Goal: Transaction & Acquisition: Book appointment/travel/reservation

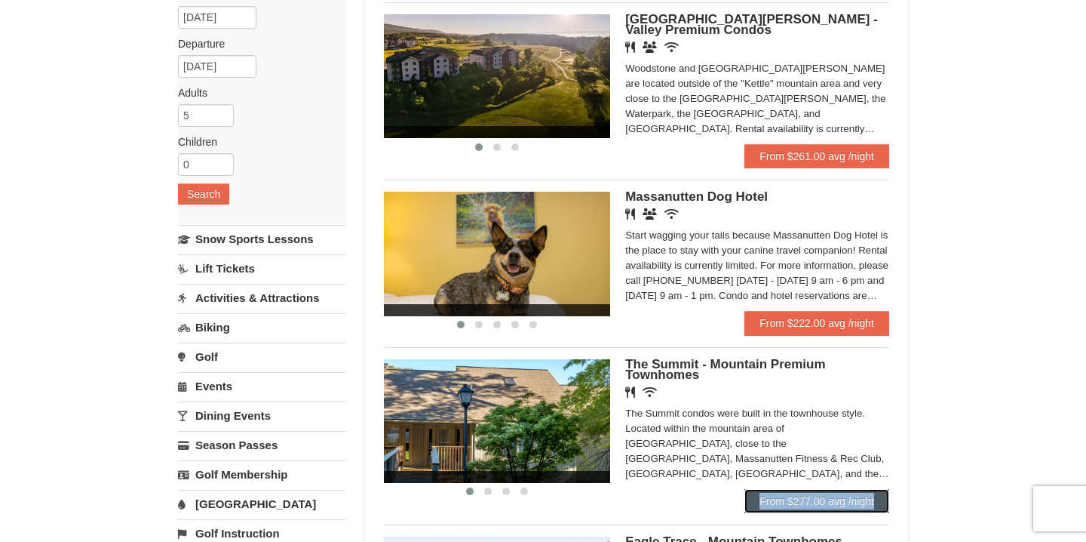
scroll to position [148, 0]
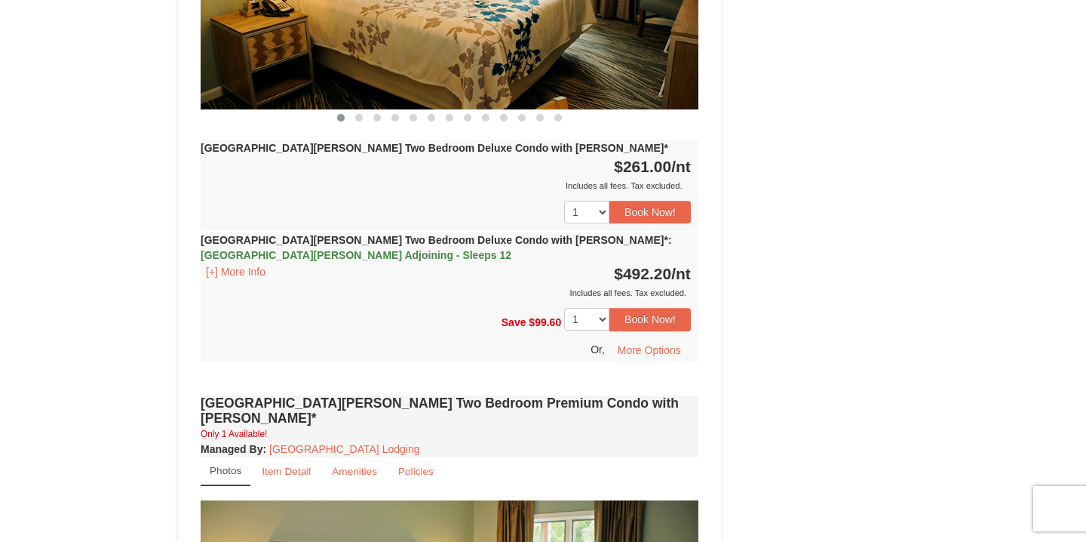
scroll to position [828, 0]
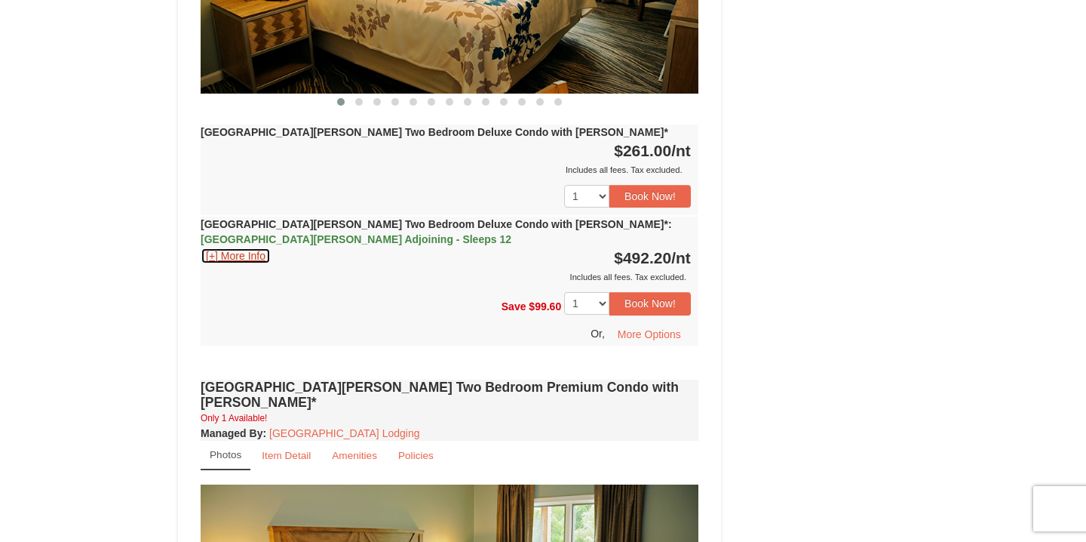
click at [209, 247] on button "[+] More Info" at bounding box center [236, 255] width 70 height 17
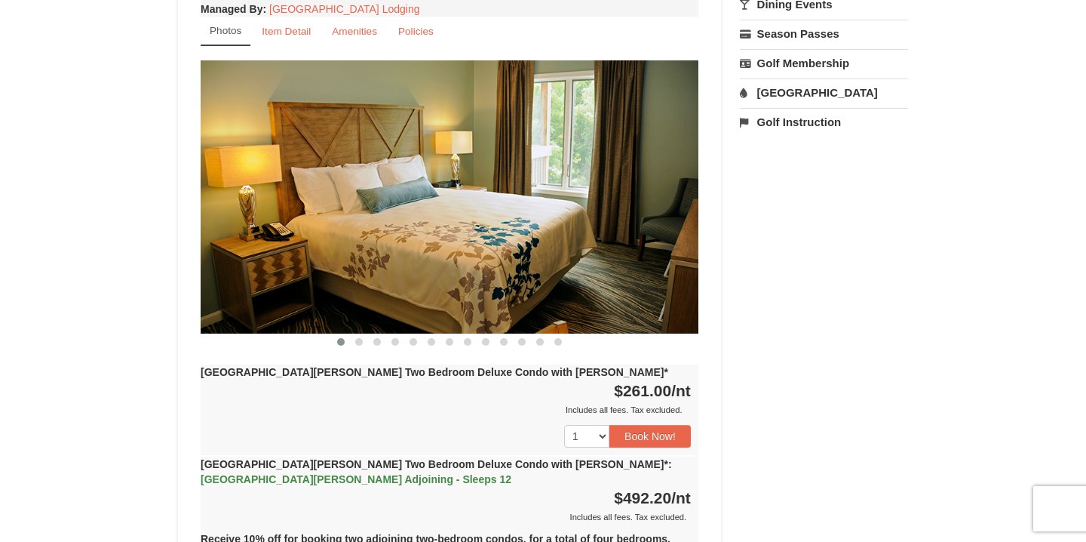
scroll to position [556, 0]
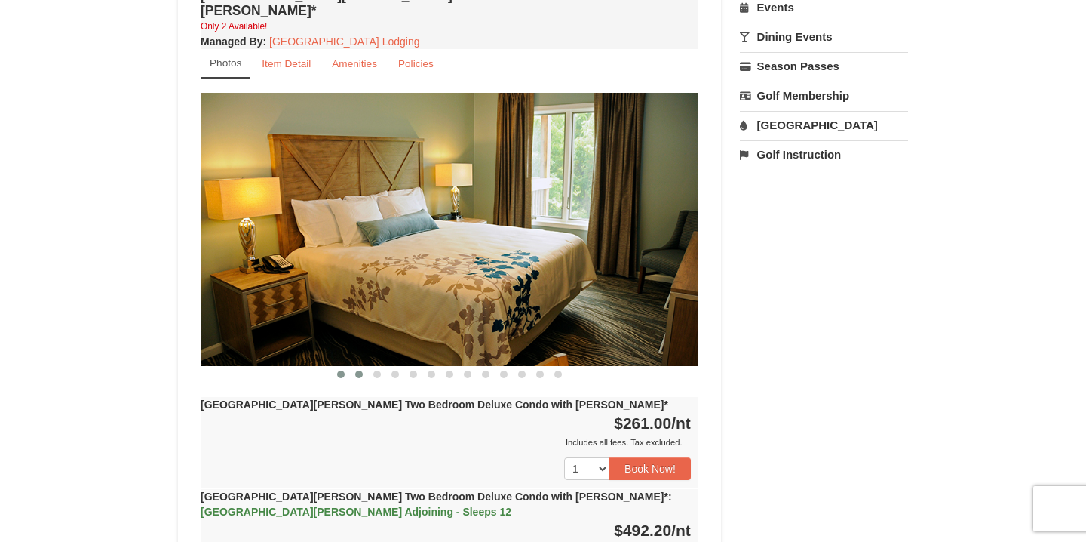
click at [366, 367] on button at bounding box center [359, 374] width 18 height 15
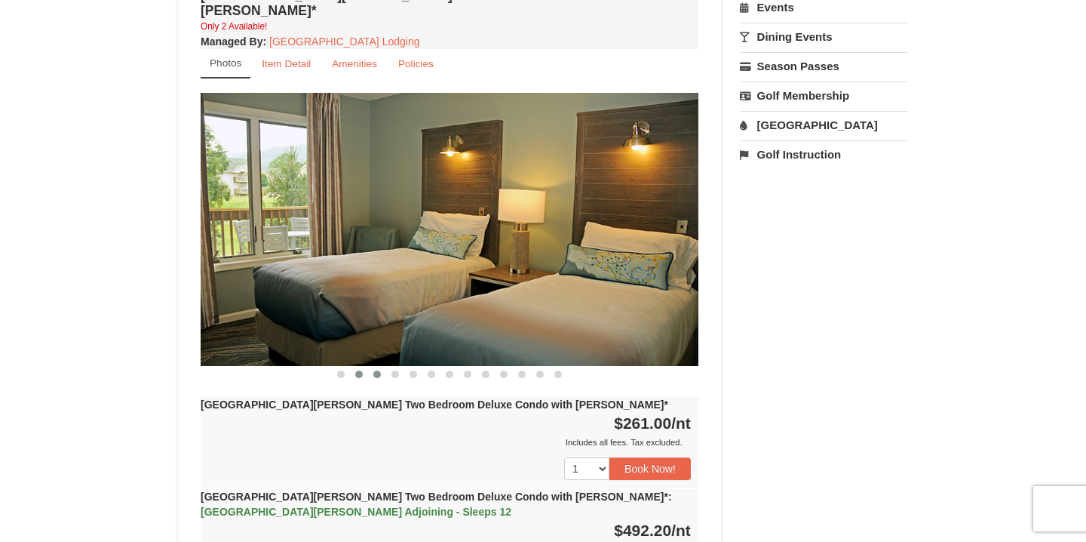
click at [375, 370] on span at bounding box center [377, 374] width 8 height 8
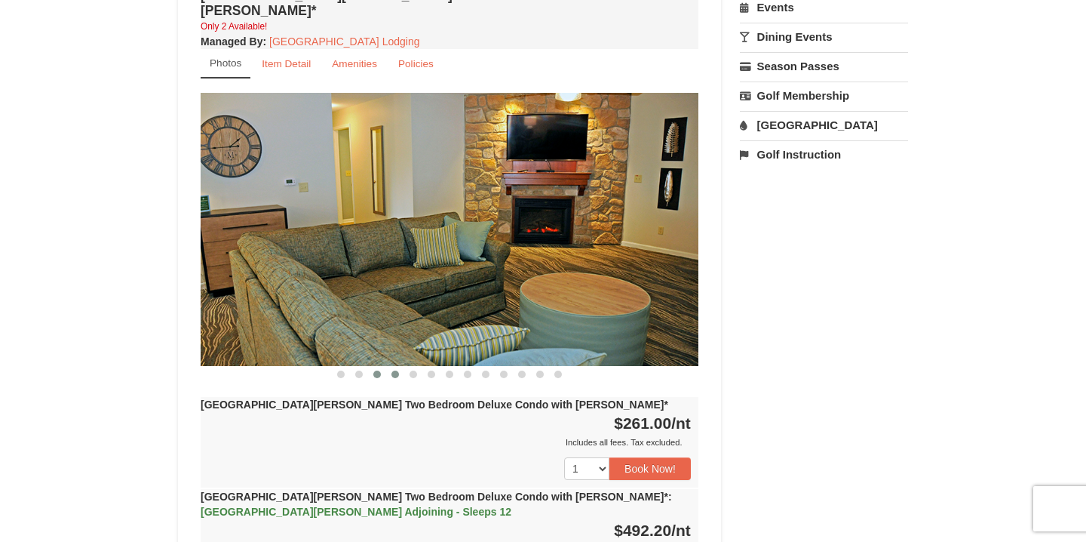
click at [395, 367] on button at bounding box center [395, 374] width 18 height 15
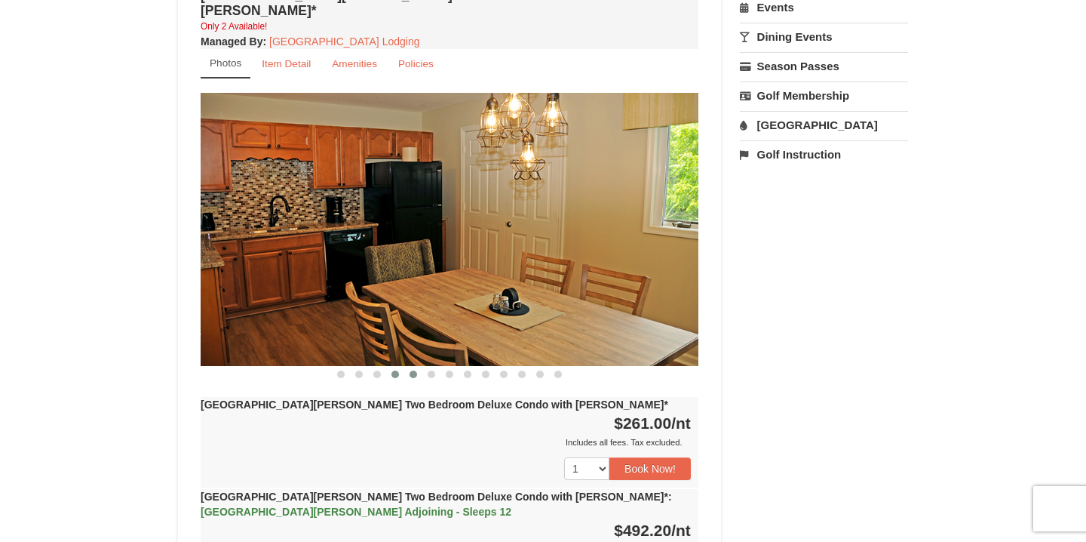
click at [413, 367] on button at bounding box center [413, 374] width 18 height 15
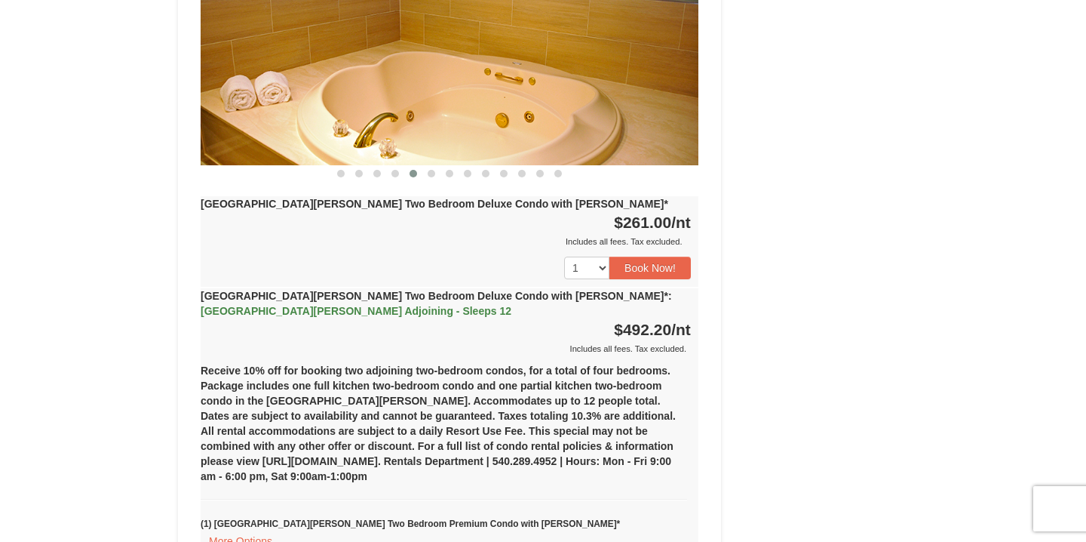
scroll to position [0, 0]
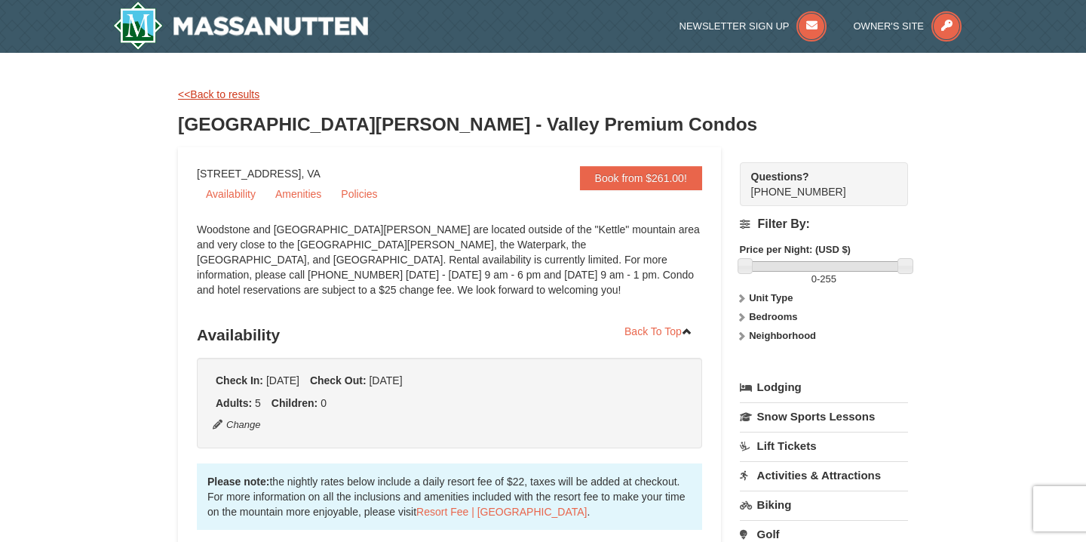
click at [213, 89] on link "<<Back to results" at bounding box center [218, 94] width 81 height 12
click at [217, 100] on div "<<Back to results" at bounding box center [543, 94] width 730 height 15
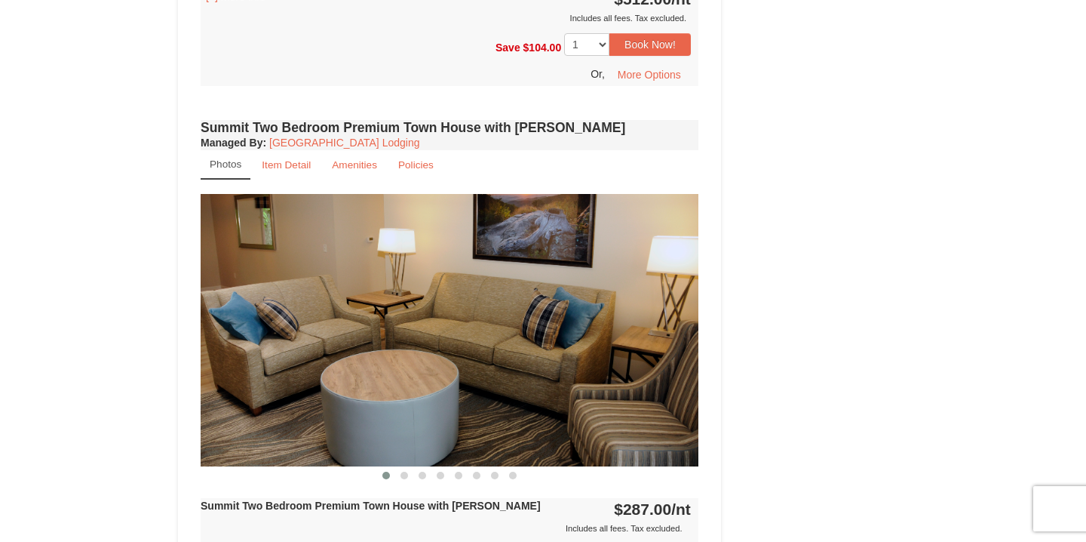
scroll to position [1678, 0]
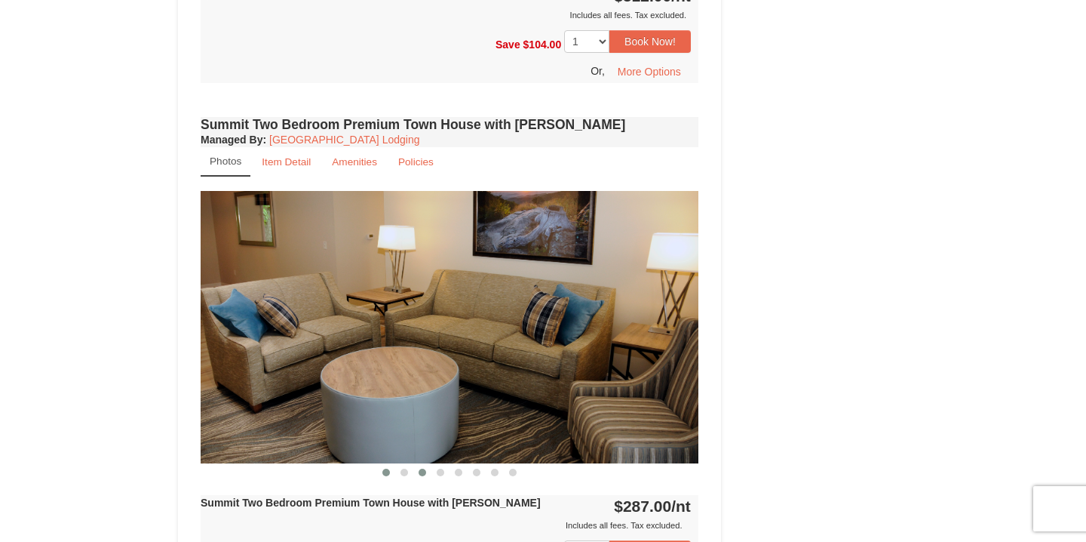
click at [426, 465] on button at bounding box center [422, 472] width 18 height 15
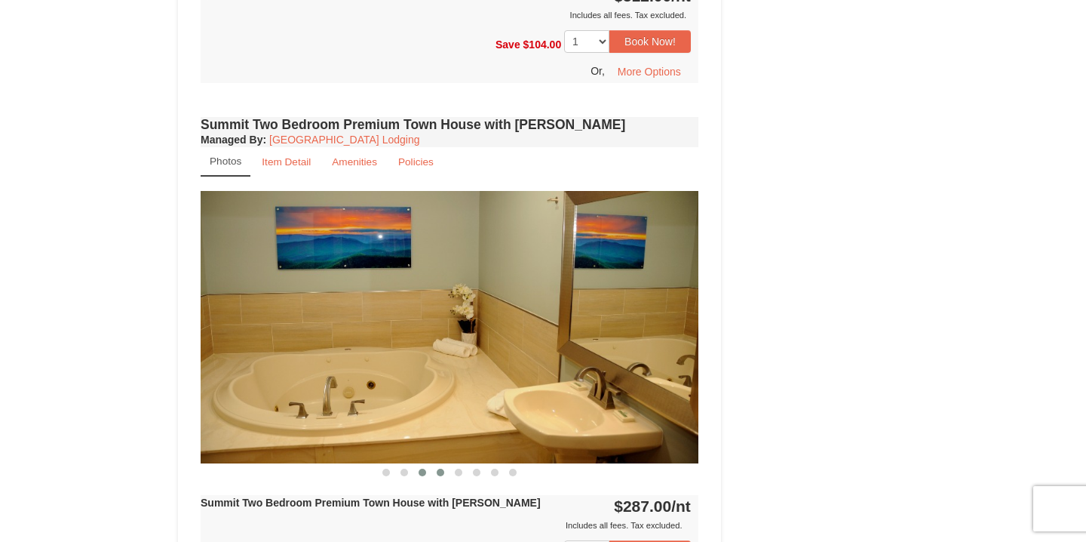
click at [439, 468] on span at bounding box center [441, 472] width 8 height 8
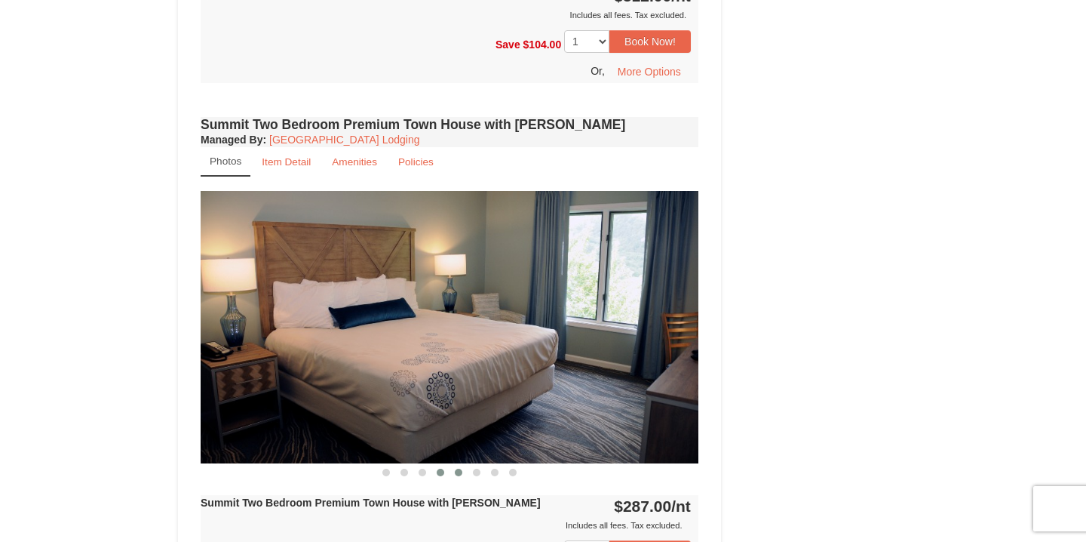
click at [459, 468] on span at bounding box center [459, 472] width 8 height 8
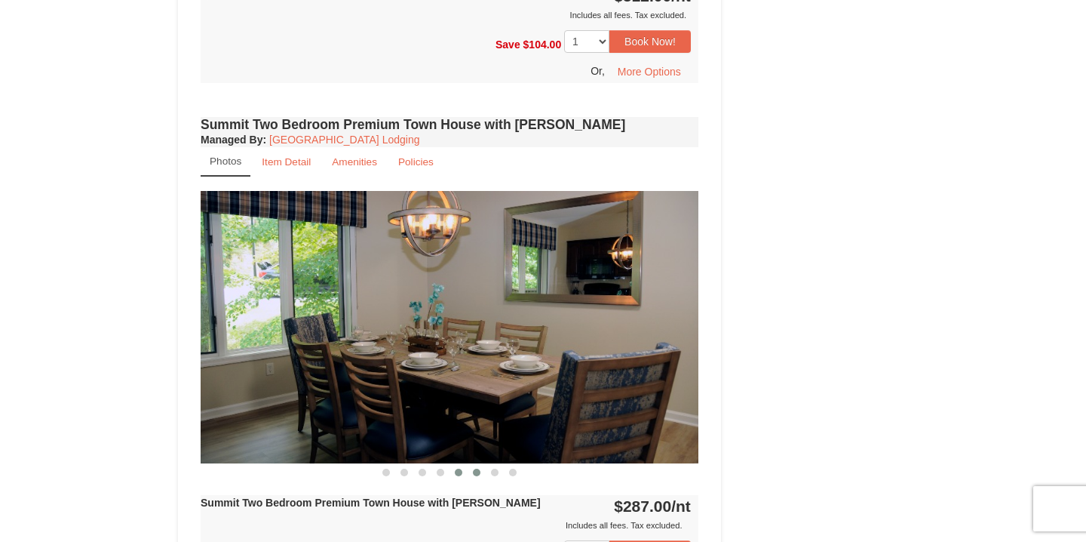
click at [475, 468] on span at bounding box center [477, 472] width 8 height 8
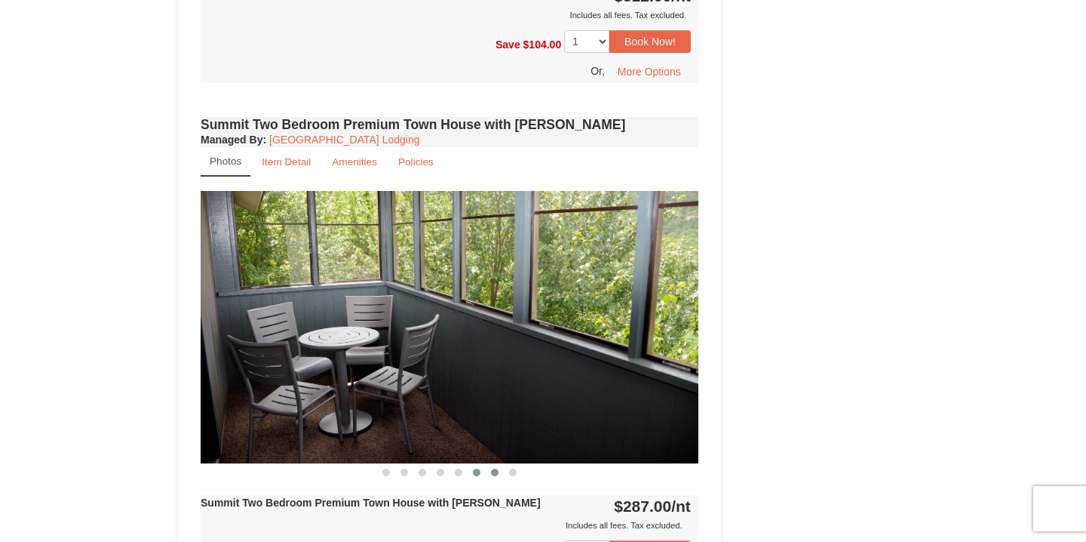
click at [495, 468] on span at bounding box center [495, 472] width 8 height 8
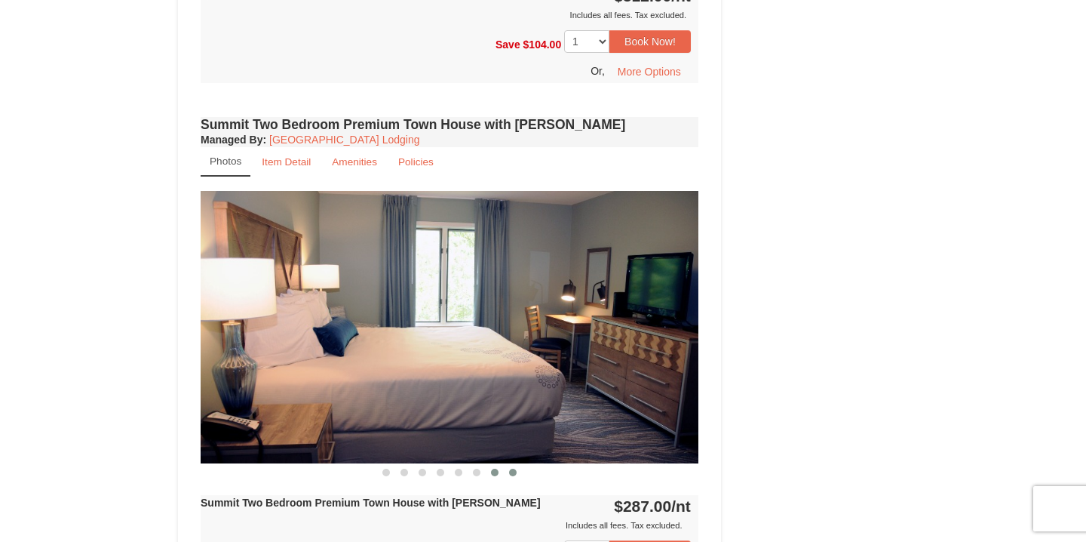
click at [512, 468] on span at bounding box center [513, 472] width 8 height 8
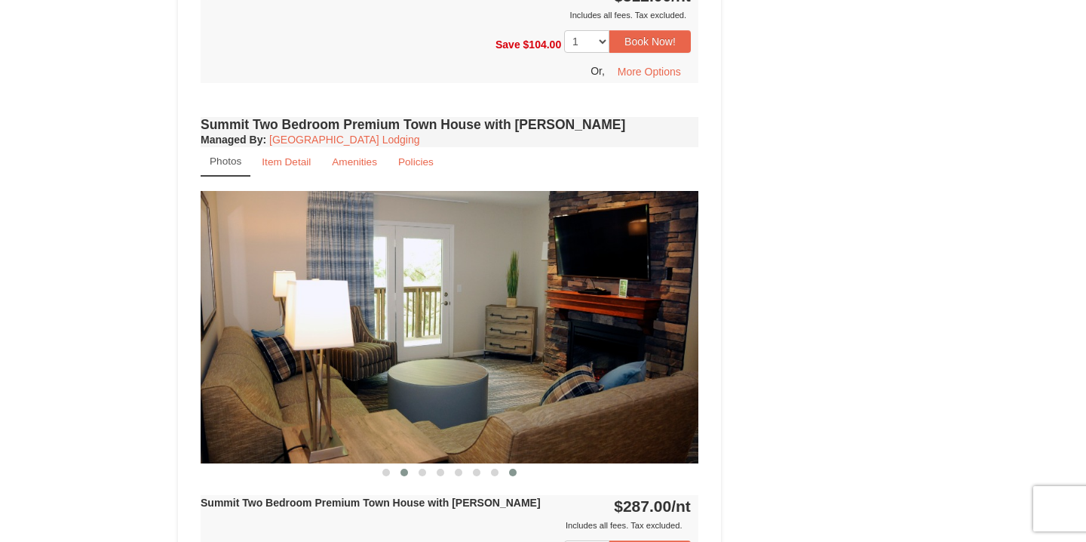
click at [404, 468] on span at bounding box center [405, 472] width 8 height 8
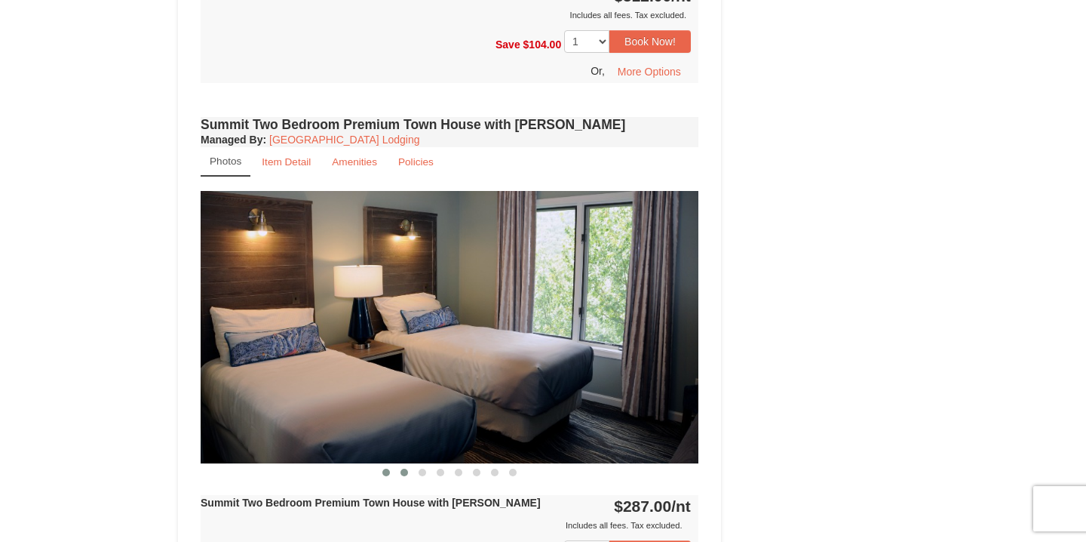
click at [383, 465] on button at bounding box center [386, 472] width 18 height 15
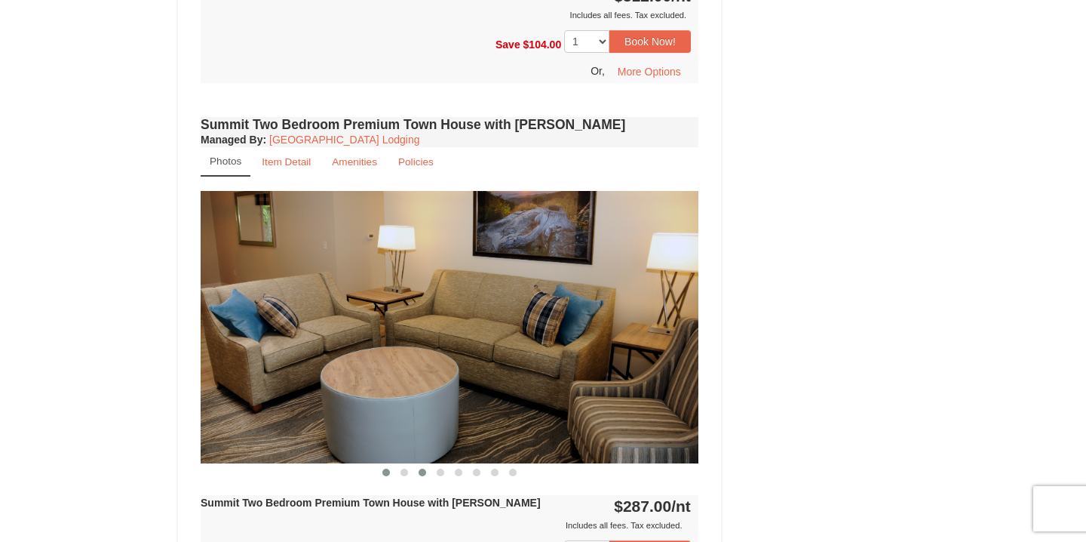
click at [425, 465] on button at bounding box center [422, 472] width 18 height 15
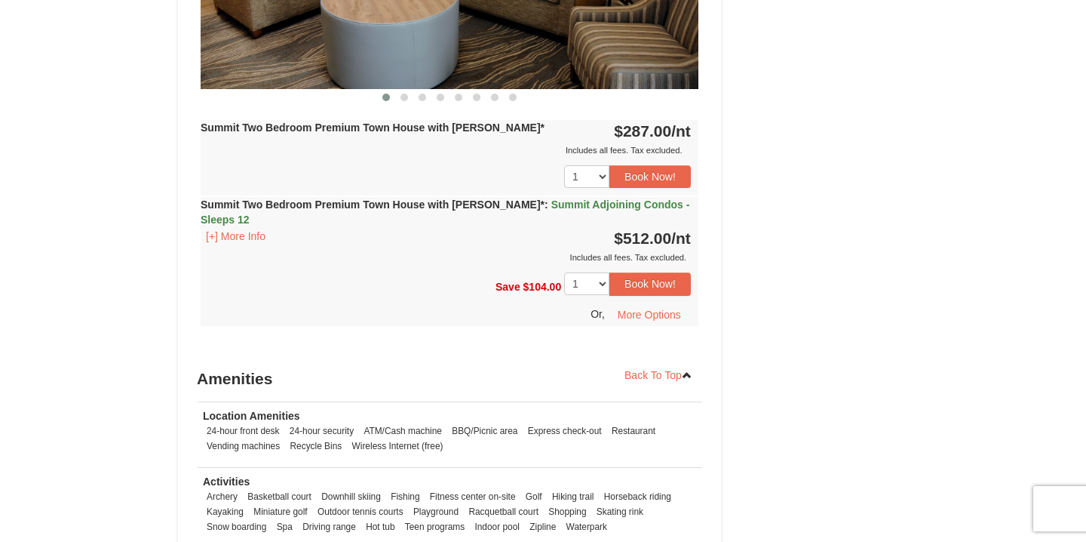
scroll to position [2652, 0]
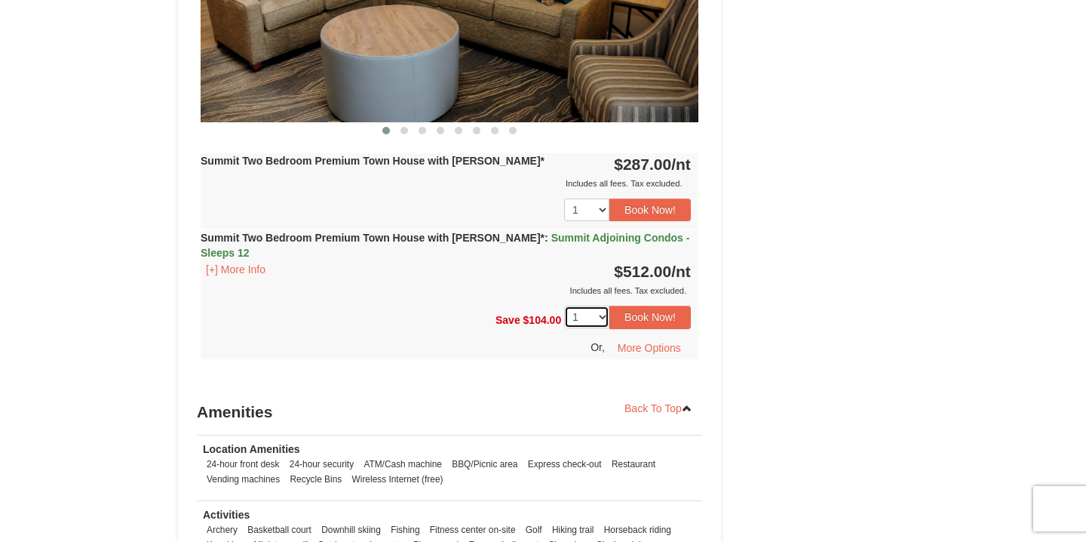
click at [601, 306] on select "1 2" at bounding box center [586, 317] width 45 height 23
click at [647, 336] on button "More Options" at bounding box center [649, 347] width 83 height 23
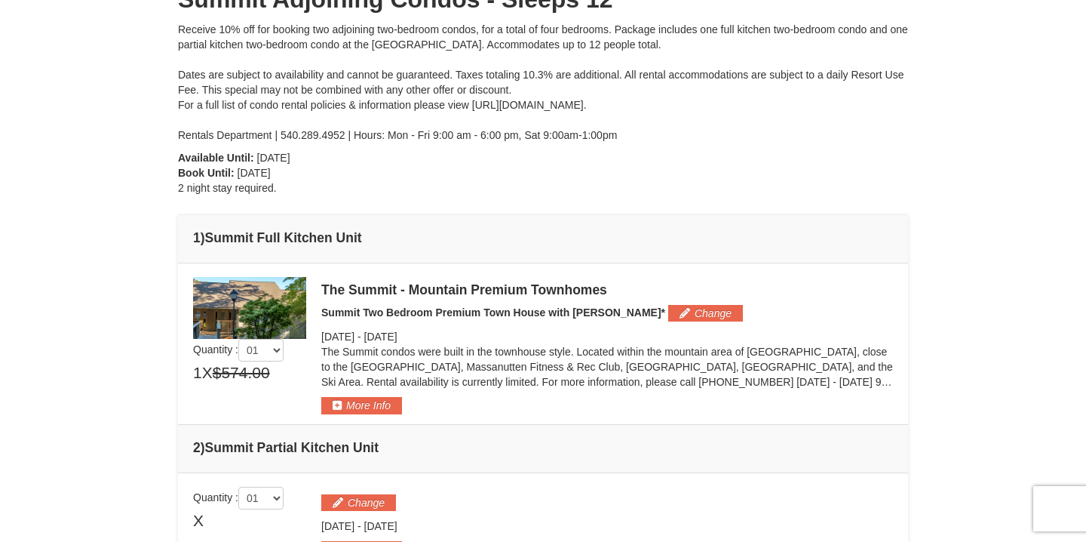
scroll to position [131, 0]
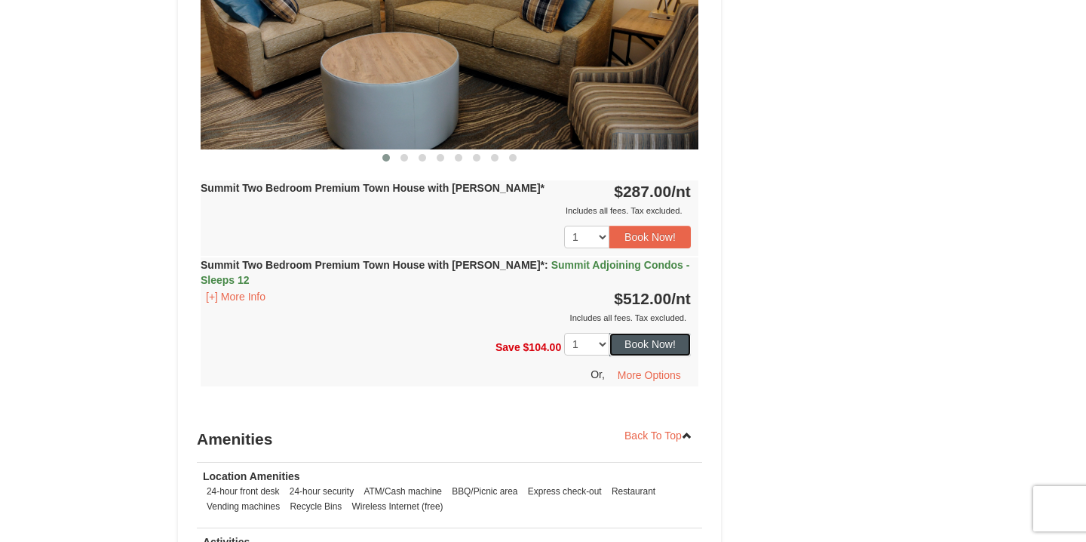
click at [630, 333] on button "Book Now!" at bounding box center [650, 344] width 81 height 23
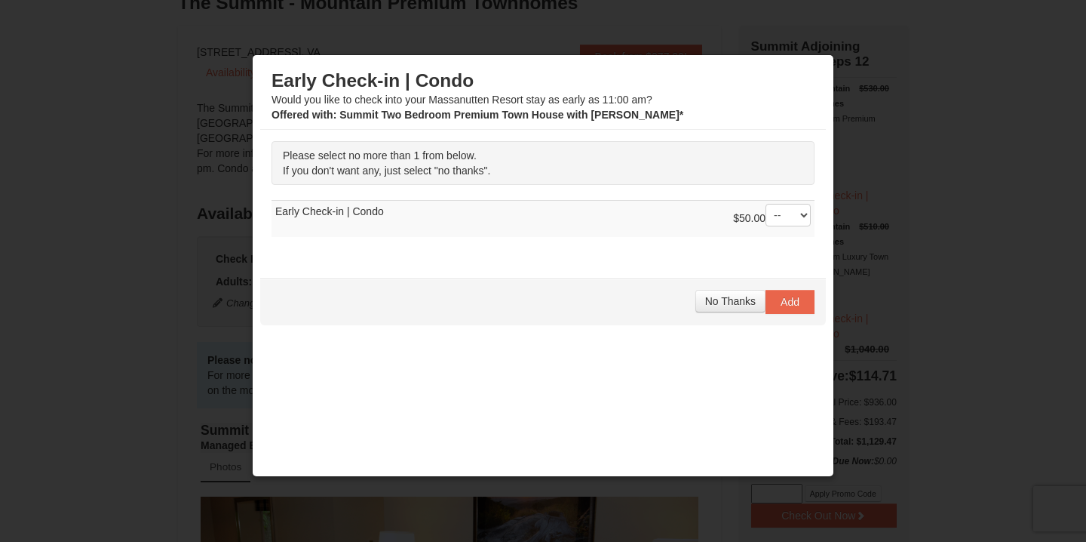
scroll to position [118, 0]
click at [803, 211] on select "-- 01" at bounding box center [788, 215] width 45 height 23
click at [766, 204] on select "-- 01" at bounding box center [788, 215] width 45 height 23
click at [783, 220] on select "-- 01" at bounding box center [788, 215] width 45 height 23
select select "0"
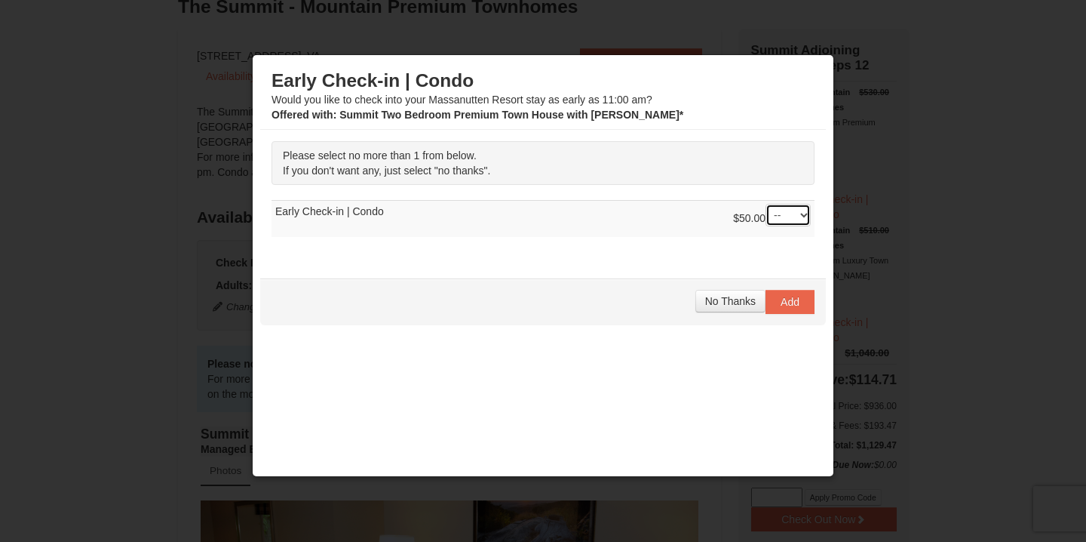
click at [766, 204] on select "-- 01" at bounding box center [788, 215] width 45 height 23
click at [664, 284] on div "No Thanks Add" at bounding box center [543, 301] width 566 height 47
click at [742, 306] on span "No Thanks" at bounding box center [730, 301] width 51 height 12
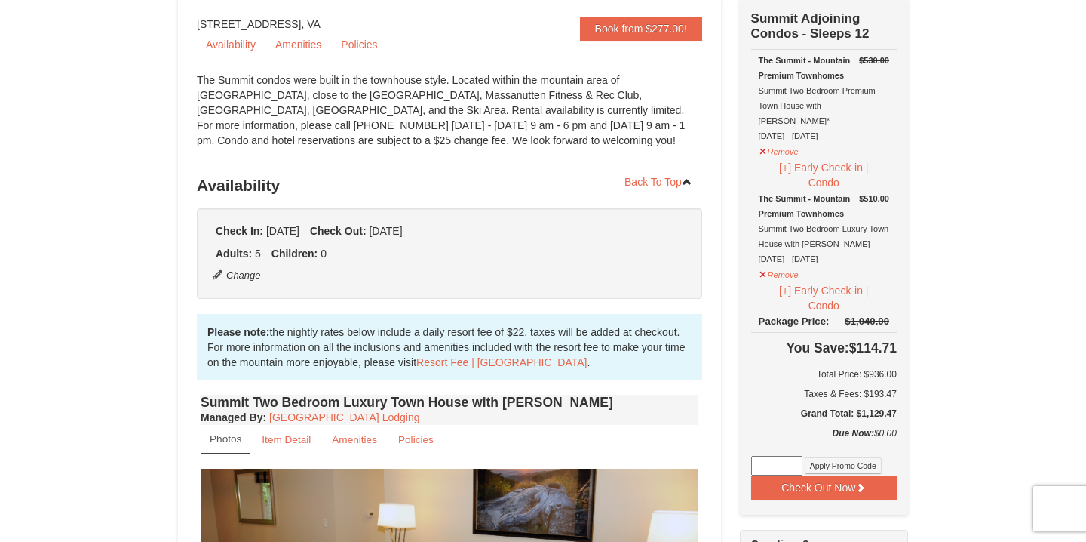
scroll to position [165, 0]
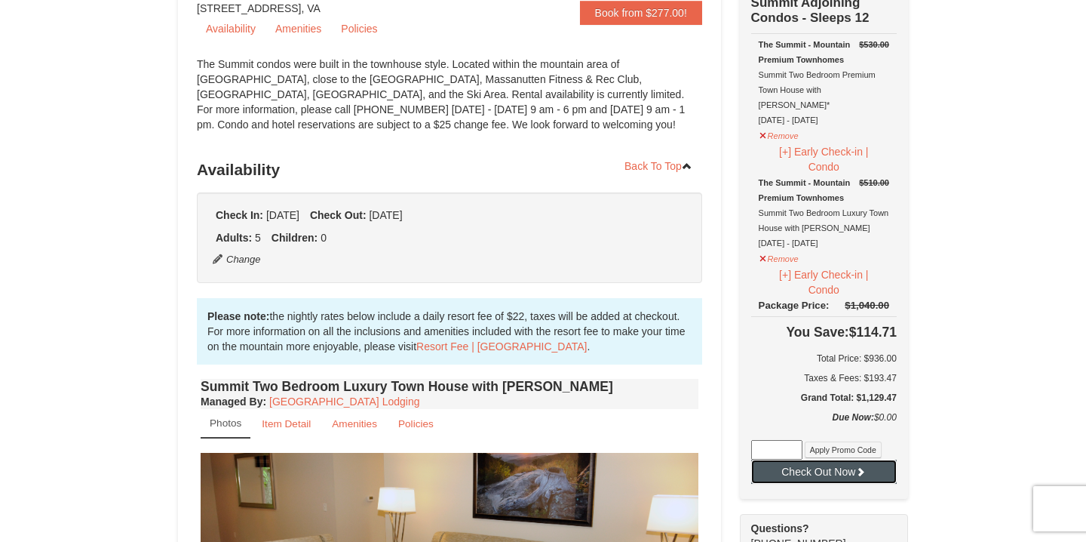
click at [820, 466] on button "Check Out Now" at bounding box center [824, 471] width 146 height 24
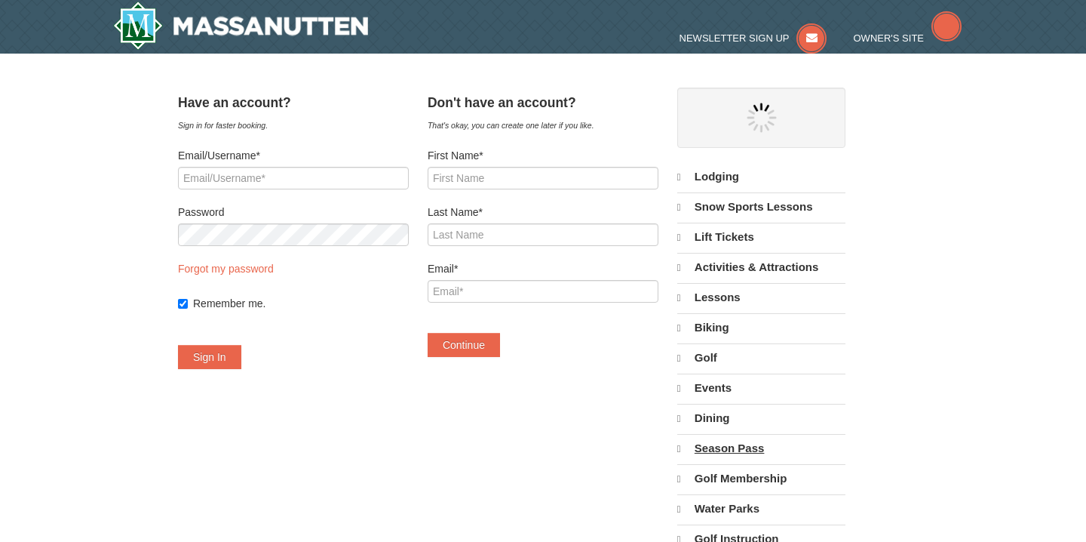
select select "9"
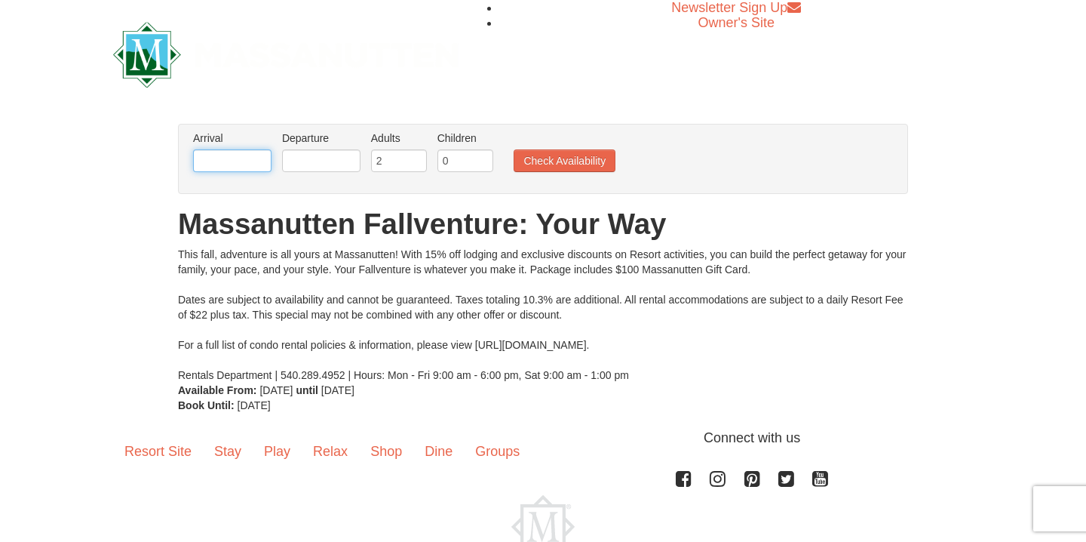
click at [249, 170] on input "text" at bounding box center [232, 160] width 78 height 23
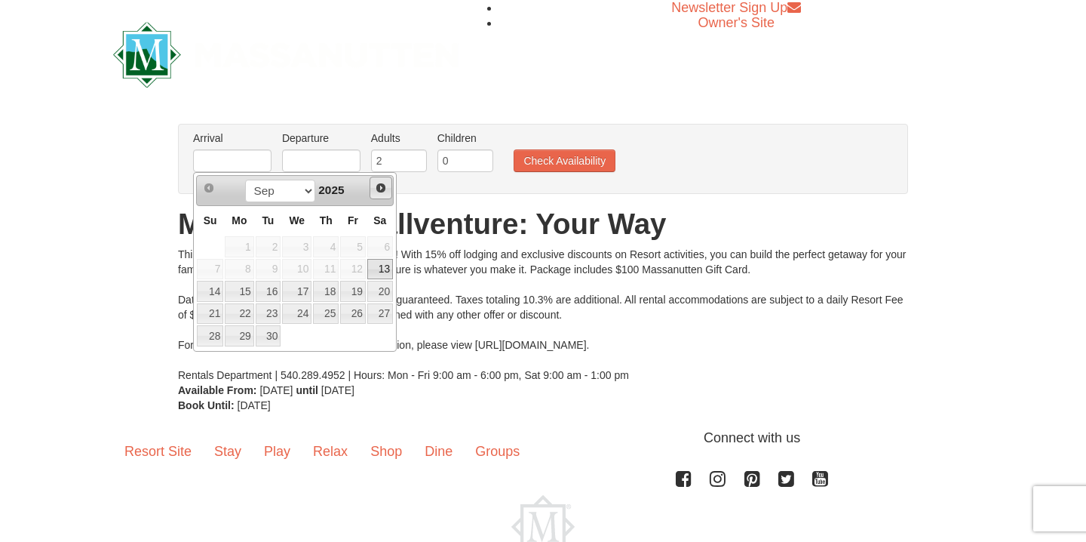
click at [380, 186] on span "Next" at bounding box center [381, 188] width 12 height 12
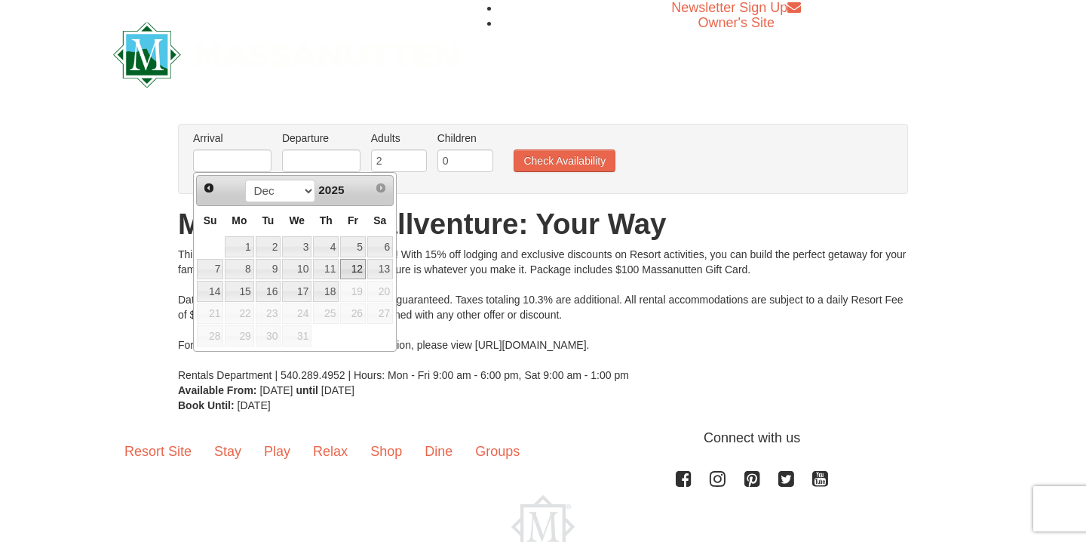
click at [356, 269] on link "12" at bounding box center [353, 269] width 26 height 21
type input "[DATE]"
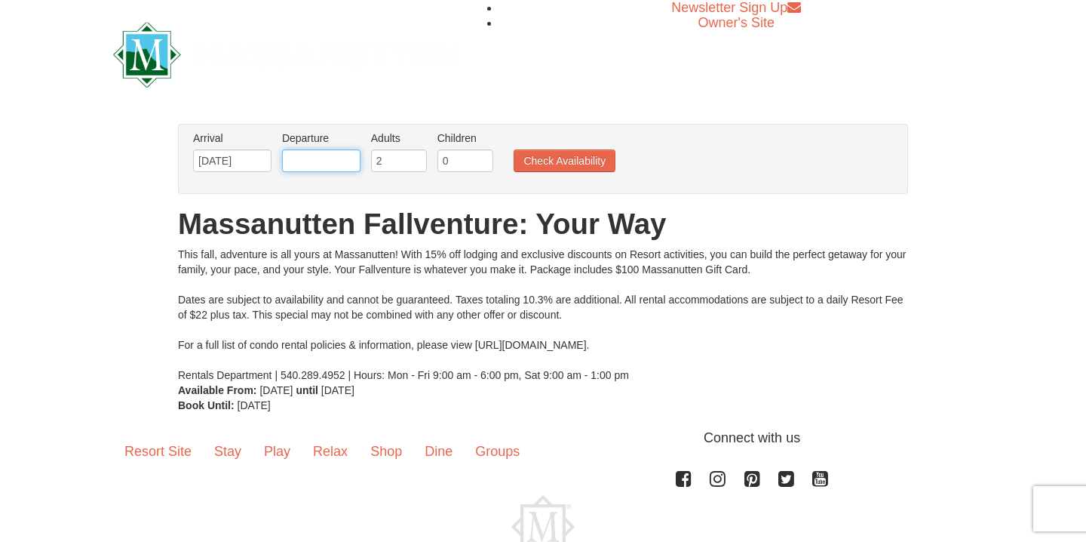
click at [316, 152] on input "text" at bounding box center [321, 160] width 78 height 23
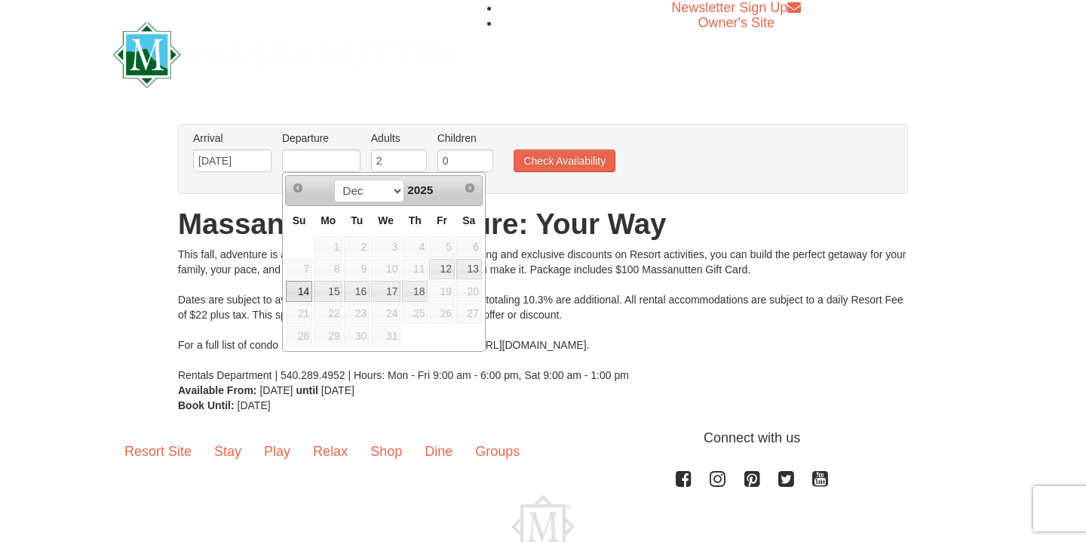
click at [301, 294] on link "14" at bounding box center [299, 291] width 26 height 21
type input "[DATE]"
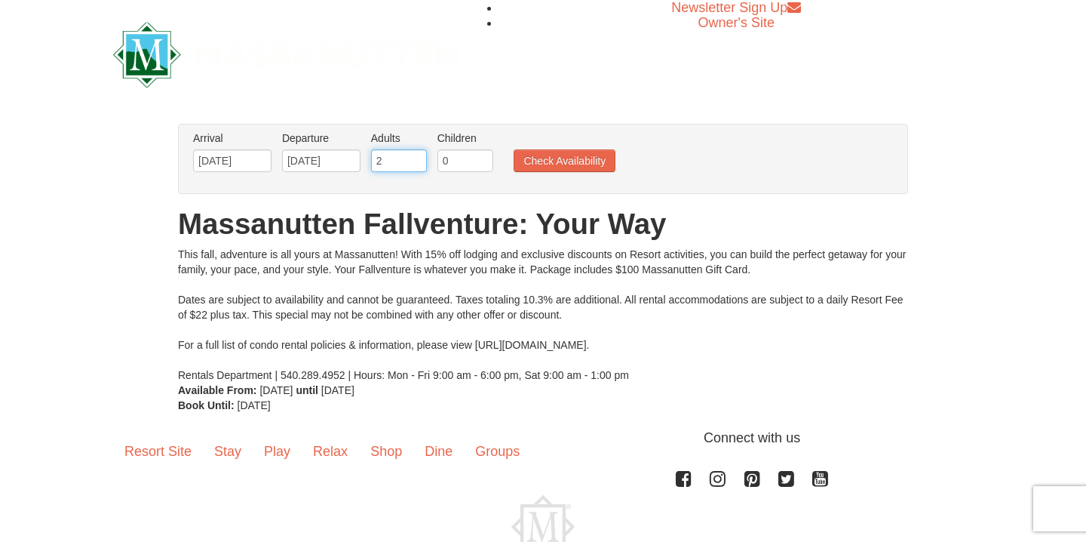
click at [392, 170] on input "2" at bounding box center [399, 160] width 56 height 23
click at [414, 156] on input "3" at bounding box center [399, 160] width 56 height 23
click at [414, 156] on input "4" at bounding box center [399, 160] width 56 height 23
click at [414, 156] on input "5" at bounding box center [399, 160] width 56 height 23
click at [414, 156] on input "6" at bounding box center [399, 160] width 56 height 23
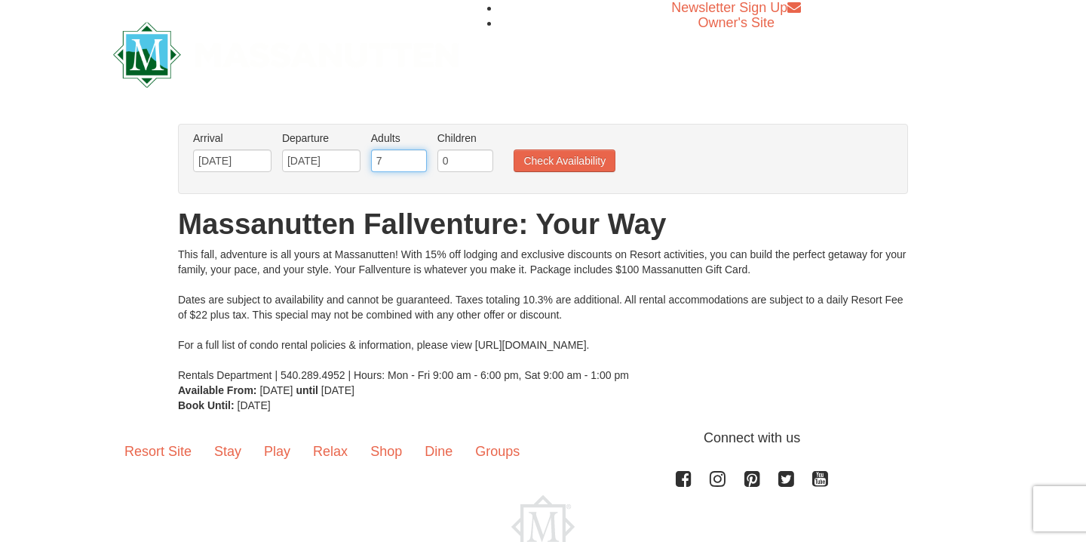
click at [414, 156] on input "7" at bounding box center [399, 160] width 56 height 23
click at [414, 156] on input "8" at bounding box center [399, 160] width 56 height 23
click at [414, 156] on input "9" at bounding box center [399, 160] width 56 height 23
click at [414, 156] on input "10" at bounding box center [399, 160] width 56 height 23
click at [414, 156] on input "11" at bounding box center [399, 160] width 56 height 23
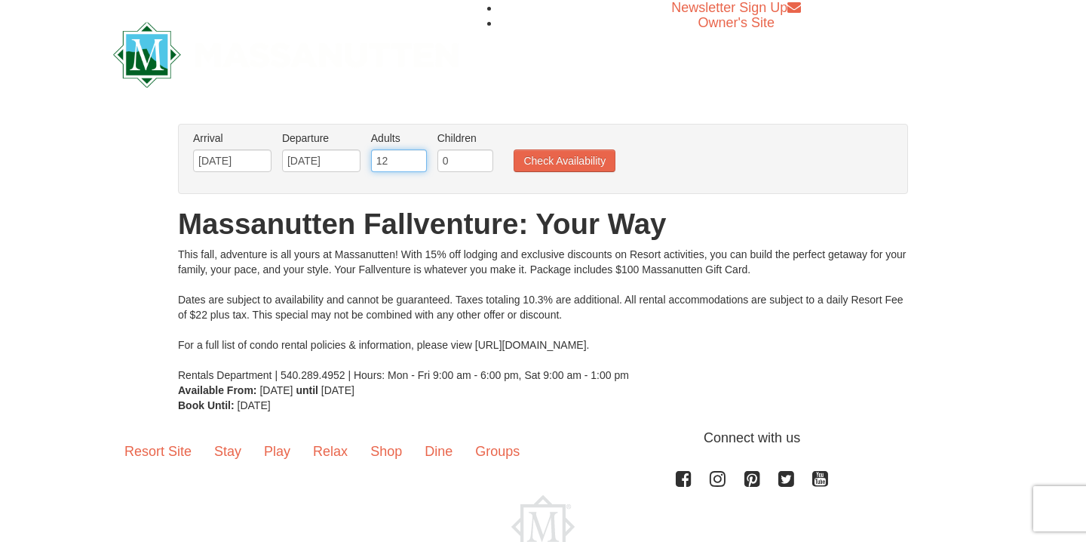
click at [414, 156] on input "12" at bounding box center [399, 160] width 56 height 23
click at [414, 156] on input "13" at bounding box center [399, 160] width 56 height 23
click at [414, 156] on input "14" at bounding box center [399, 160] width 56 height 23
click at [414, 156] on input "15" at bounding box center [399, 160] width 56 height 23
click at [414, 156] on input "16" at bounding box center [399, 160] width 56 height 23
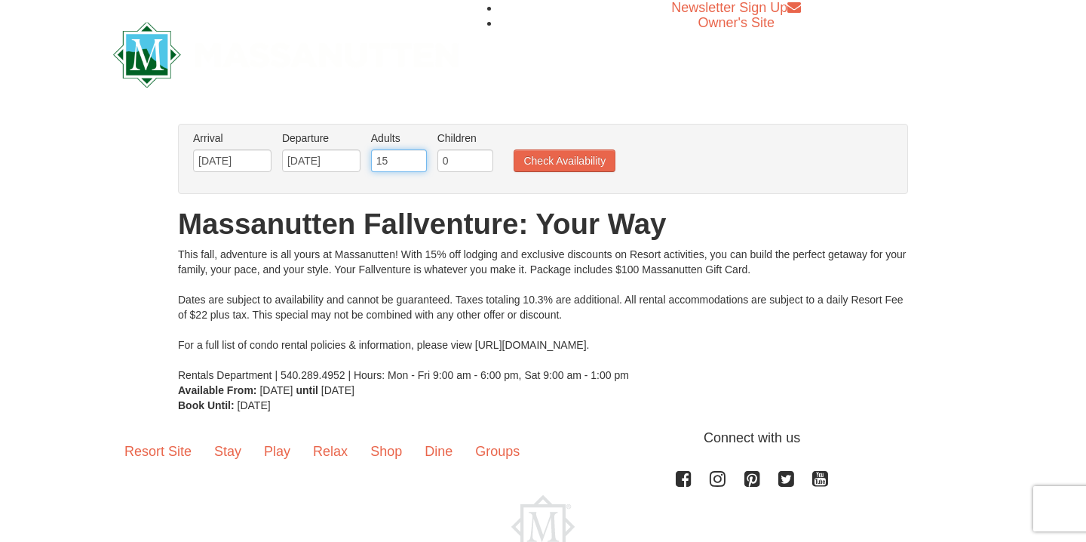
click at [419, 166] on input "15" at bounding box center [399, 160] width 56 height 23
click at [419, 166] on input "14" at bounding box center [399, 160] width 56 height 23
click at [419, 166] on input "13" at bounding box center [399, 160] width 56 height 23
click at [419, 166] on input "12" at bounding box center [399, 160] width 56 height 23
click at [419, 166] on input "11" at bounding box center [399, 160] width 56 height 23
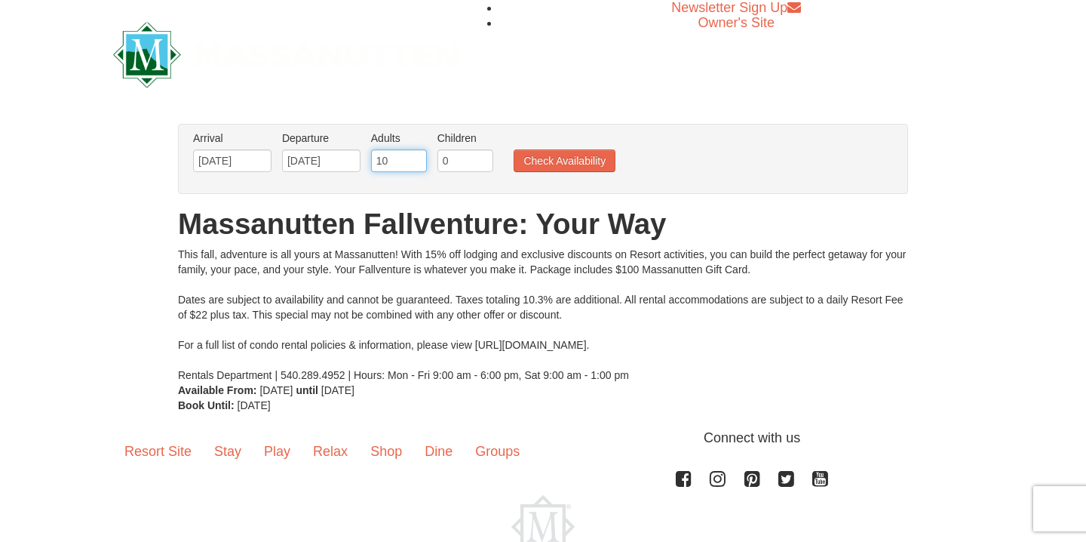
click at [419, 166] on input "10" at bounding box center [399, 160] width 56 height 23
click at [419, 166] on input "9" at bounding box center [399, 160] width 56 height 23
click at [419, 166] on input "8" at bounding box center [399, 160] width 56 height 23
click at [419, 166] on input "7" at bounding box center [399, 160] width 56 height 23
click at [419, 166] on input "6" at bounding box center [399, 160] width 56 height 23
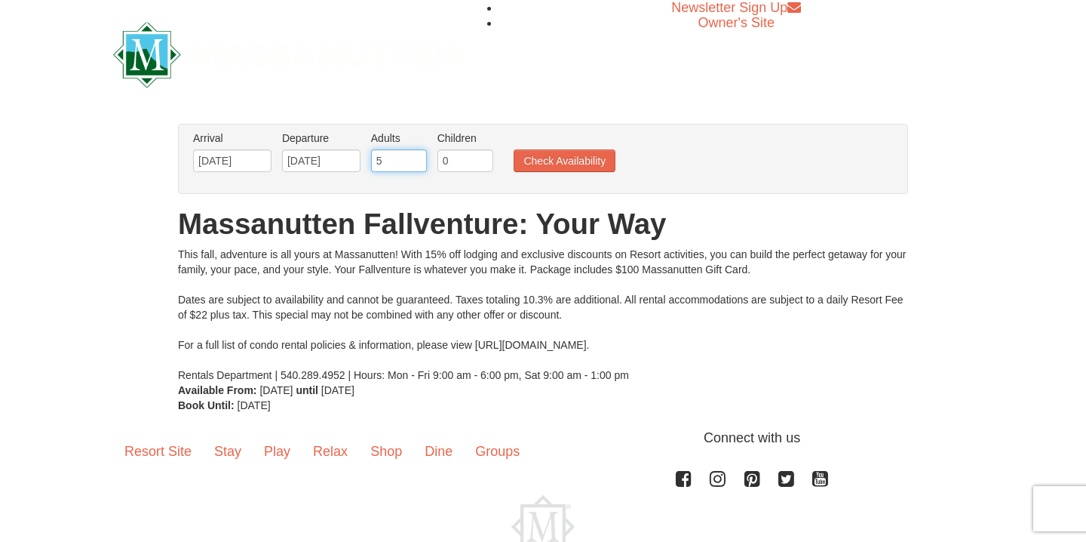
type input "5"
click at [419, 166] on input "5" at bounding box center [399, 160] width 56 height 23
type input "18"
click at [452, 164] on input "0" at bounding box center [466, 160] width 56 height 23
type input "0"
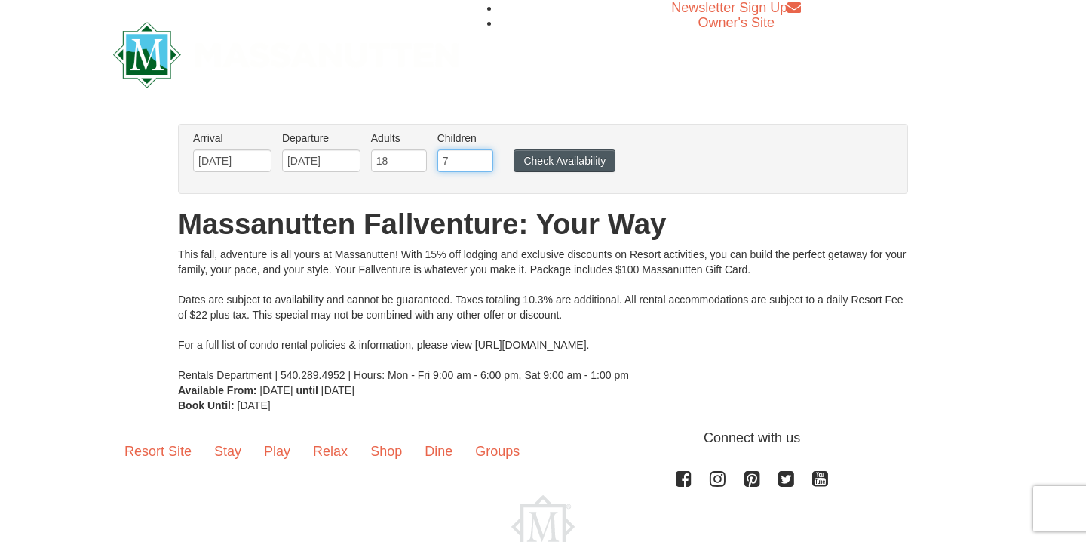
type input "7"
click at [547, 171] on button "Check Availability" at bounding box center [565, 160] width 102 height 23
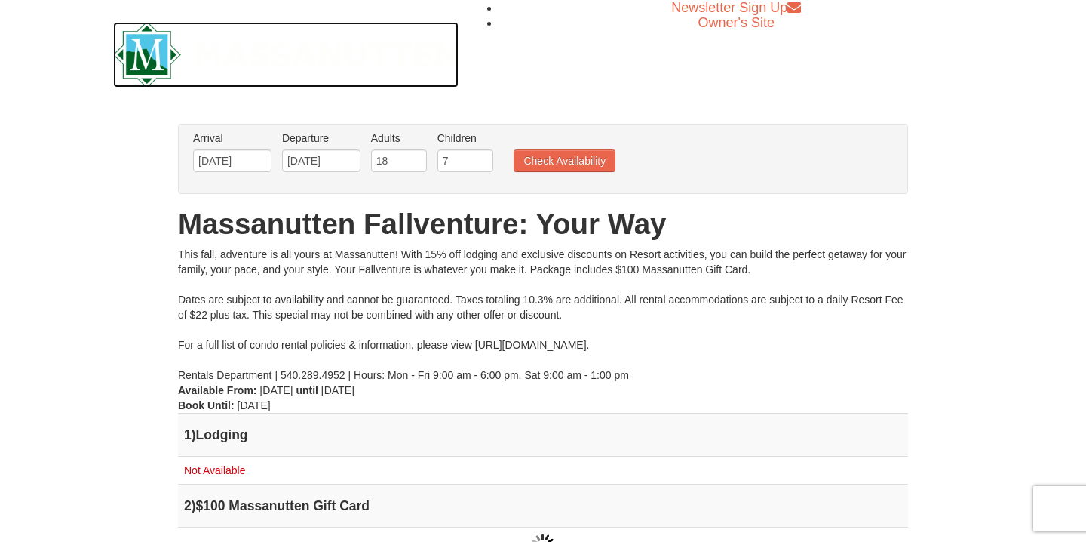
click at [149, 66] on img at bounding box center [286, 55] width 346 height 66
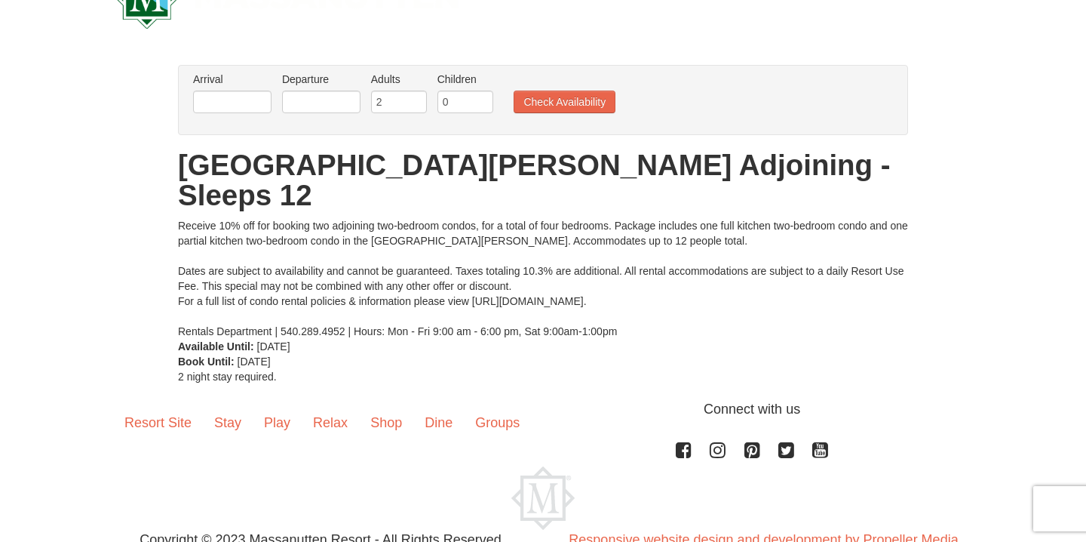
scroll to position [57, 0]
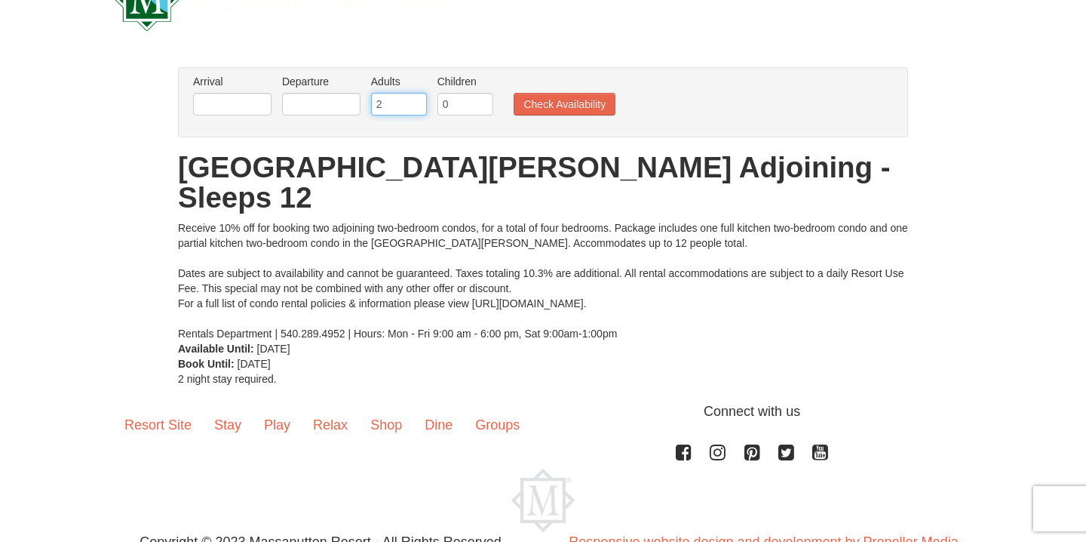
click at [390, 105] on input "2" at bounding box center [399, 104] width 56 height 23
drag, startPoint x: 389, startPoint y: 105, endPoint x: 370, endPoint y: 105, distance: 18.9
click at [370, 105] on li "Adults Please format dates MM/DD/YYYY 2" at bounding box center [398, 98] width 63 height 49
type input "18"
click at [458, 100] on input "0" at bounding box center [466, 104] width 56 height 23
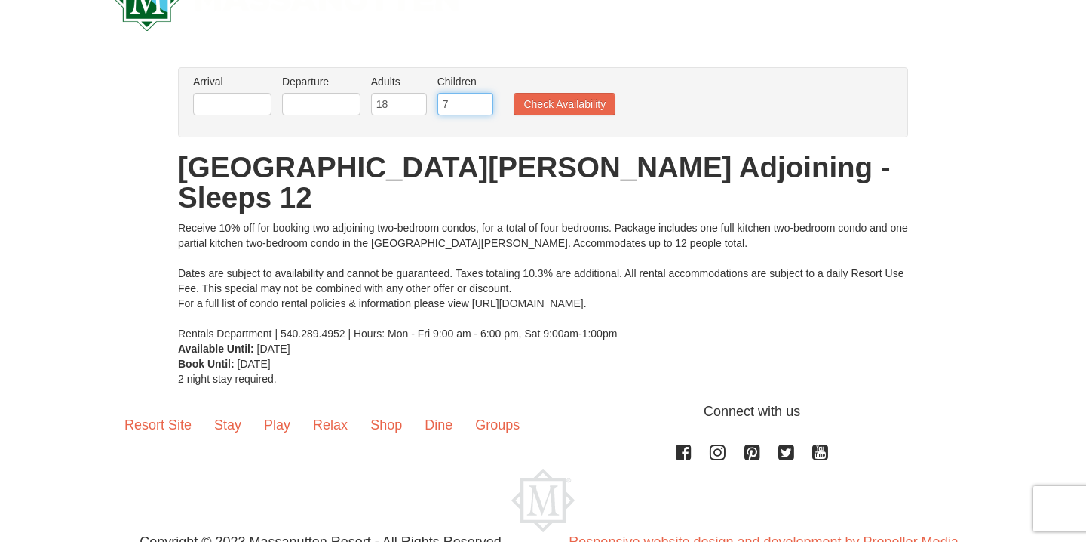
type input "7"
click at [571, 131] on div "Arrival Please format dates MM/DD/YYYY Please format dates MM/DD/YYYY Departure…" at bounding box center [543, 102] width 730 height 70
click at [226, 103] on input "text" at bounding box center [232, 104] width 78 height 23
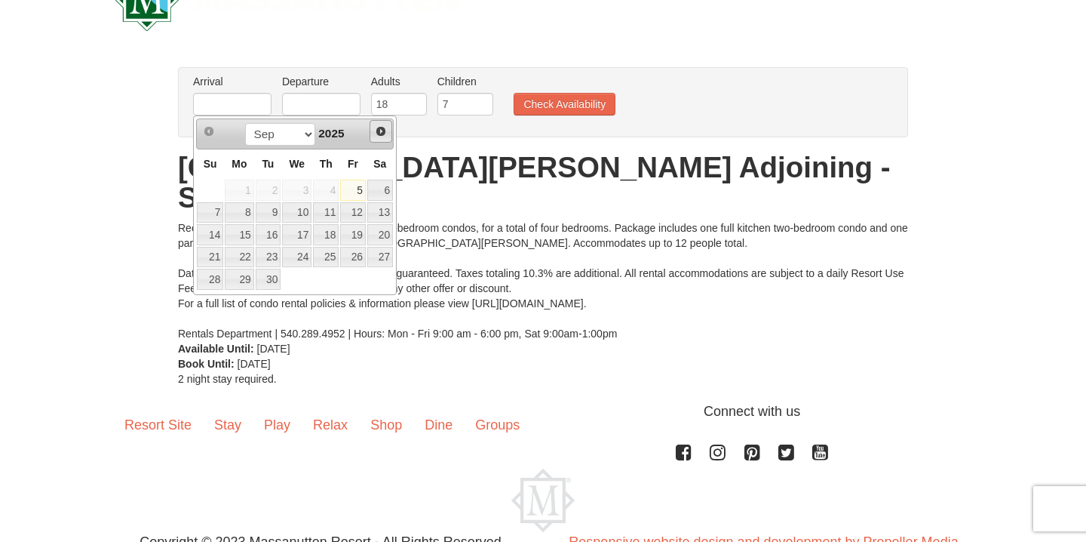
click at [377, 131] on span "Next" at bounding box center [381, 131] width 12 height 12
click at [358, 216] on link "12" at bounding box center [353, 212] width 26 height 21
type input "[DATE]"
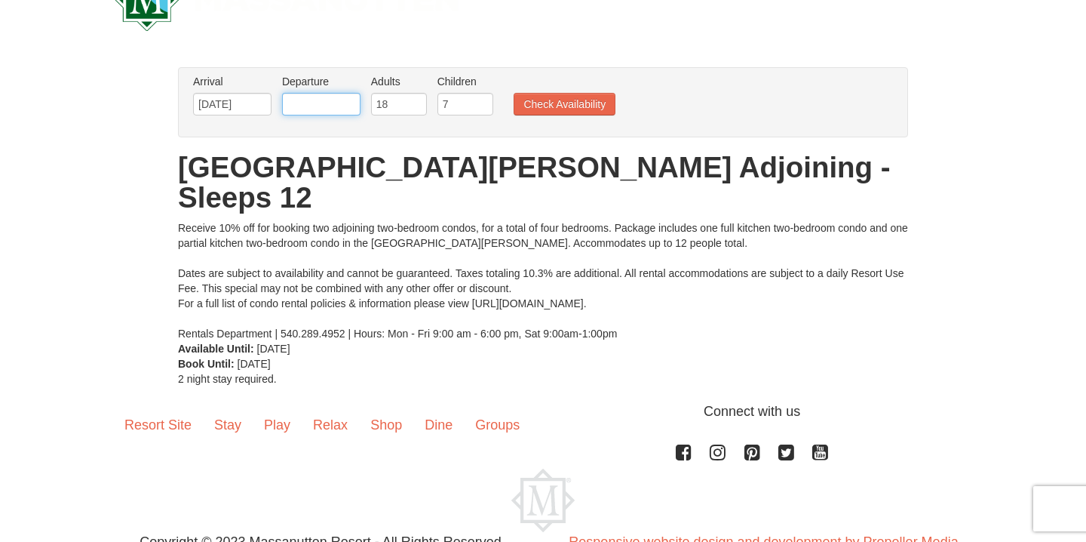
click at [334, 102] on input "text" at bounding box center [321, 104] width 78 height 23
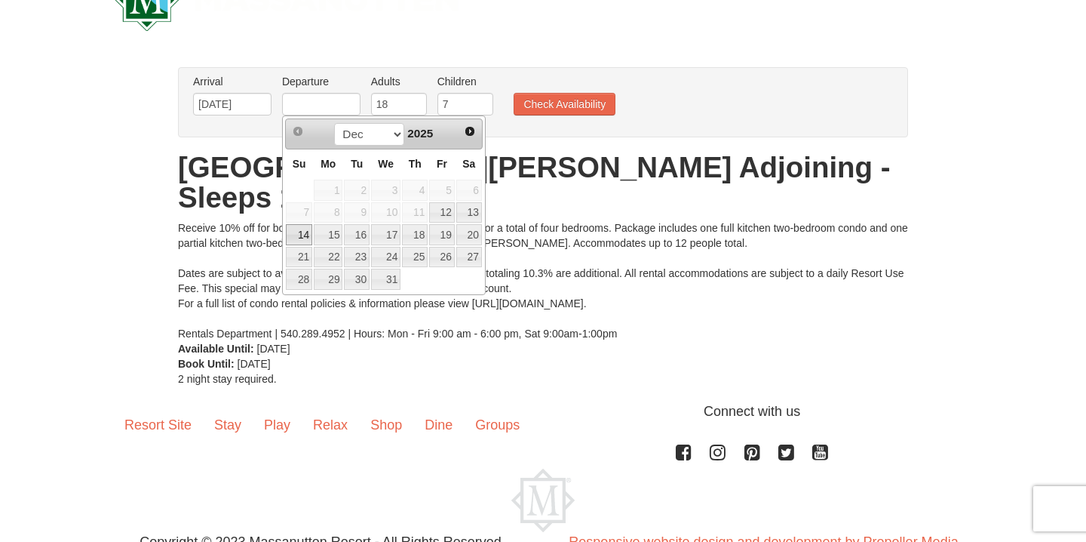
click at [304, 231] on link "14" at bounding box center [299, 234] width 26 height 21
type input "[DATE]"
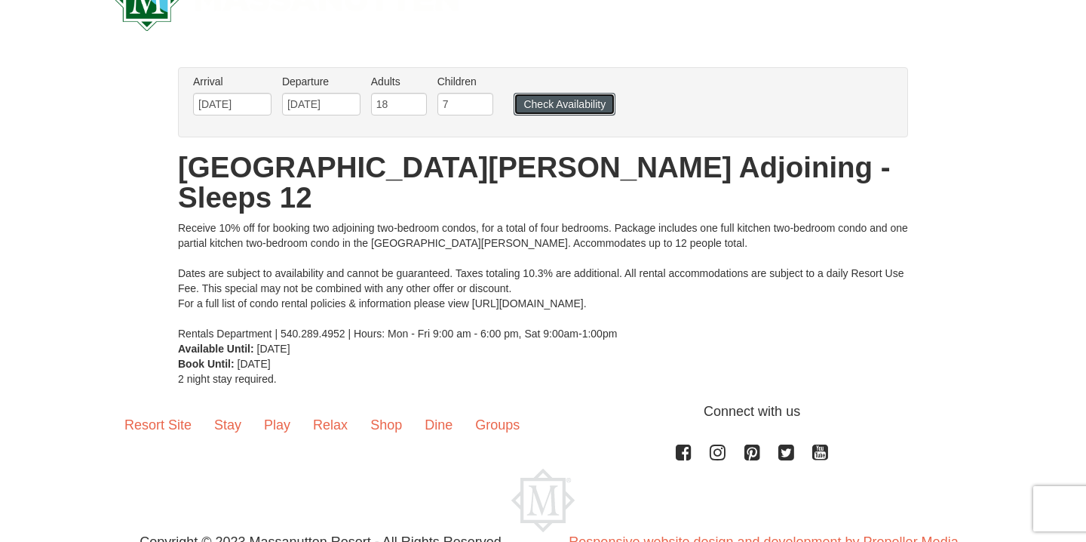
click at [551, 103] on button "Check Availability" at bounding box center [565, 104] width 102 height 23
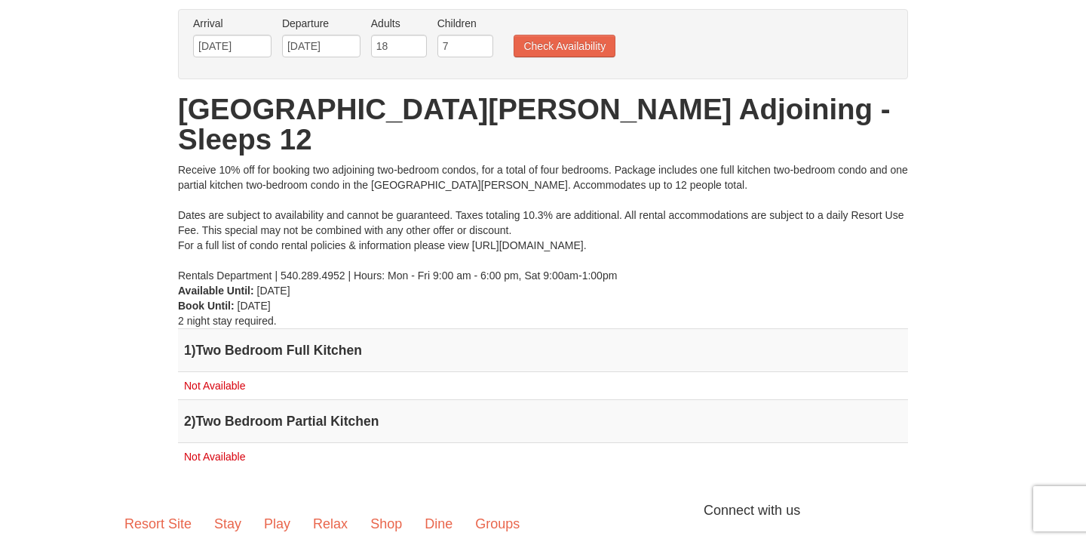
scroll to position [112, 0]
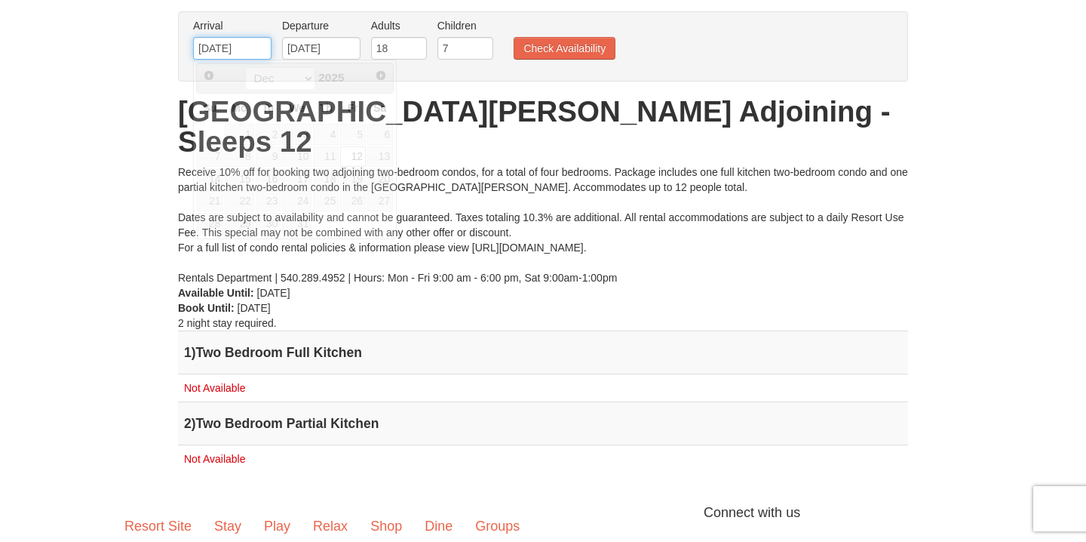
click at [229, 46] on input "12/12/2025" at bounding box center [232, 48] width 78 height 23
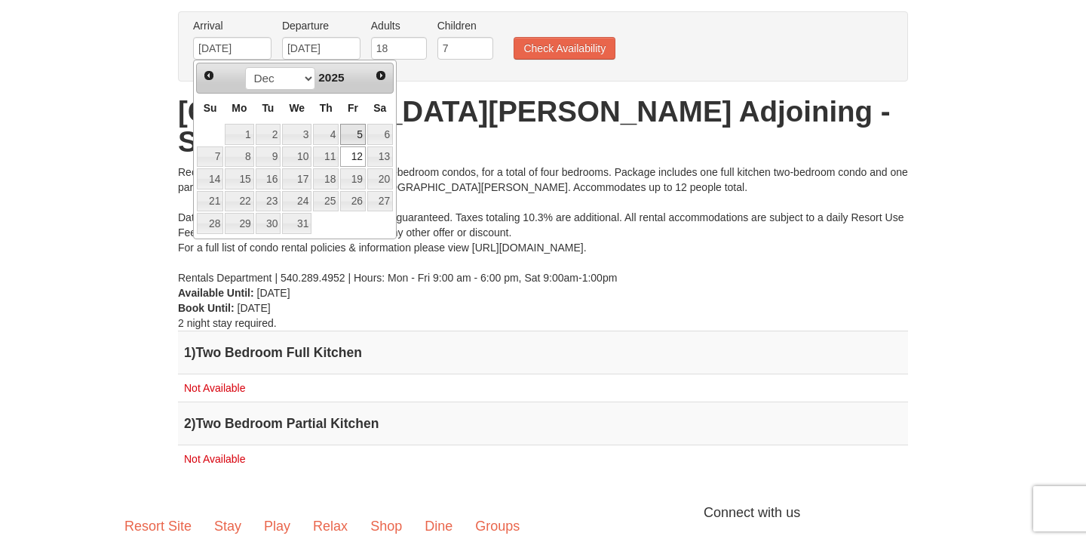
click at [355, 140] on link "5" at bounding box center [353, 134] width 26 height 21
type input "[DATE]"
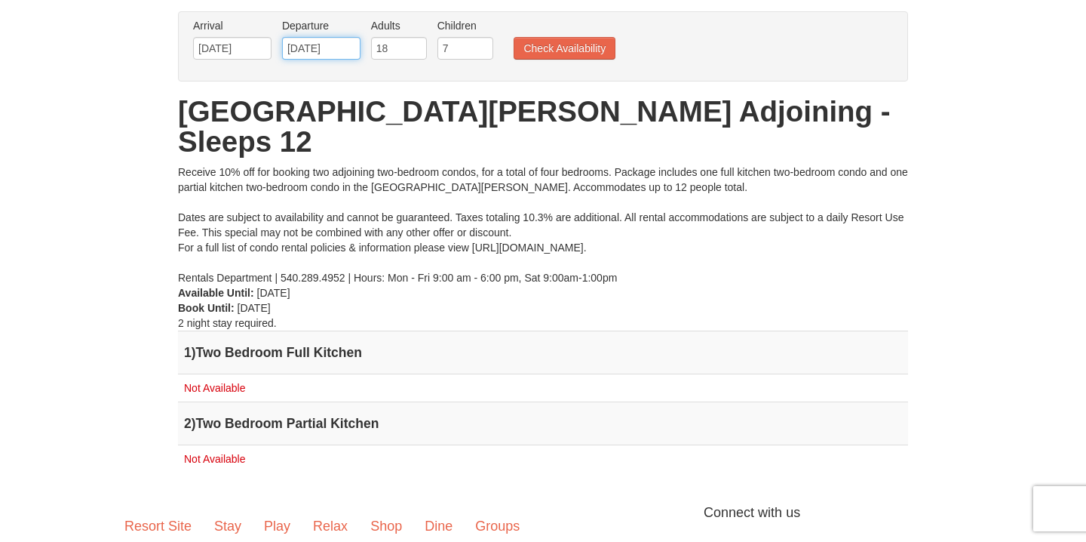
click at [332, 48] on input "12/14/2025" at bounding box center [321, 48] width 78 height 23
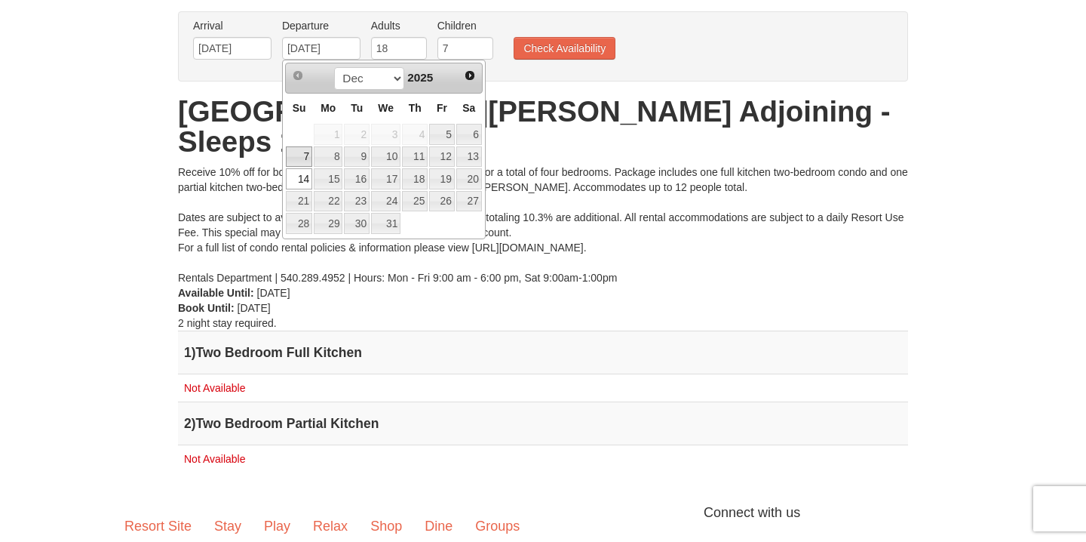
click at [304, 152] on link "7" at bounding box center [299, 156] width 26 height 21
type input "12/07/2025"
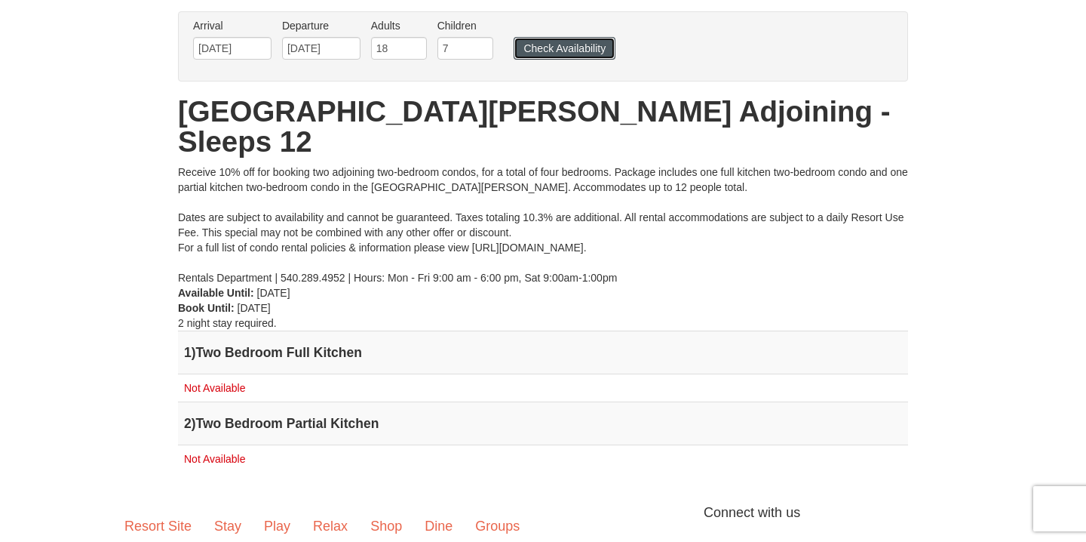
click at [556, 45] on button "Check Availability" at bounding box center [565, 48] width 102 height 23
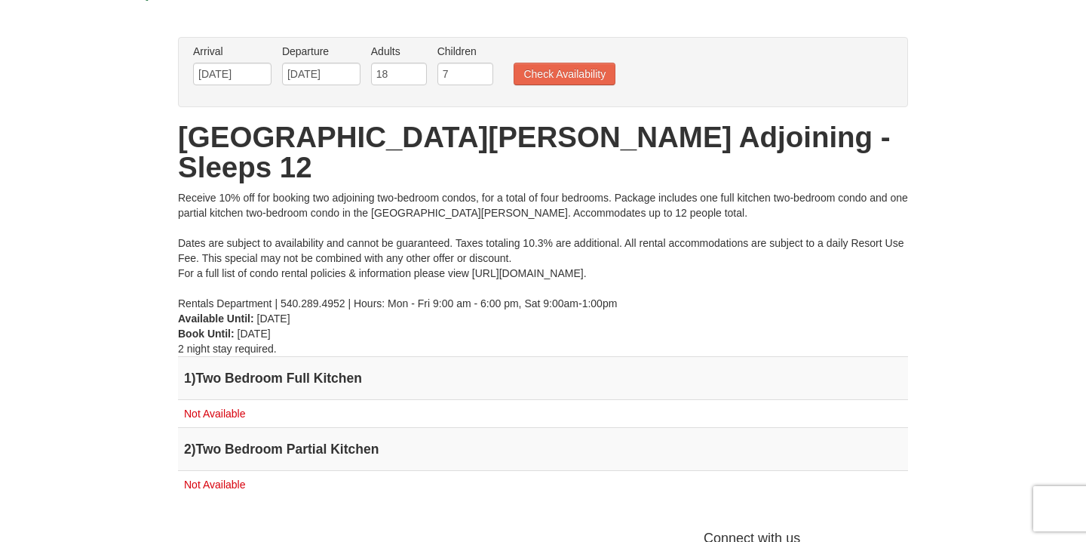
scroll to position [81, 0]
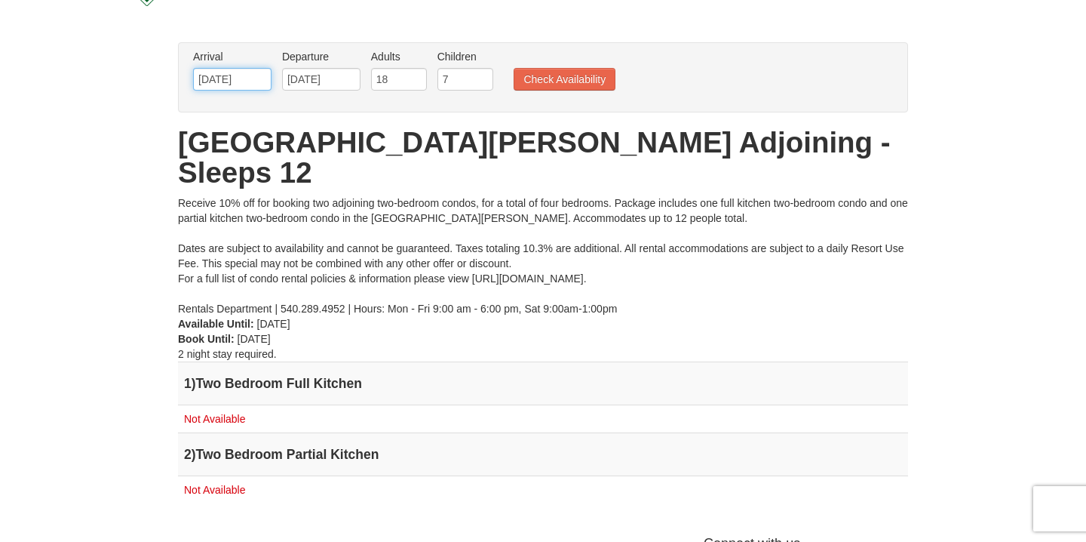
click at [262, 83] on input "[DATE]" at bounding box center [232, 79] width 78 height 23
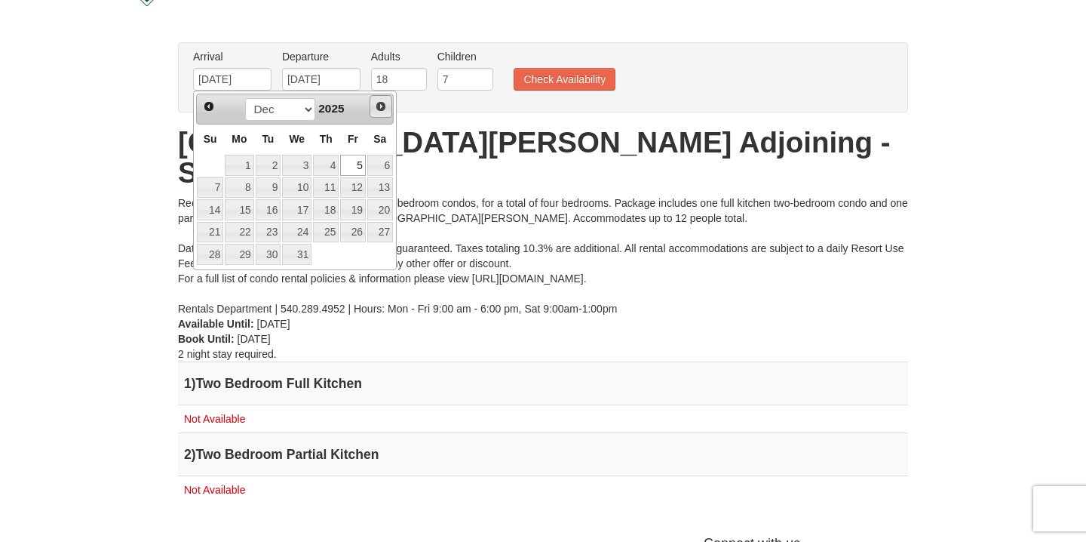
click at [379, 112] on span "Next" at bounding box center [381, 106] width 12 height 12
click at [201, 106] on link "Prev" at bounding box center [209, 106] width 23 height 23
click at [268, 211] on link "16" at bounding box center [269, 209] width 26 height 21
type input "[DATE]"
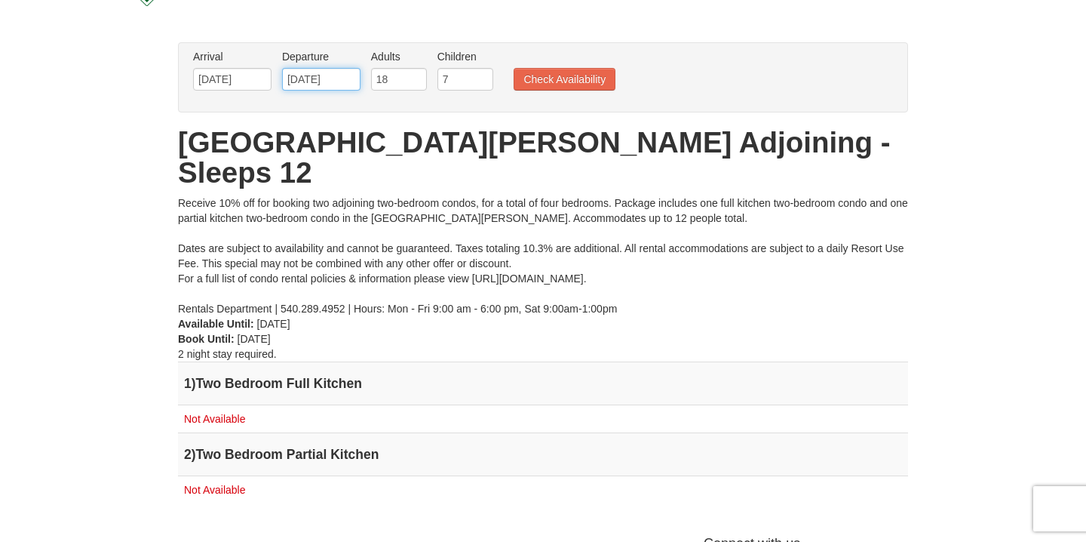
click at [307, 72] on input "[DATE]" at bounding box center [321, 79] width 78 height 23
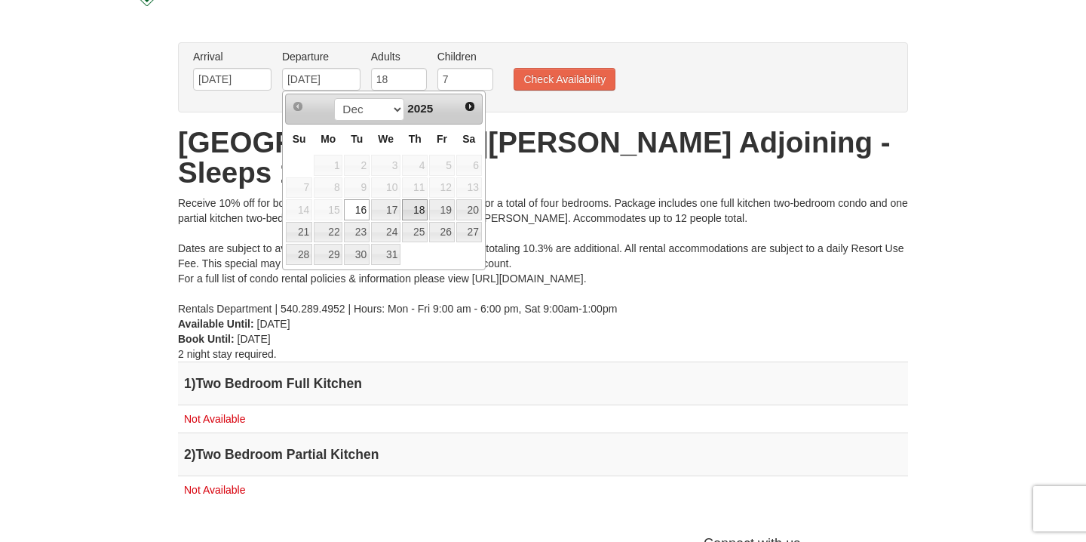
click at [419, 205] on link "18" at bounding box center [415, 209] width 26 height 21
type input "[DATE]"
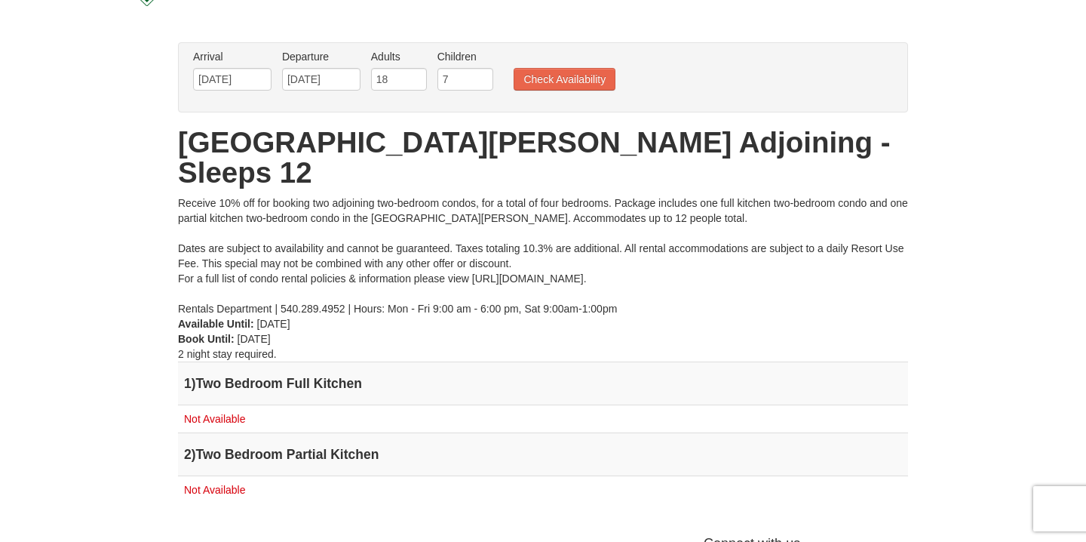
click at [578, 60] on ul "Arrival Please format dates MM/DD/YYYY Please format dates MM/DD/YYYY 12/16/202…" at bounding box center [535, 73] width 692 height 49
click at [578, 75] on button "Check Availability" at bounding box center [565, 79] width 102 height 23
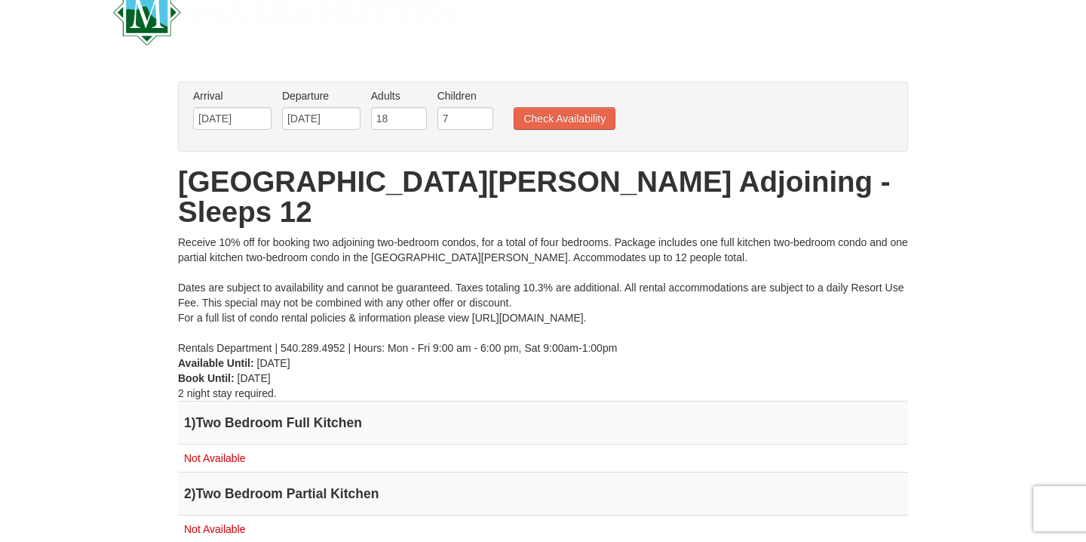
scroll to position [55, 0]
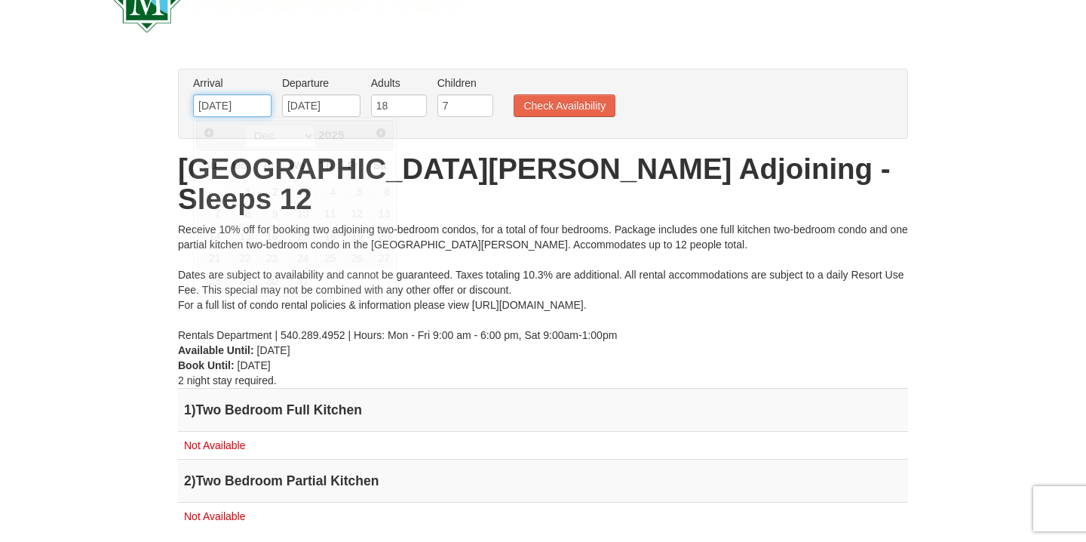
click at [247, 94] on input "12/16/2025" at bounding box center [232, 105] width 78 height 23
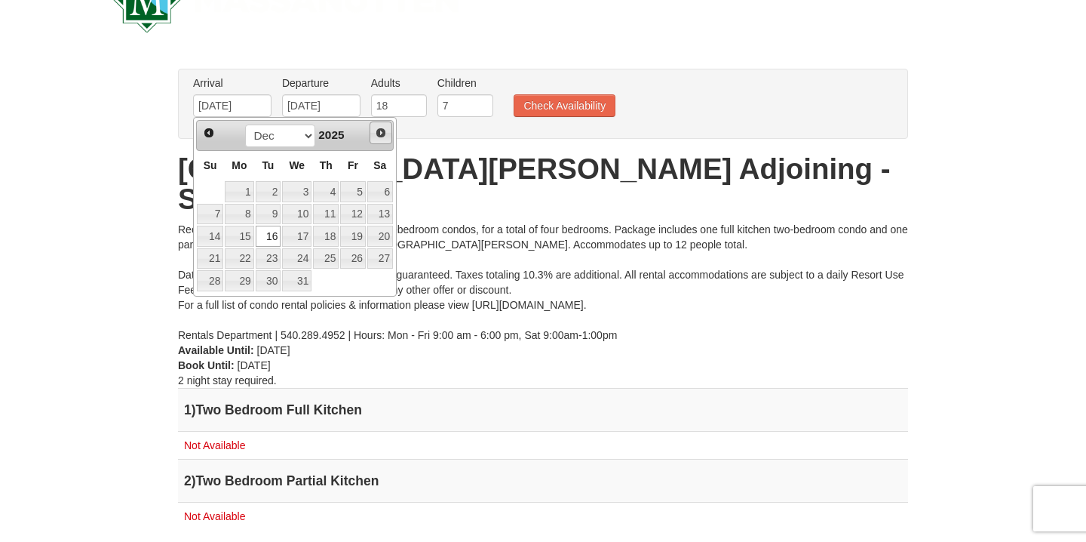
click at [380, 140] on link "Next" at bounding box center [381, 132] width 23 height 23
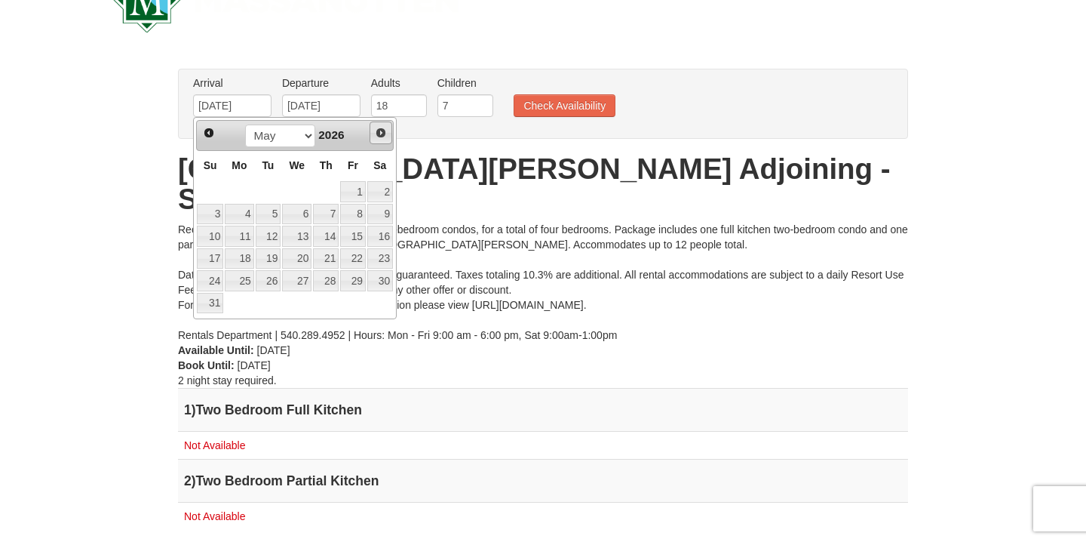
click at [380, 140] on link "Next" at bounding box center [381, 132] width 23 height 23
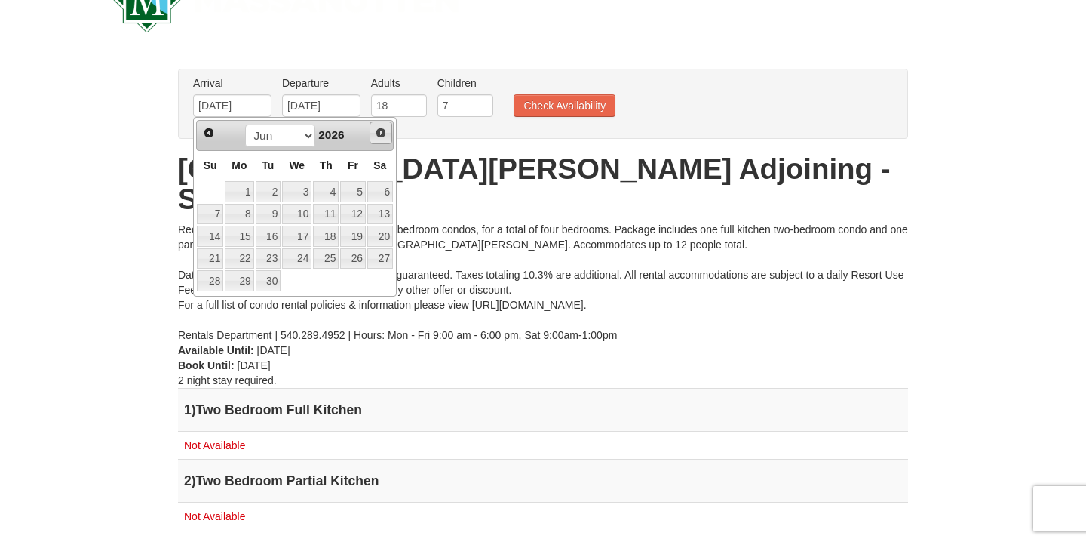
click at [380, 140] on link "Next" at bounding box center [381, 132] width 23 height 23
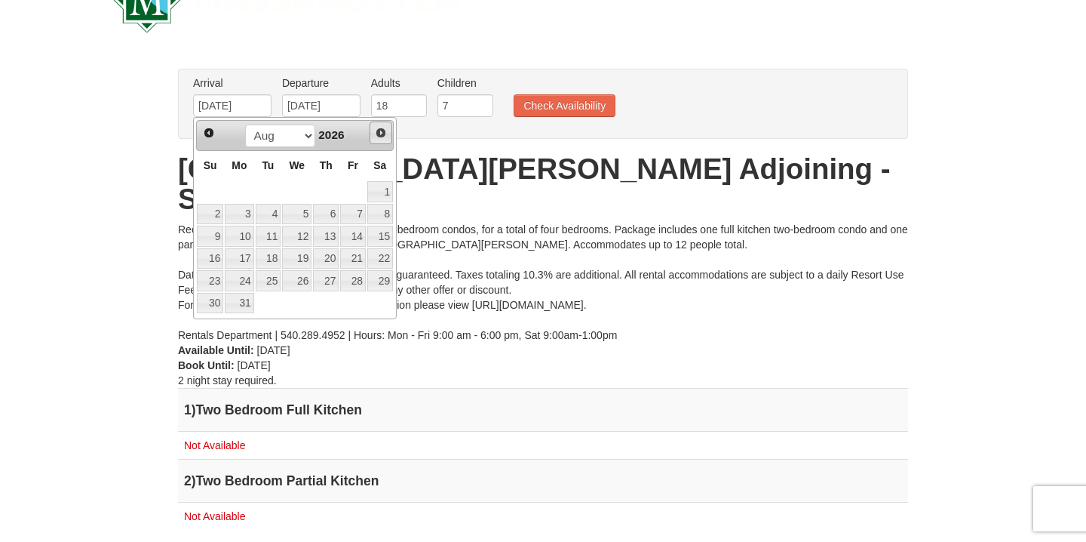
click at [380, 140] on link "Next" at bounding box center [381, 132] width 23 height 23
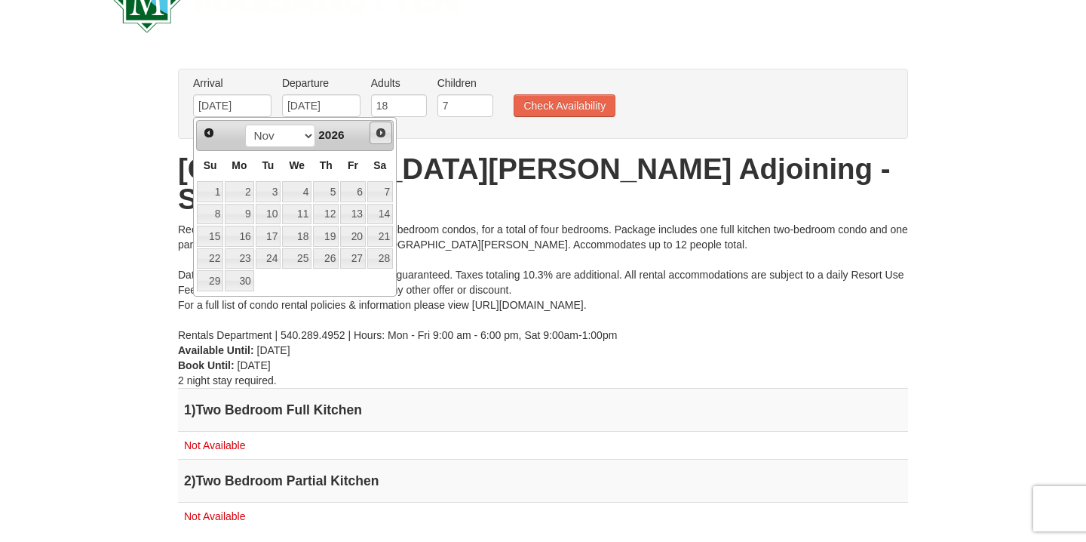
click at [380, 140] on link "Next" at bounding box center [381, 132] width 23 height 23
click at [330, 283] on link "31" at bounding box center [326, 280] width 26 height 21
type input "12/31/2026"
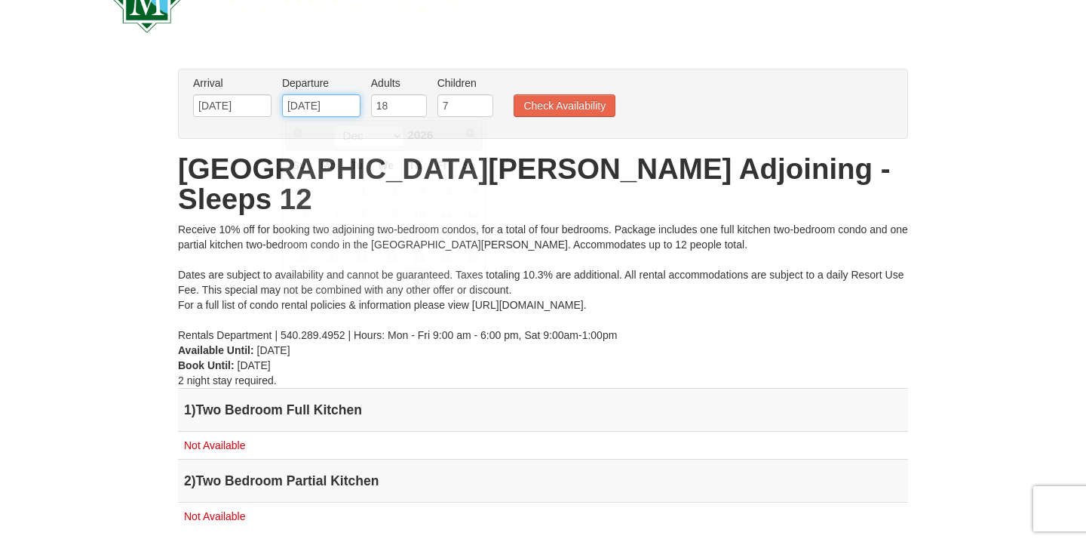
click at [339, 109] on input "12/31/2026" at bounding box center [321, 105] width 78 height 23
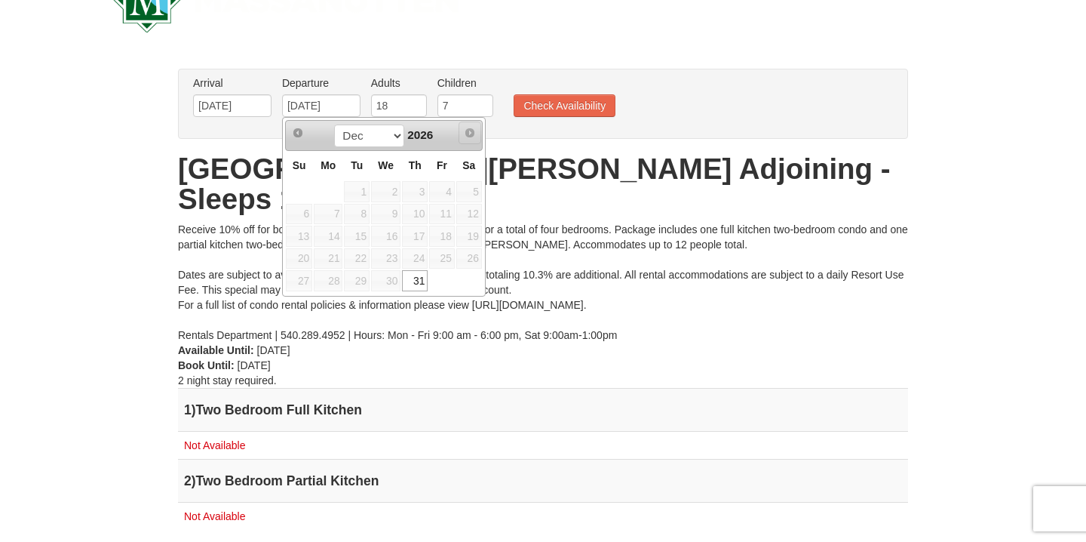
click at [471, 128] on span "Next" at bounding box center [470, 133] width 12 height 12
click at [473, 131] on span "Next" at bounding box center [470, 133] width 12 height 12
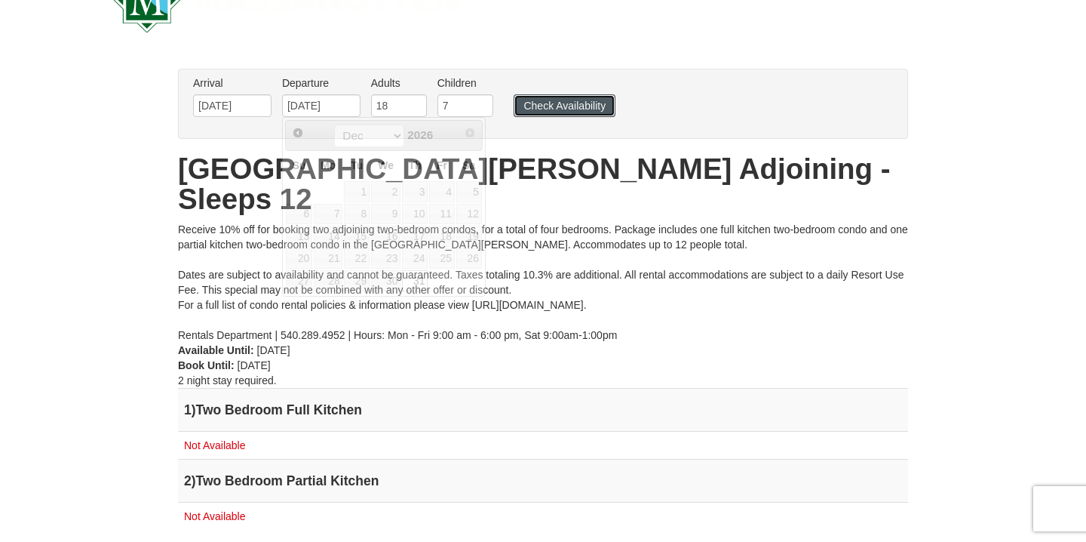
click at [545, 112] on button "Check Availability" at bounding box center [565, 105] width 102 height 23
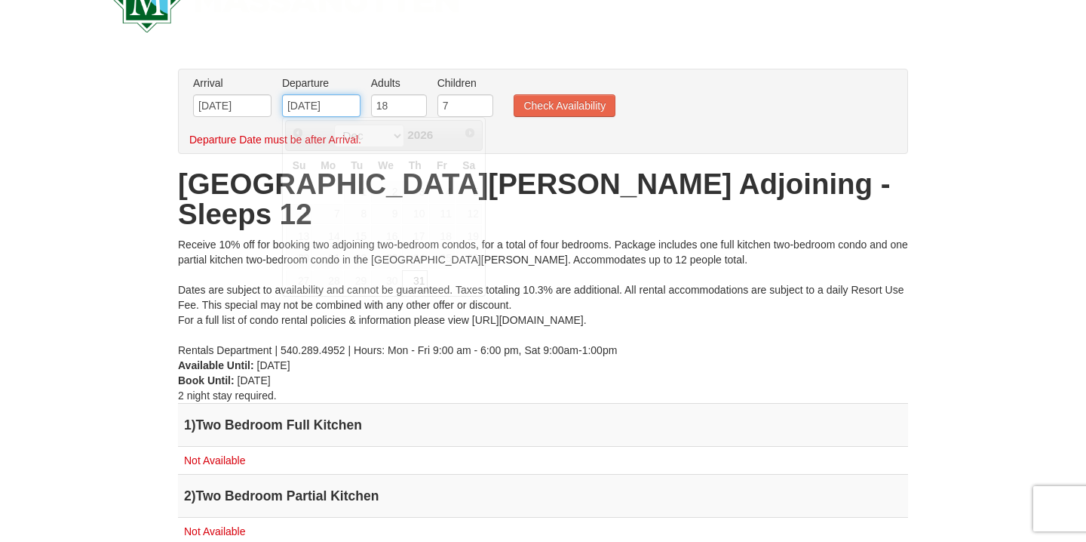
click at [335, 112] on input "12/31/2026" at bounding box center [321, 105] width 78 height 23
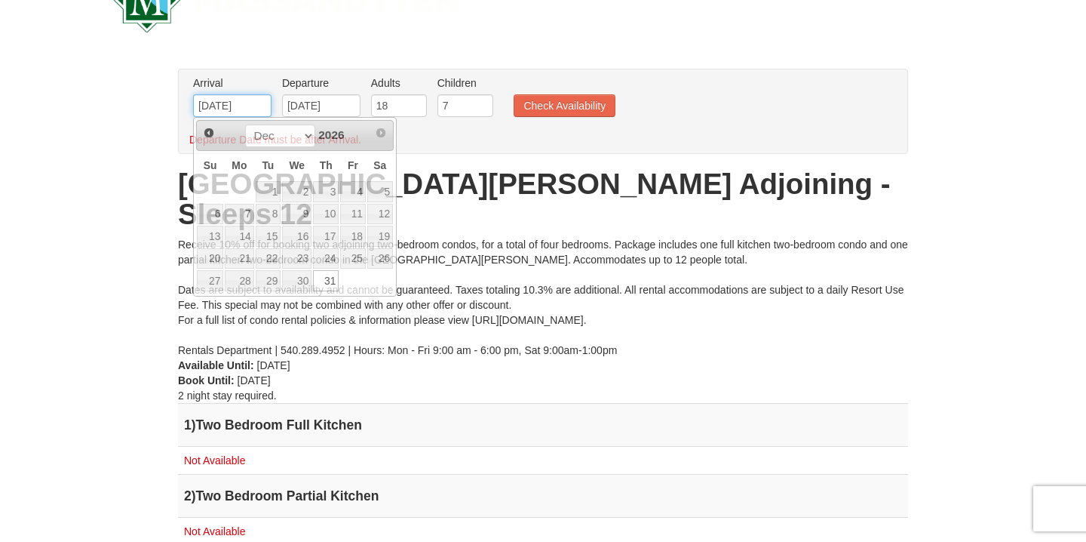
click at [250, 108] on input "12/31/2026" at bounding box center [232, 105] width 78 height 23
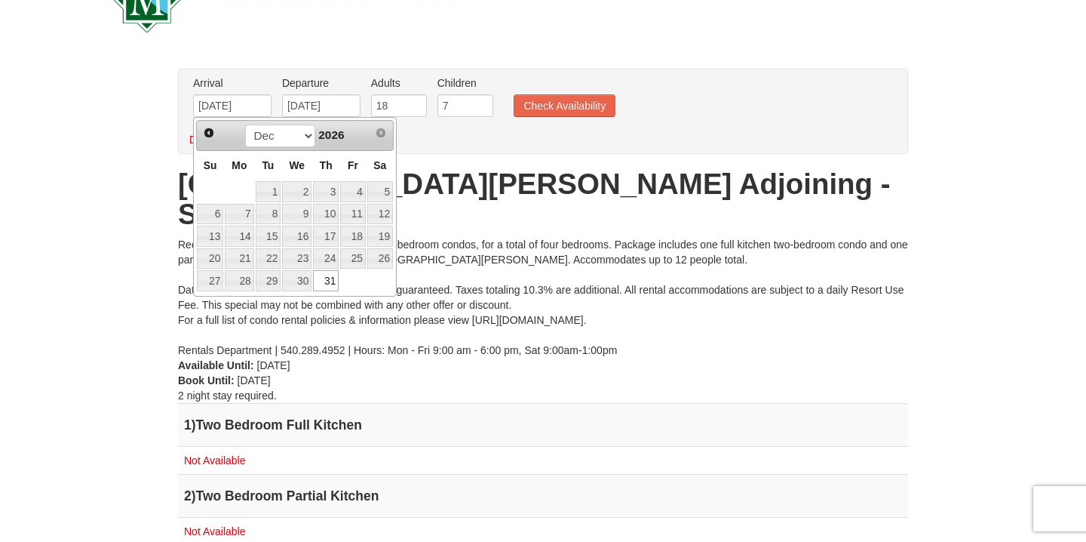
click at [219, 135] on div "Prev Next Jan Feb Mar Apr May Jun Jul Aug Sep Oct Nov Dec 2026" at bounding box center [295, 135] width 198 height 30
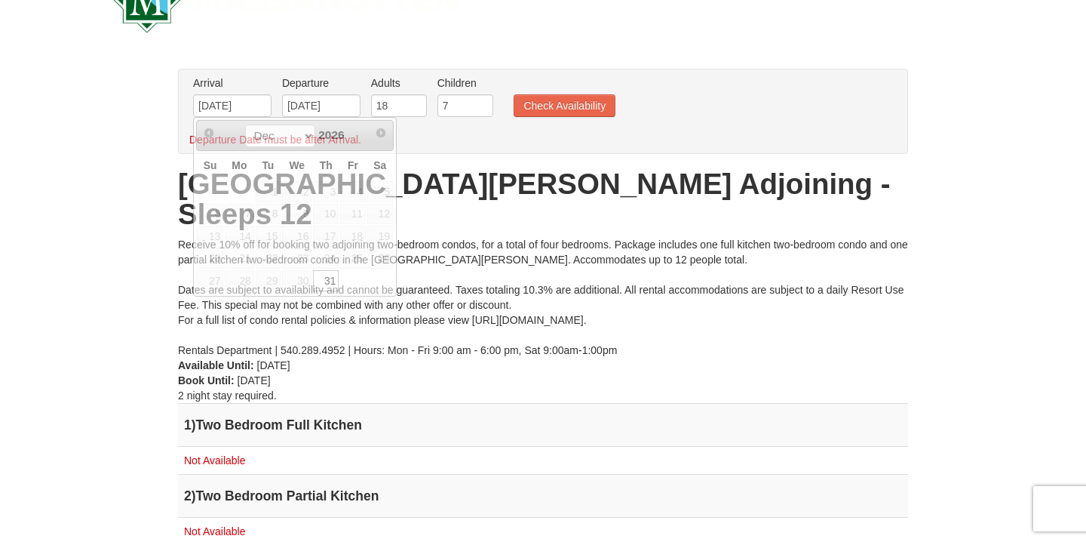
click at [165, 193] on div "× From: To: Adults: 18 Children: 7 Change Arrival Please format dates MM/DD/YYY…" at bounding box center [543, 314] width 760 height 491
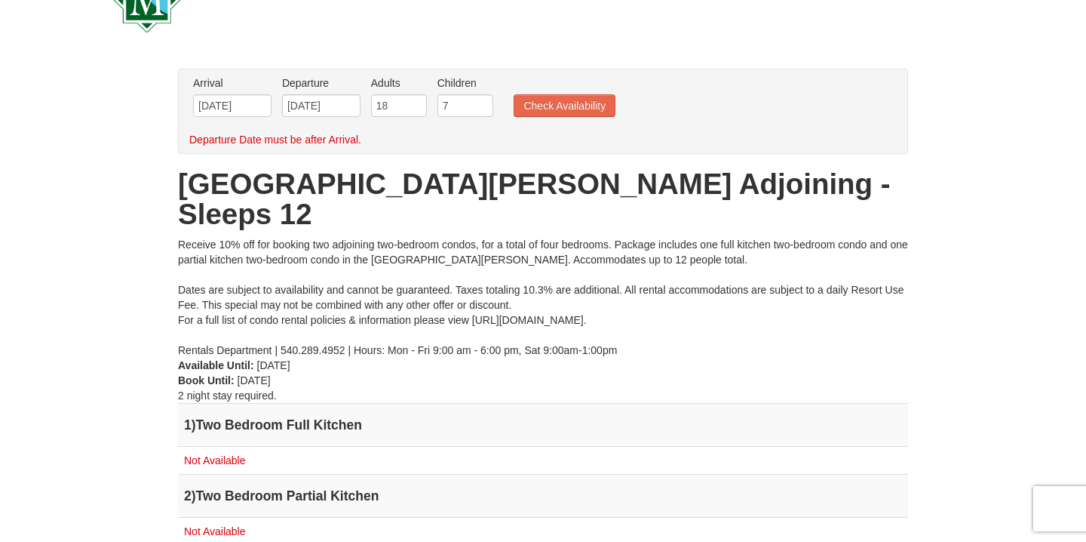
click at [166, 193] on div "× From: To: Adults: 18 Children: 7 Change Arrival Please format dates MM/DD/YYY…" at bounding box center [543, 314] width 760 height 491
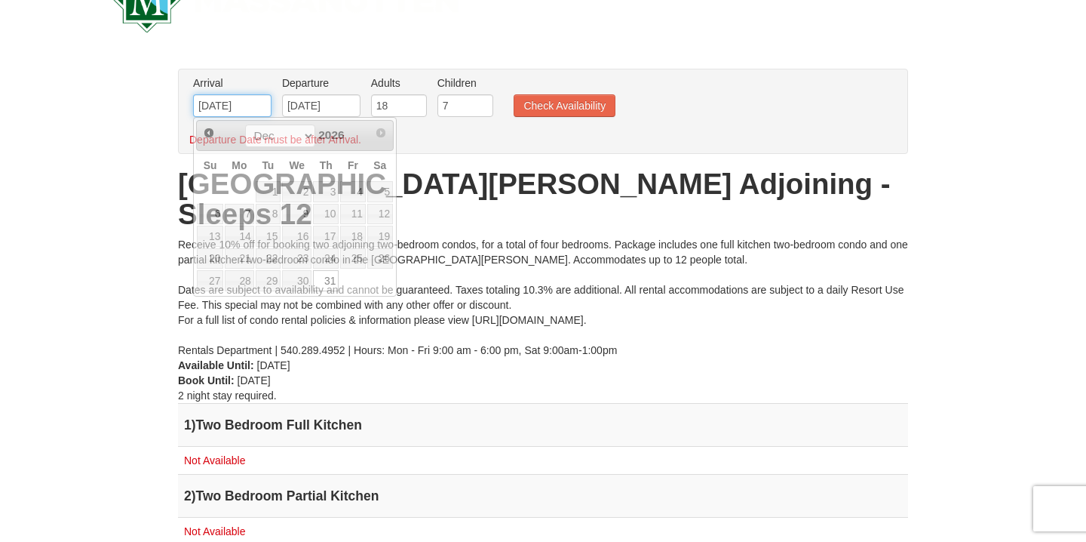
click at [228, 114] on input "12/31/2026" at bounding box center [232, 105] width 78 height 23
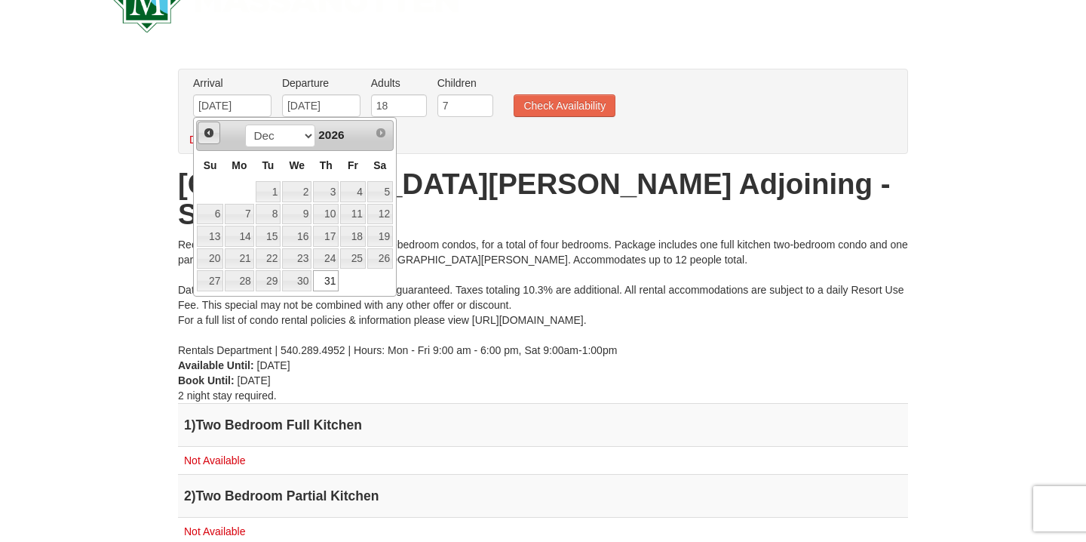
click at [204, 135] on span "Prev" at bounding box center [209, 133] width 12 height 12
click at [256, 130] on select "Jan Feb Mar Apr May Jun Jul Aug Sep Oct Nov Dec" at bounding box center [280, 135] width 70 height 23
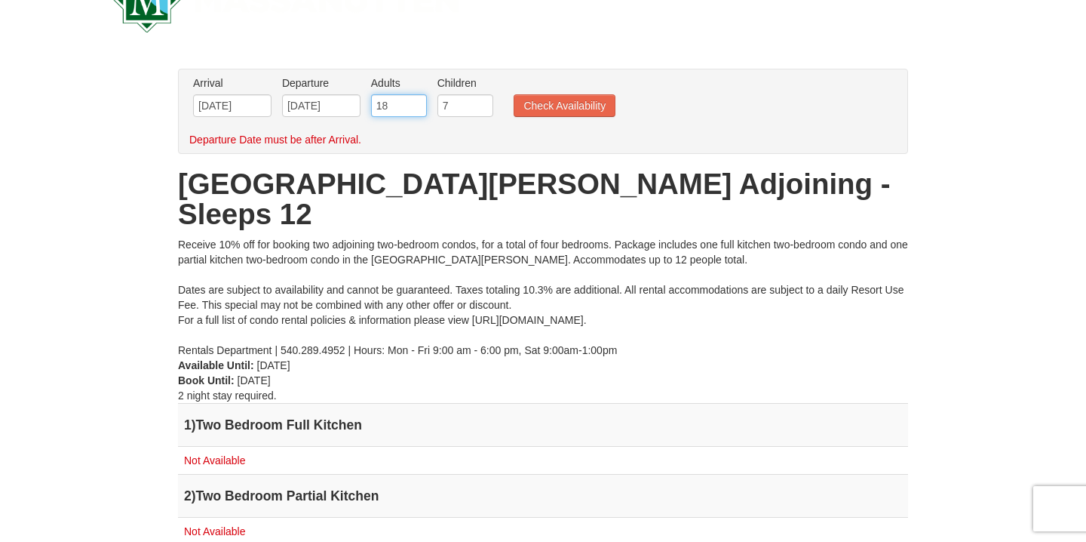
drag, startPoint x: 401, startPoint y: 107, endPoint x: 352, endPoint y: 109, distance: 49.1
click at [352, 109] on ul "Arrival Please format dates MM/DD/YYYY Please format dates MM/DD/YYYY 12/31/202…" at bounding box center [535, 99] width 692 height 49
type input "5"
click at [251, 108] on input "12/31/2026" at bounding box center [232, 105] width 78 height 23
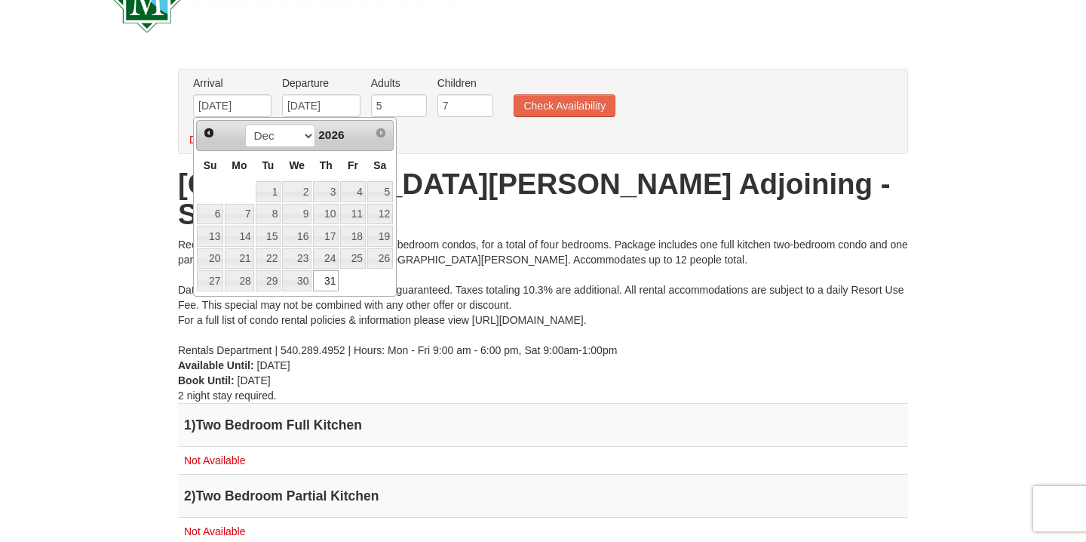
click at [330, 129] on span "2026" at bounding box center [331, 134] width 26 height 13
click at [286, 140] on select "Jan Feb Mar Apr May Jun Jul Aug Sep Oct Nov Dec" at bounding box center [280, 135] width 70 height 23
click at [245, 124] on select "Jan Feb Mar Apr May Jun Jul Aug Sep Oct Nov Dec" at bounding box center [280, 135] width 70 height 23
click at [344, 133] on span "2026" at bounding box center [331, 134] width 26 height 13
click at [213, 131] on span "Prev" at bounding box center [209, 133] width 12 height 12
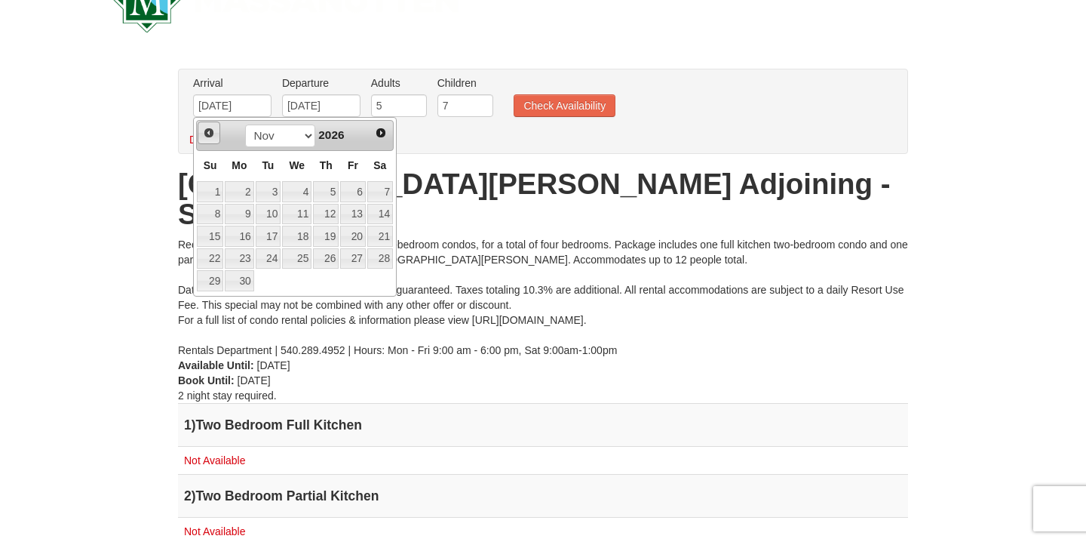
click at [213, 131] on span "Prev" at bounding box center [209, 133] width 12 height 12
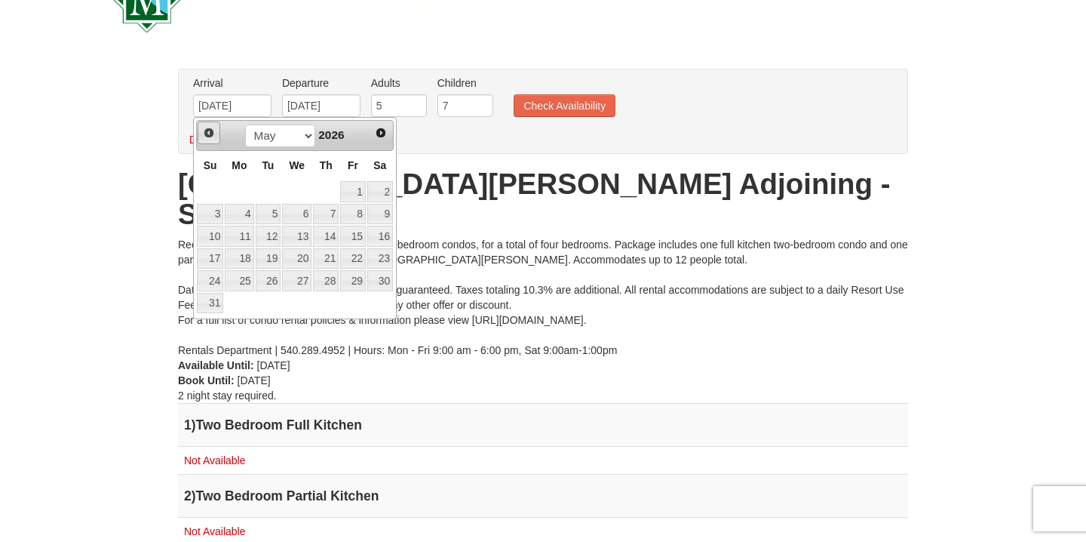
click at [213, 131] on span "Prev" at bounding box center [209, 133] width 12 height 12
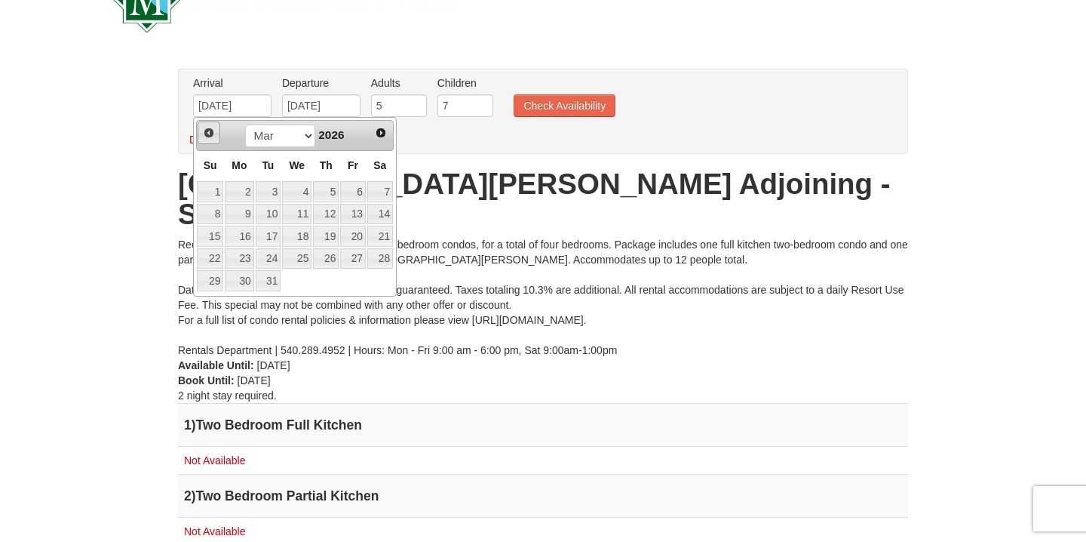
click at [213, 131] on span "Prev" at bounding box center [209, 133] width 12 height 12
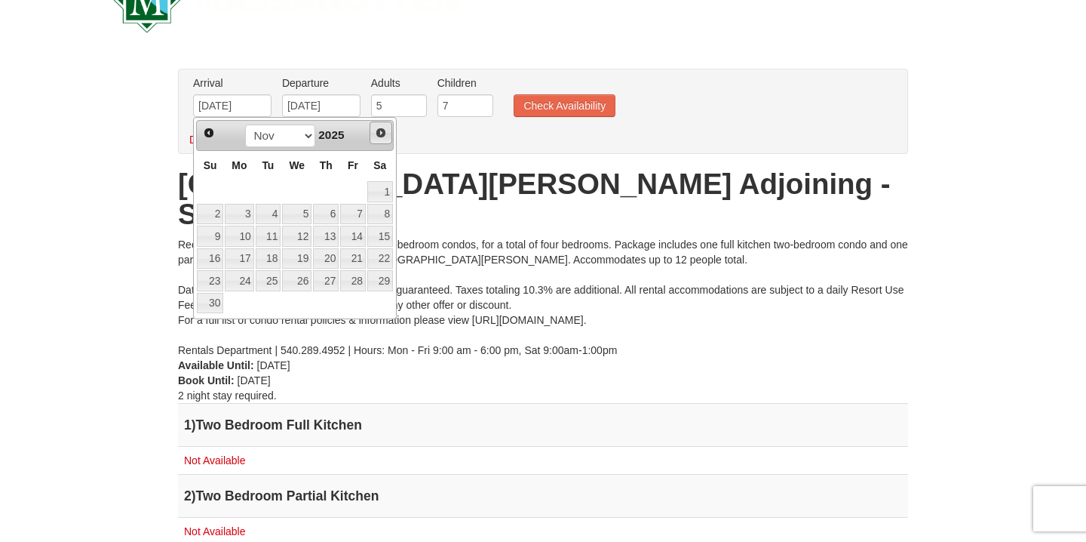
click at [379, 138] on span "Next" at bounding box center [381, 133] width 12 height 12
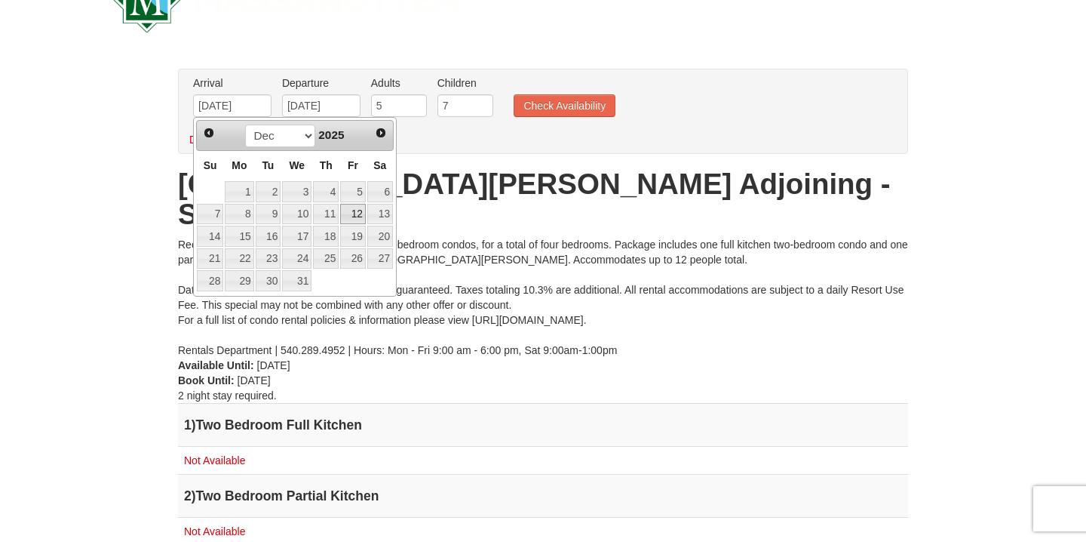
click at [361, 214] on link "12" at bounding box center [353, 214] width 26 height 21
type input "[DATE]"
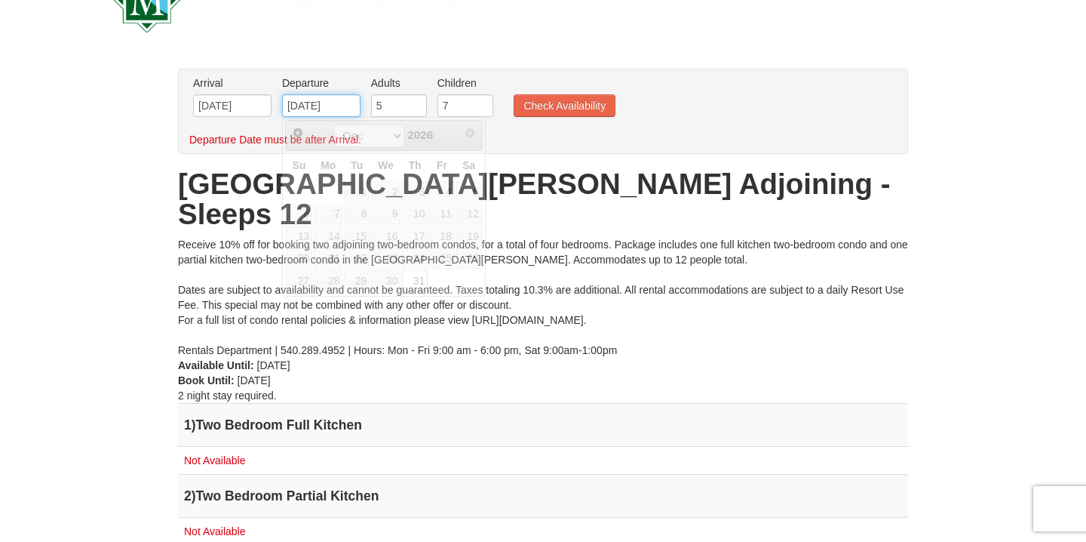
click at [342, 106] on input "12/31/2026" at bounding box center [321, 105] width 78 height 23
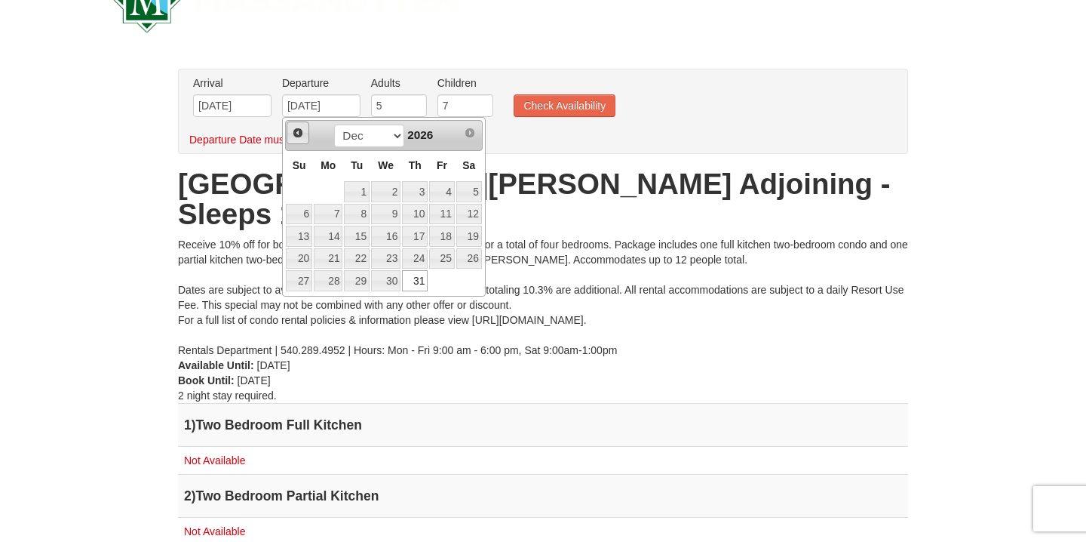
click at [303, 139] on span "Prev" at bounding box center [298, 133] width 12 height 12
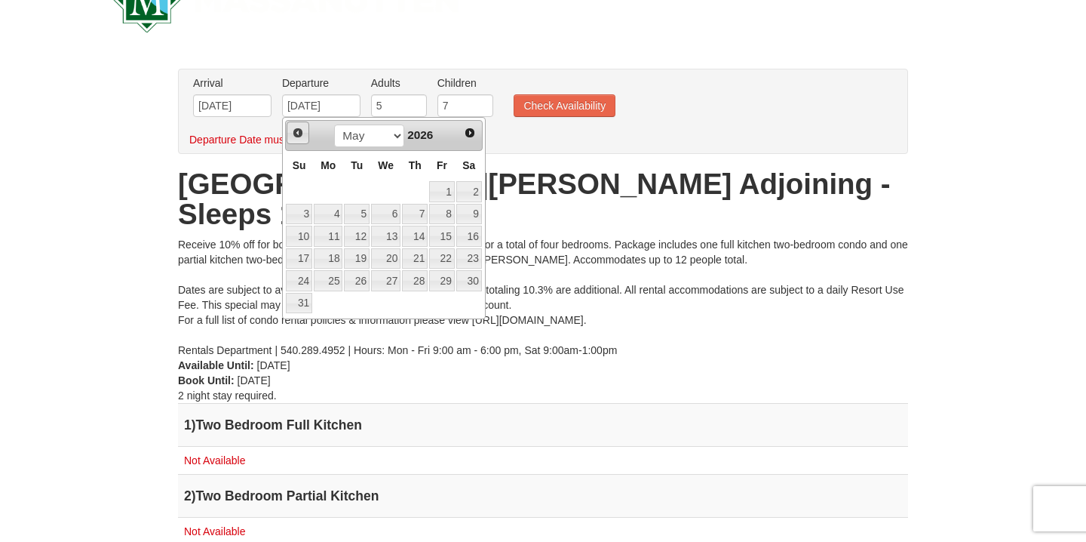
click at [303, 139] on span "Prev" at bounding box center [298, 133] width 12 height 12
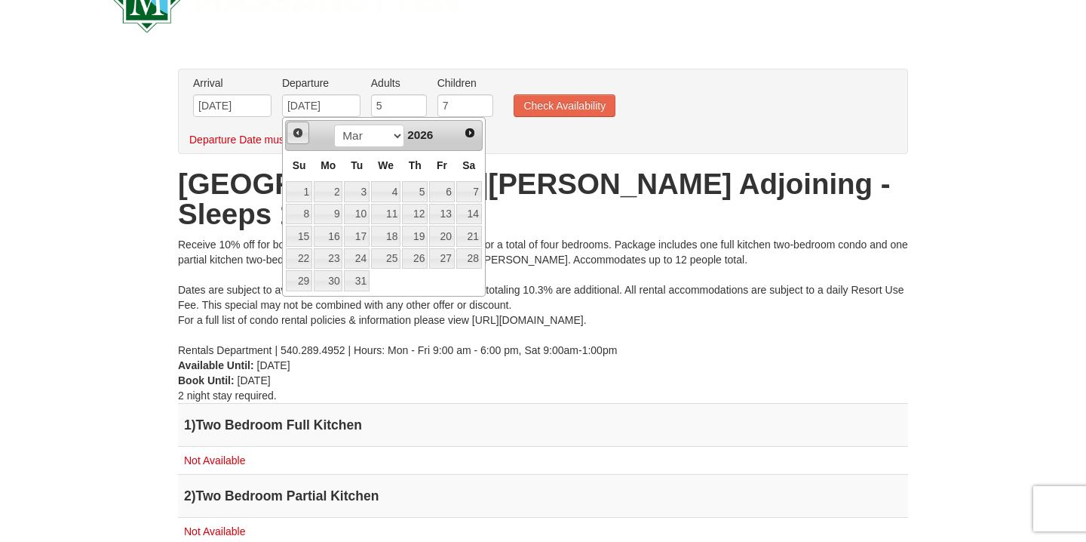
click at [303, 139] on span "Prev" at bounding box center [298, 133] width 12 height 12
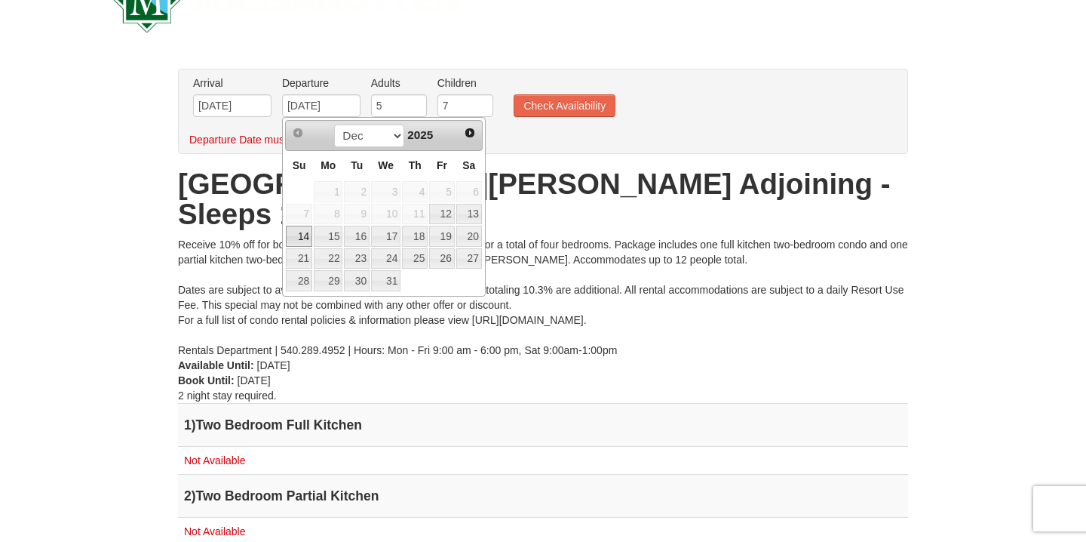
click at [302, 239] on link "14" at bounding box center [299, 236] width 26 height 21
type input "[DATE]"
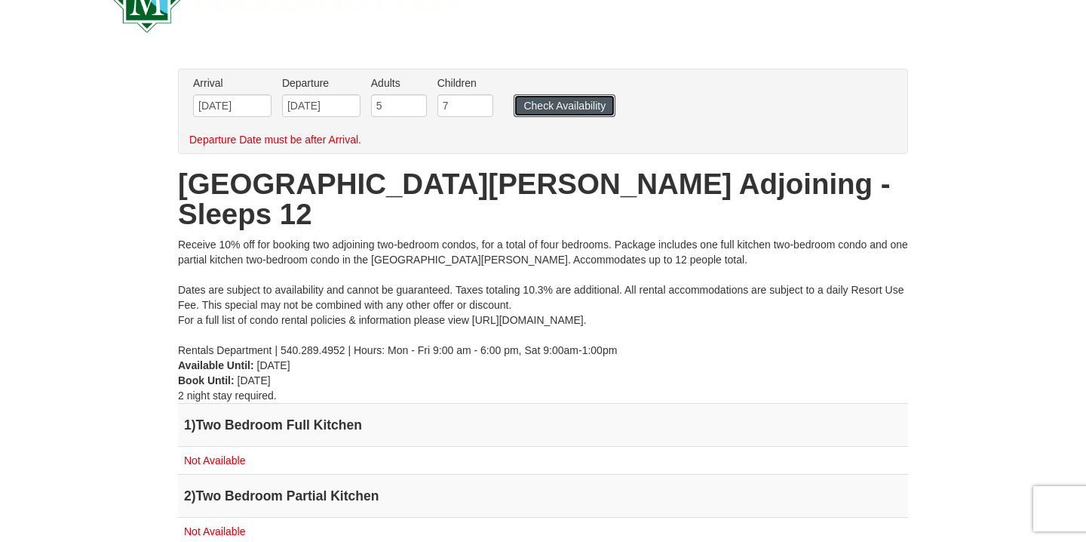
click at [533, 101] on button "Check Availability" at bounding box center [565, 105] width 102 height 23
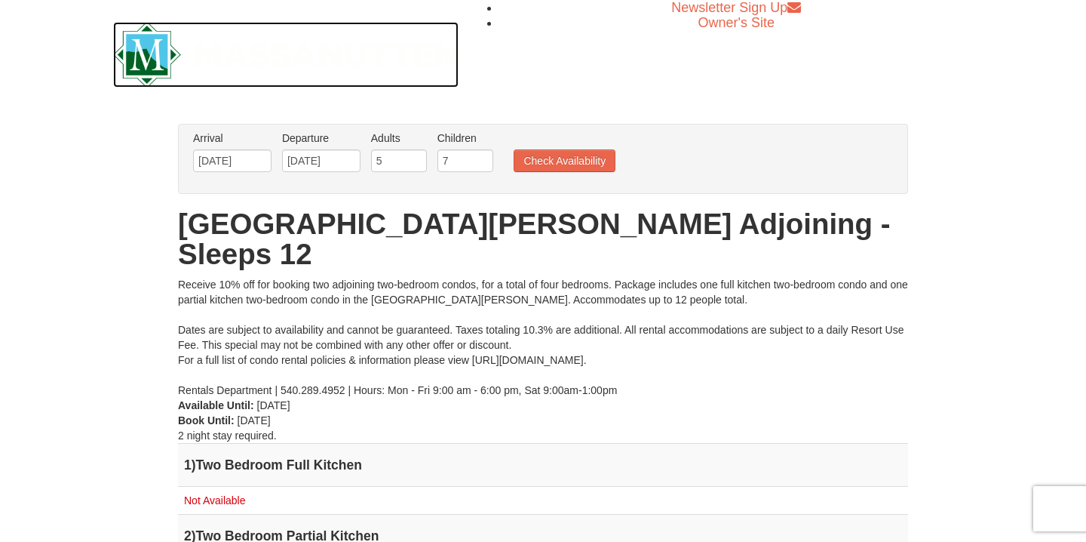
click at [154, 38] on img at bounding box center [286, 55] width 346 height 66
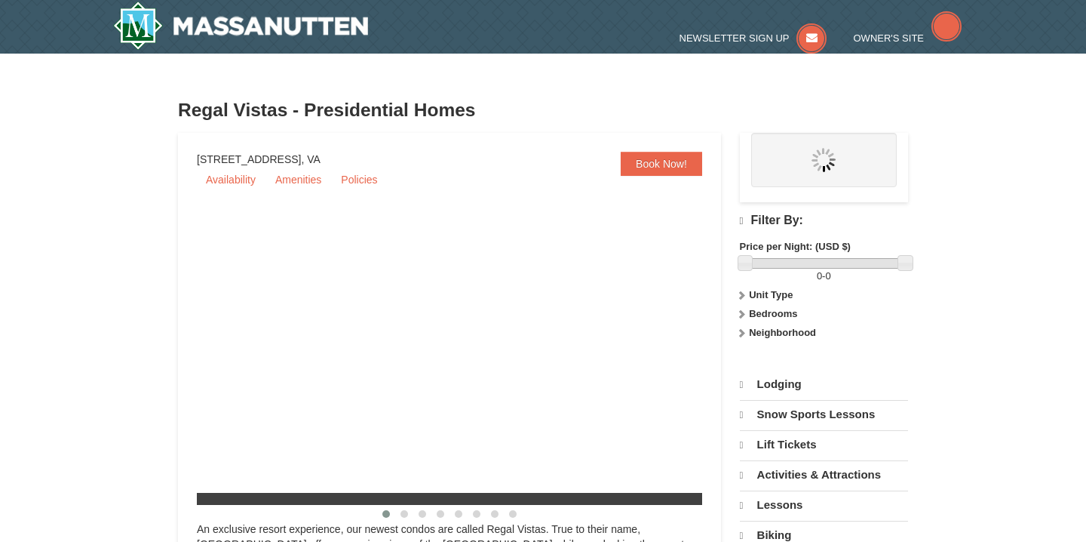
select select "9"
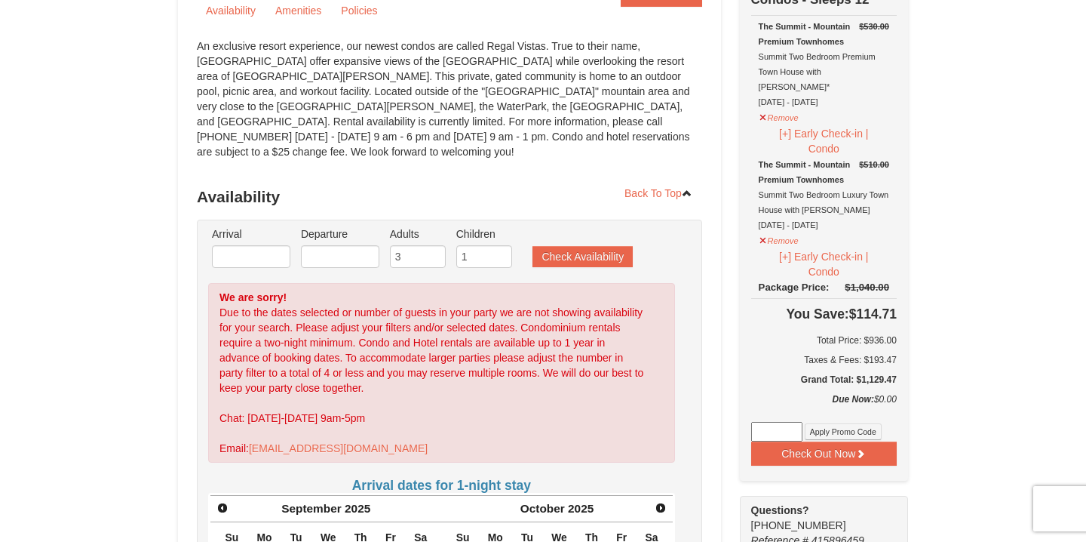
scroll to position [170, 0]
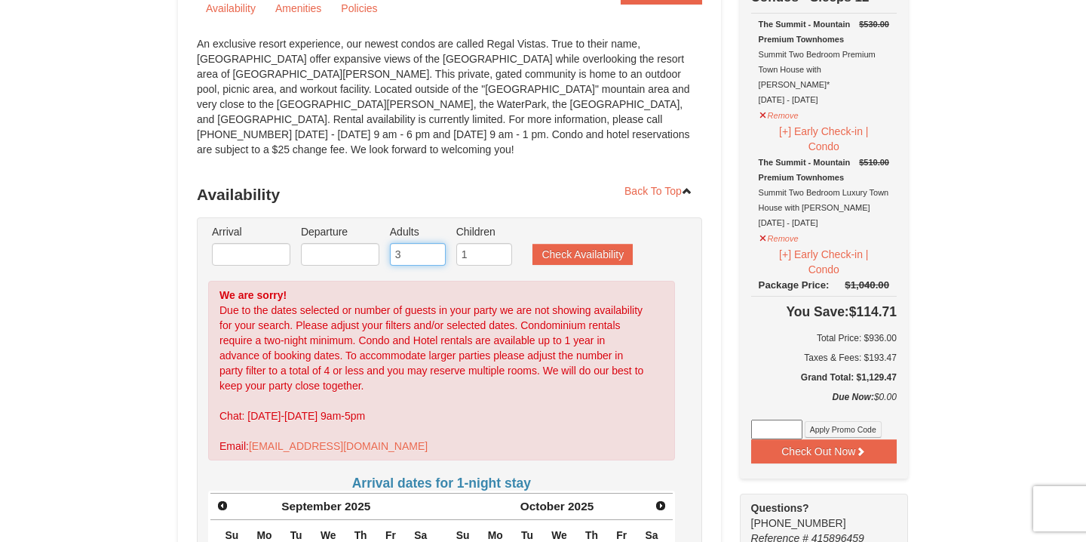
click at [423, 243] on input "3" at bounding box center [418, 254] width 56 height 23
click at [431, 243] on input "4" at bounding box center [418, 254] width 56 height 23
type input "5"
click at [431, 243] on input "5" at bounding box center [418, 254] width 56 height 23
click at [547, 244] on button "Check Availability" at bounding box center [583, 254] width 100 height 21
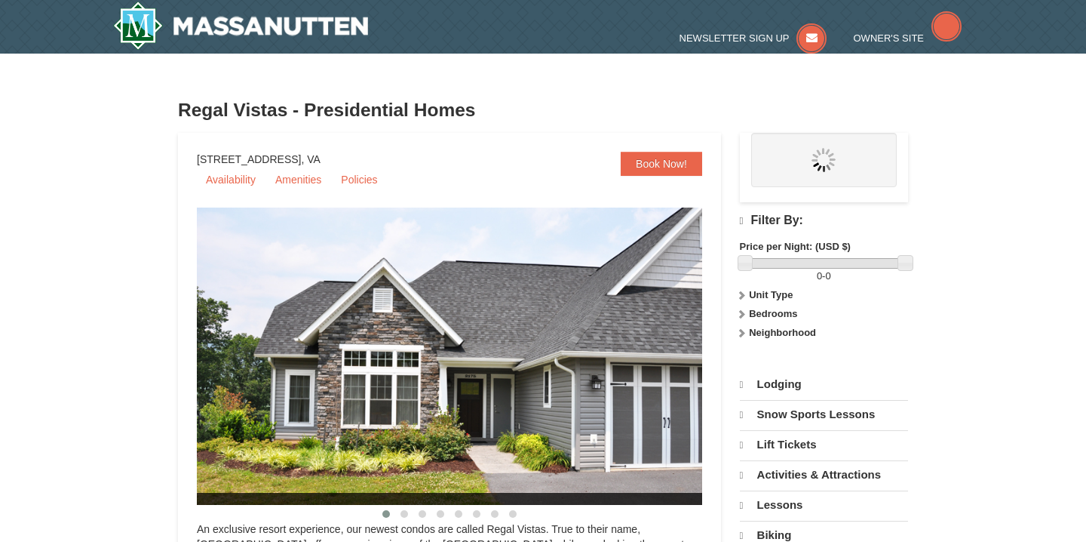
scroll to position [648, 0]
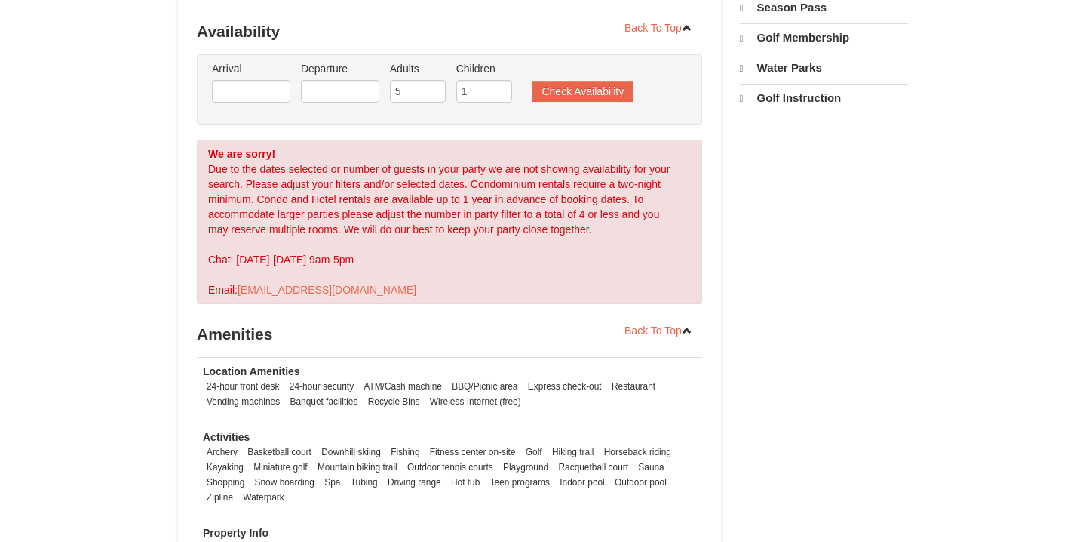
select select "9"
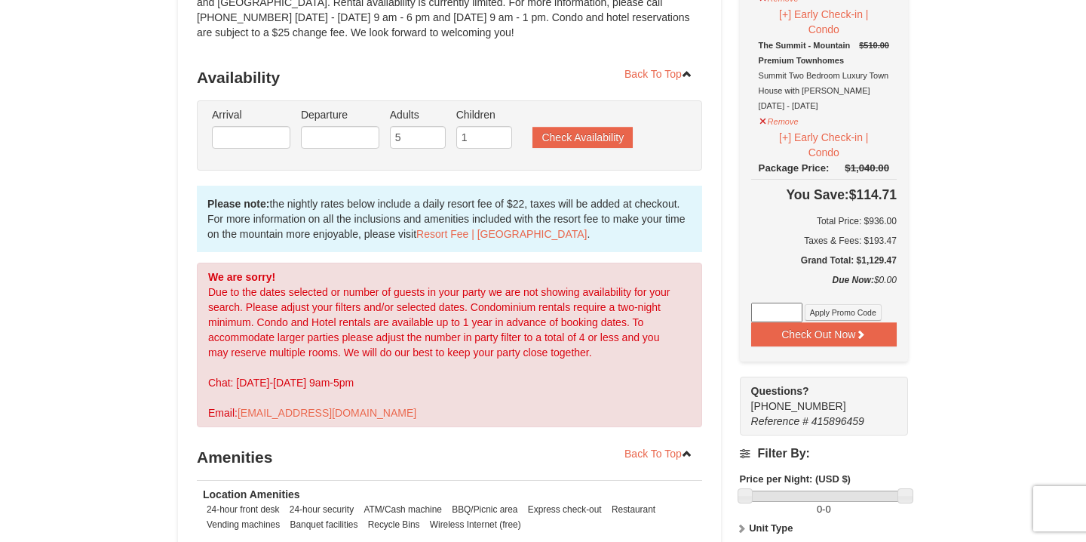
scroll to position [287, 0]
click at [234, 127] on input "text" at bounding box center [251, 138] width 78 height 23
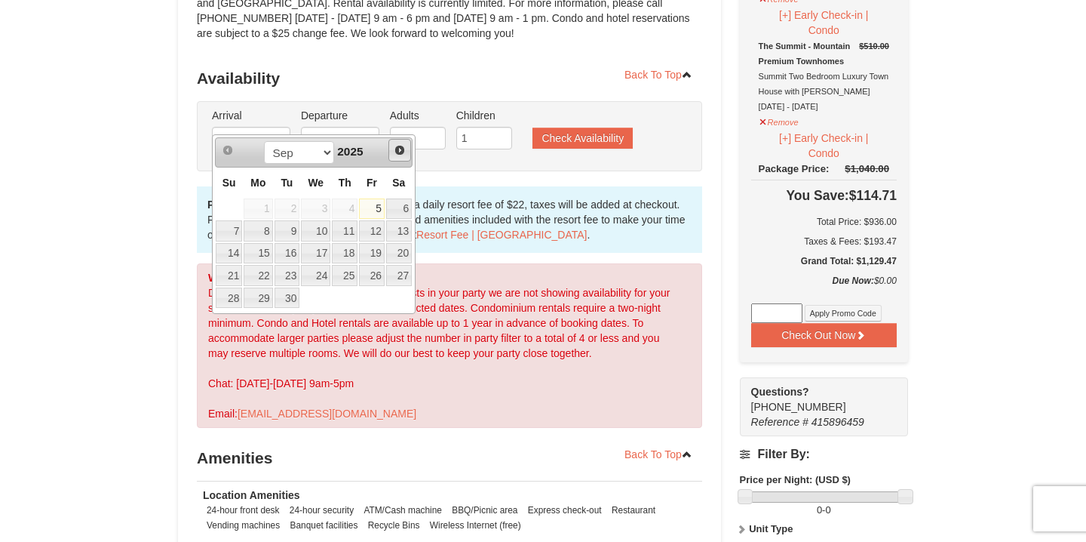
click at [398, 150] on span "Next" at bounding box center [400, 150] width 12 height 12
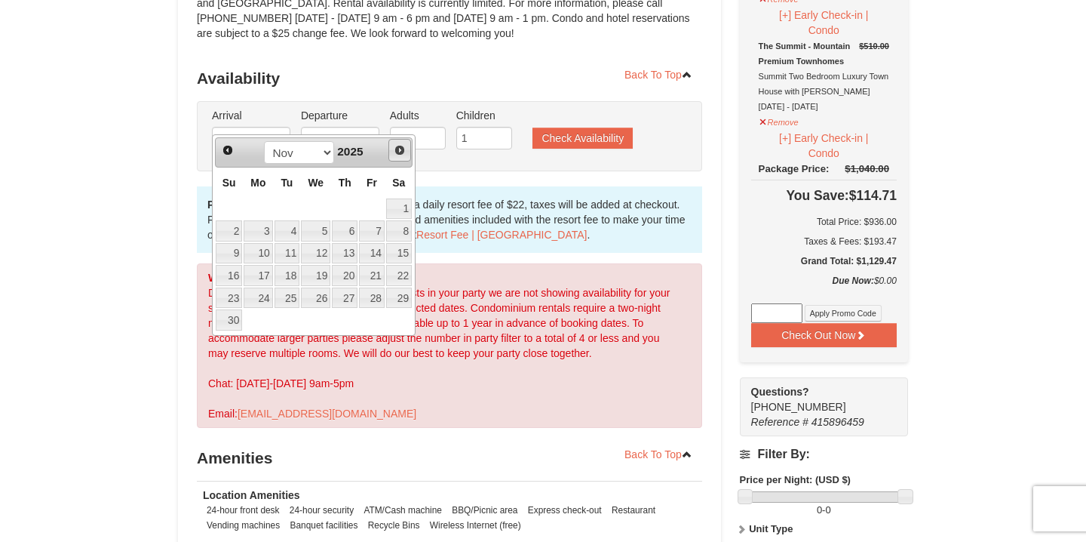
click at [398, 150] on span "Next" at bounding box center [400, 150] width 12 height 12
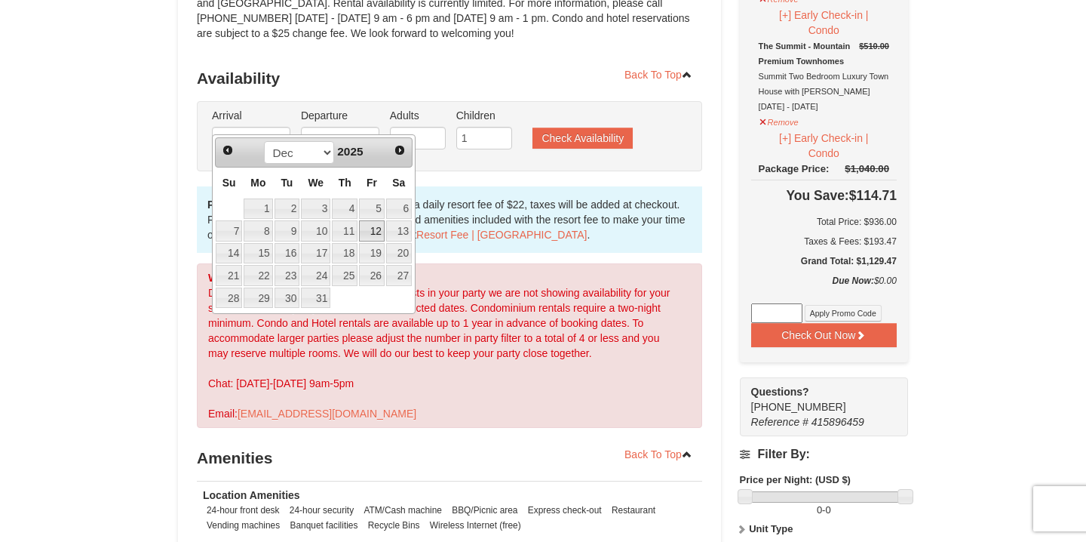
click at [376, 225] on link "12" at bounding box center [372, 230] width 26 height 21
type input "[DATE]"
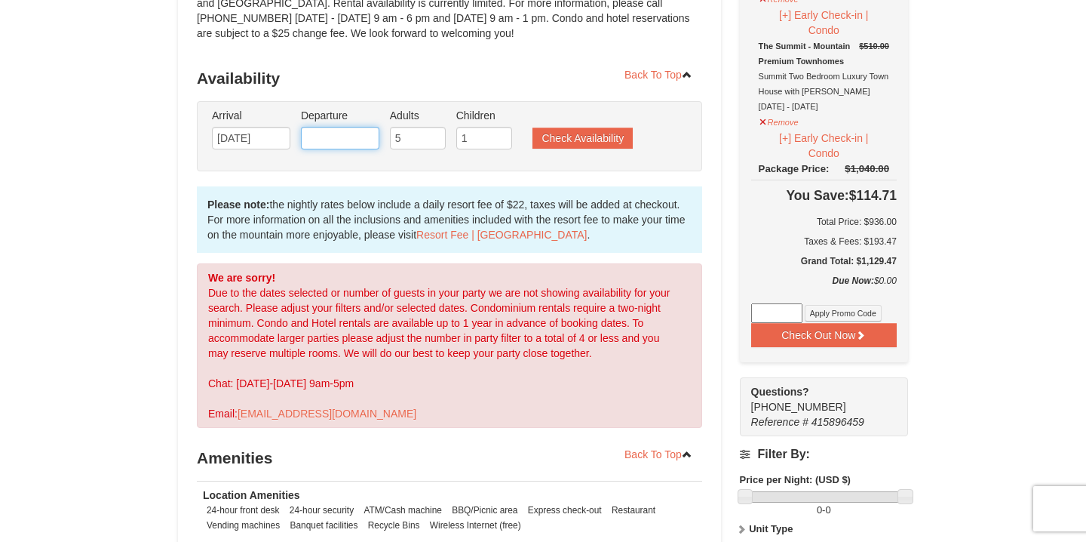
click at [321, 127] on input "text" at bounding box center [340, 138] width 78 height 23
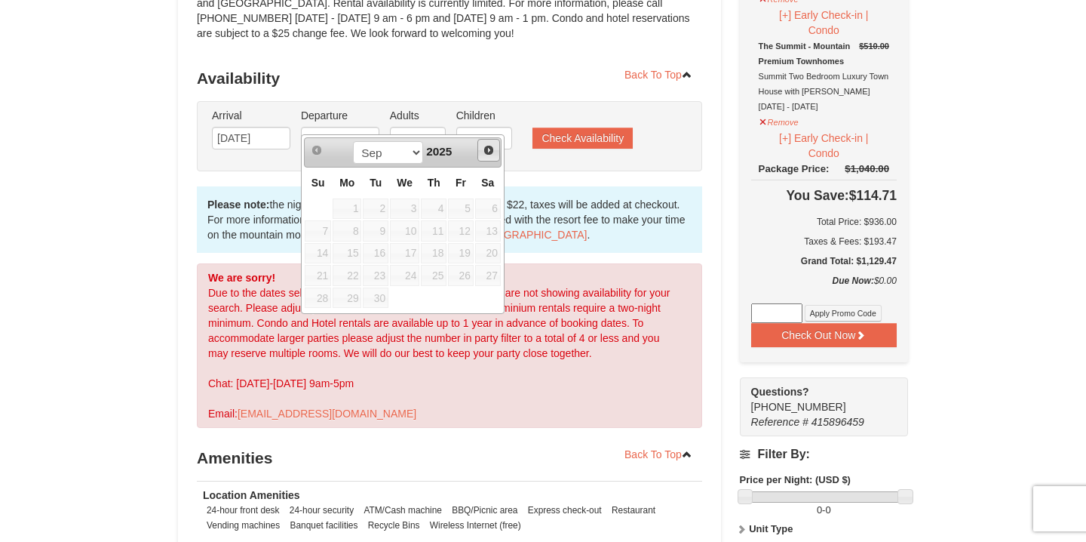
click at [492, 156] on link "Next" at bounding box center [489, 150] width 23 height 23
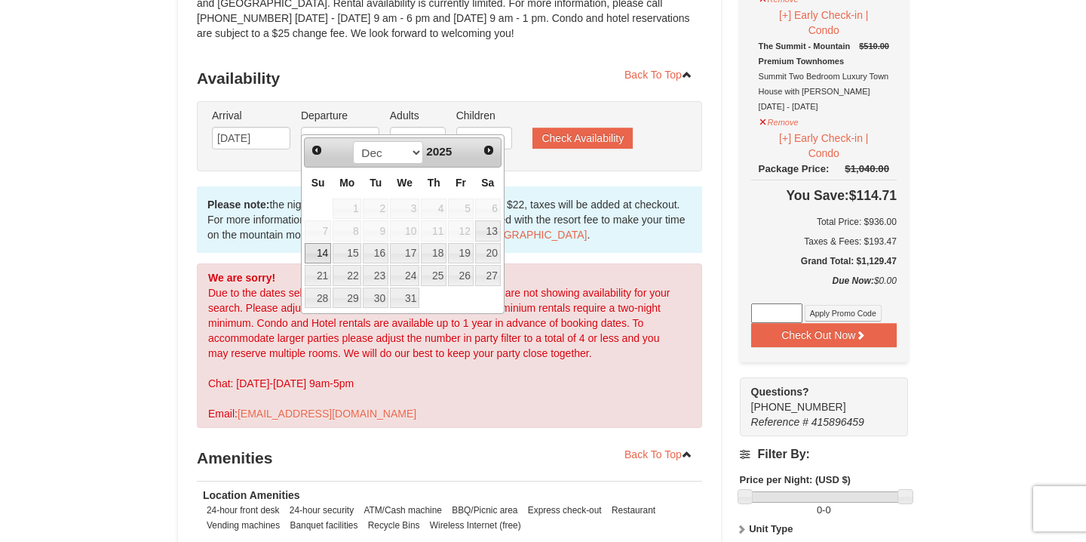
click at [315, 259] on link "14" at bounding box center [318, 253] width 26 height 21
type input "[DATE]"
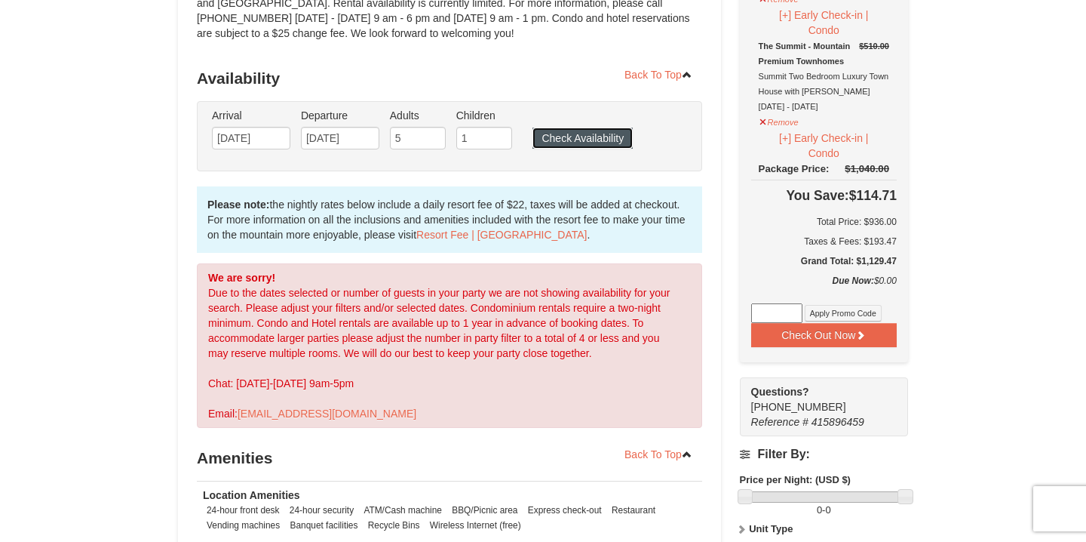
click at [578, 127] on button "Check Availability" at bounding box center [583, 137] width 100 height 21
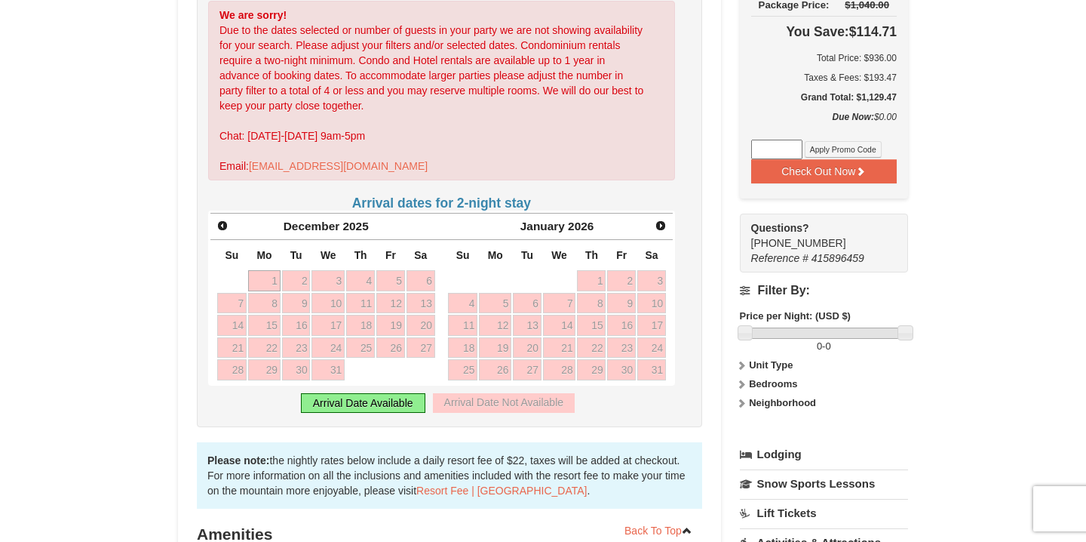
scroll to position [482, 0]
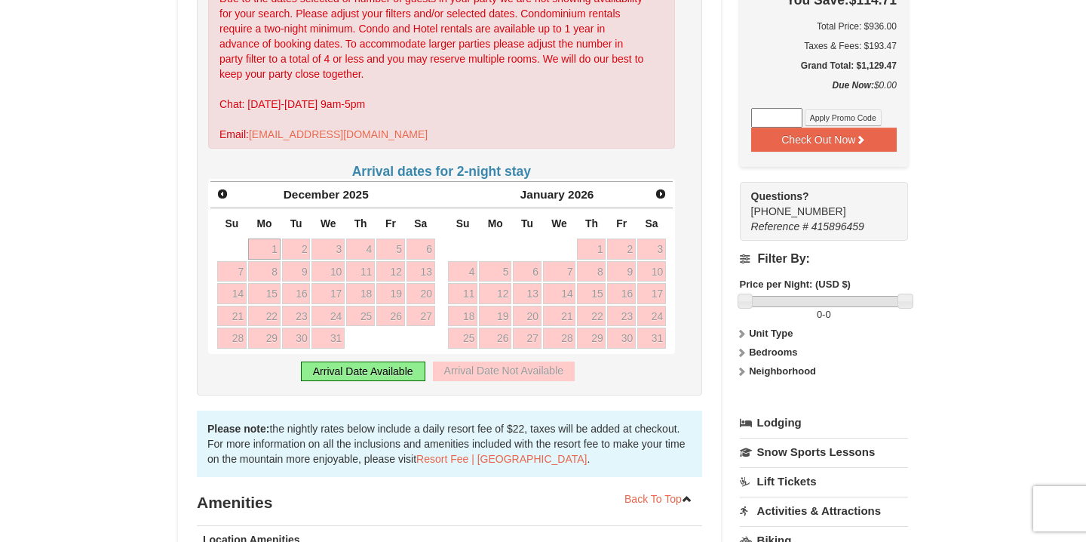
click at [404, 361] on div "Arrival Date Available" at bounding box center [363, 371] width 124 height 20
click at [226, 188] on span "Prev" at bounding box center [223, 194] width 12 height 12
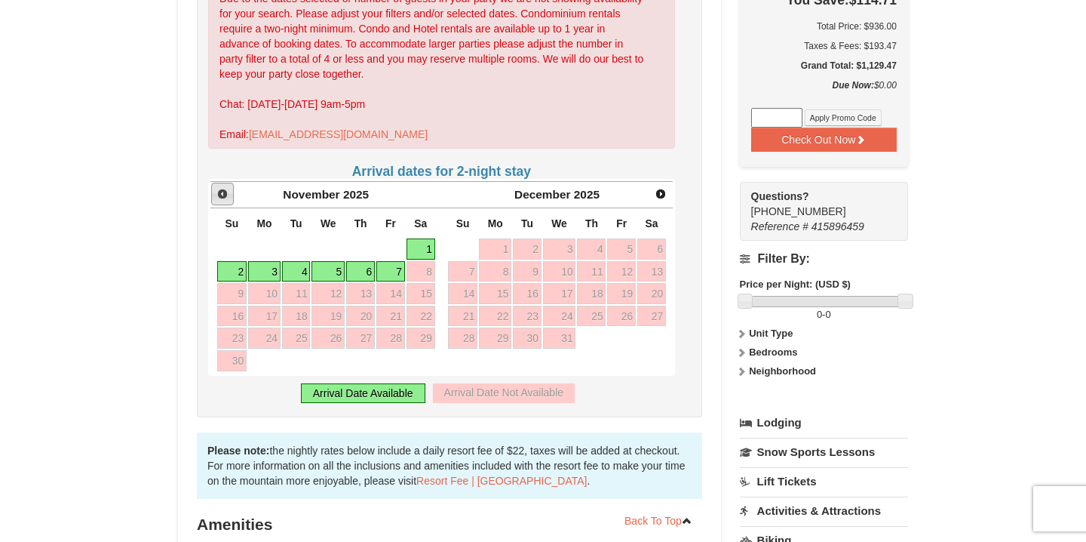
click at [227, 188] on span "Prev" at bounding box center [223, 194] width 12 height 12
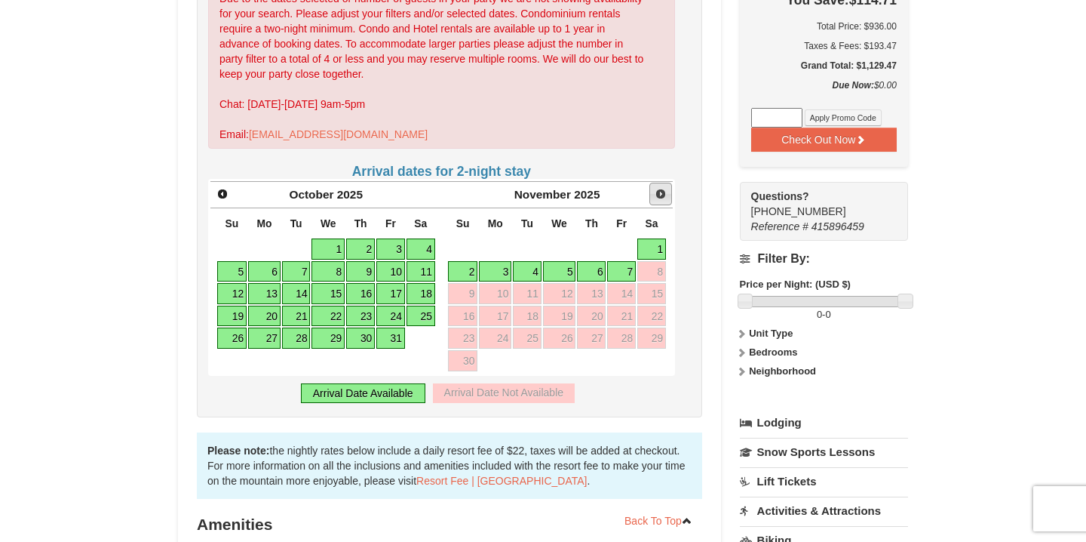
click at [662, 188] on span "Next" at bounding box center [661, 194] width 12 height 12
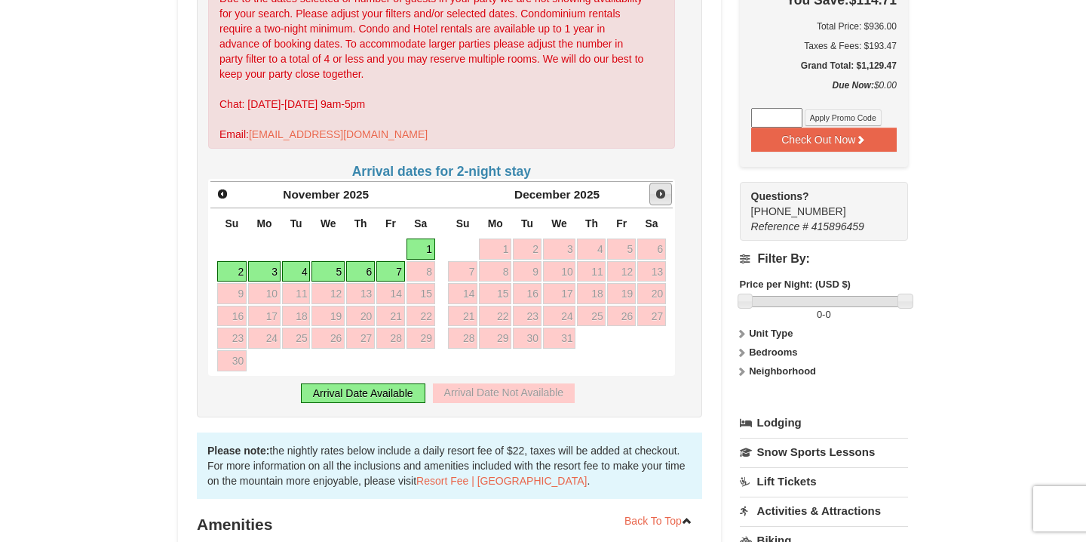
click at [662, 188] on span "Next" at bounding box center [661, 194] width 12 height 12
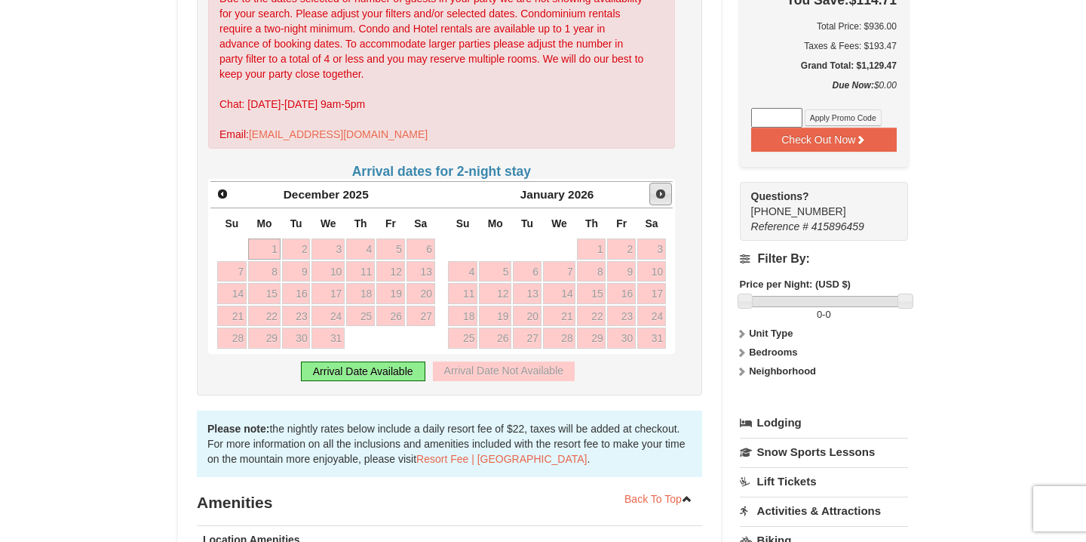
click at [662, 188] on span "Next" at bounding box center [661, 194] width 12 height 12
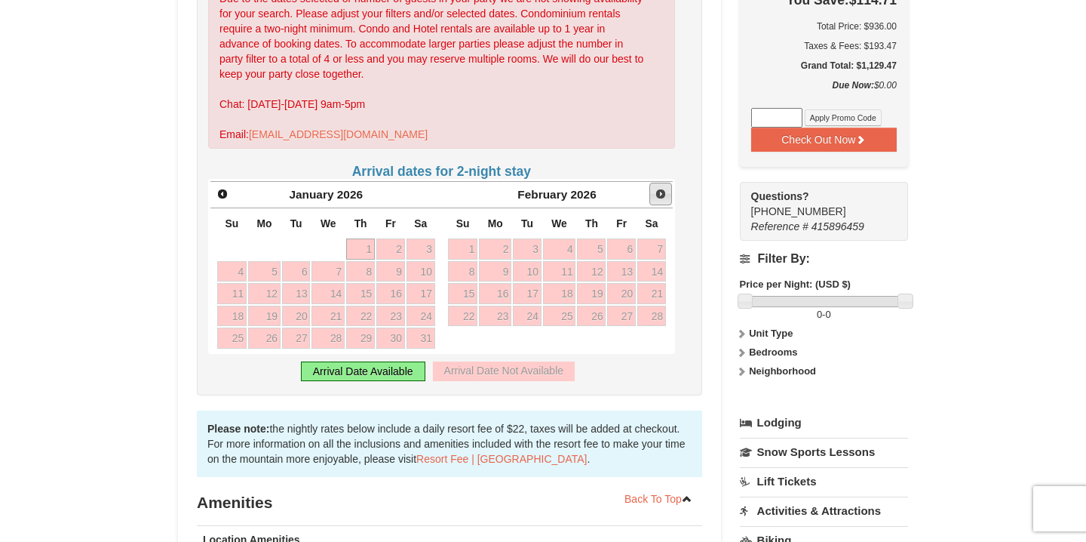
click at [662, 188] on span "Next" at bounding box center [661, 194] width 12 height 12
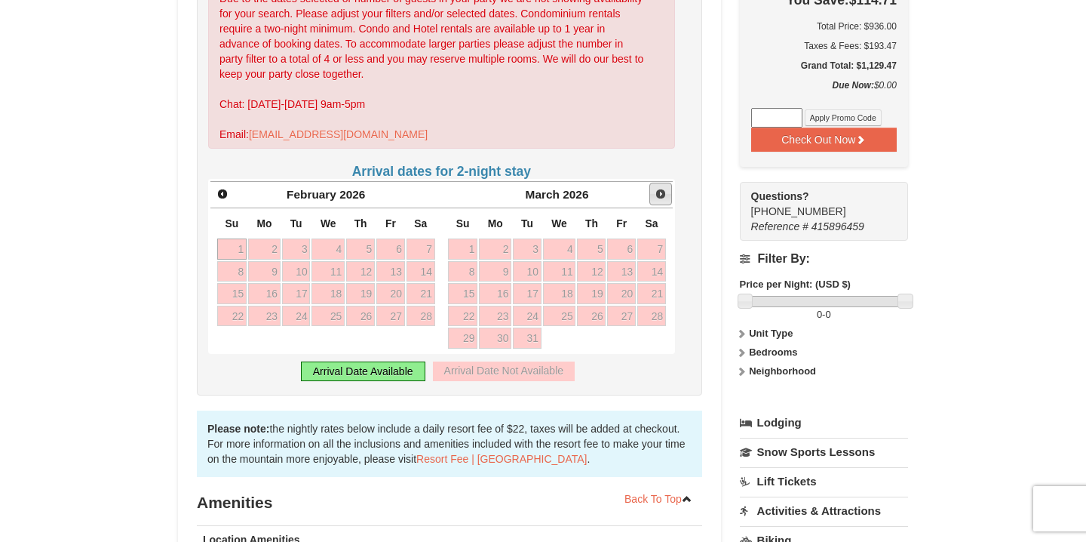
click at [662, 188] on span "Next" at bounding box center [661, 194] width 12 height 12
click at [228, 188] on span "Prev" at bounding box center [223, 194] width 12 height 12
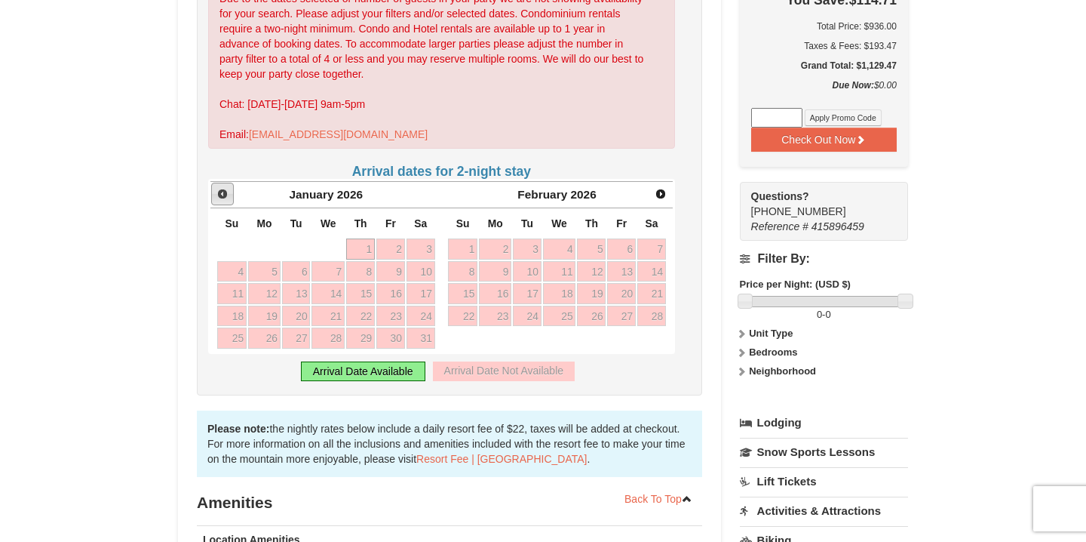
click at [228, 188] on span "Prev" at bounding box center [223, 194] width 12 height 12
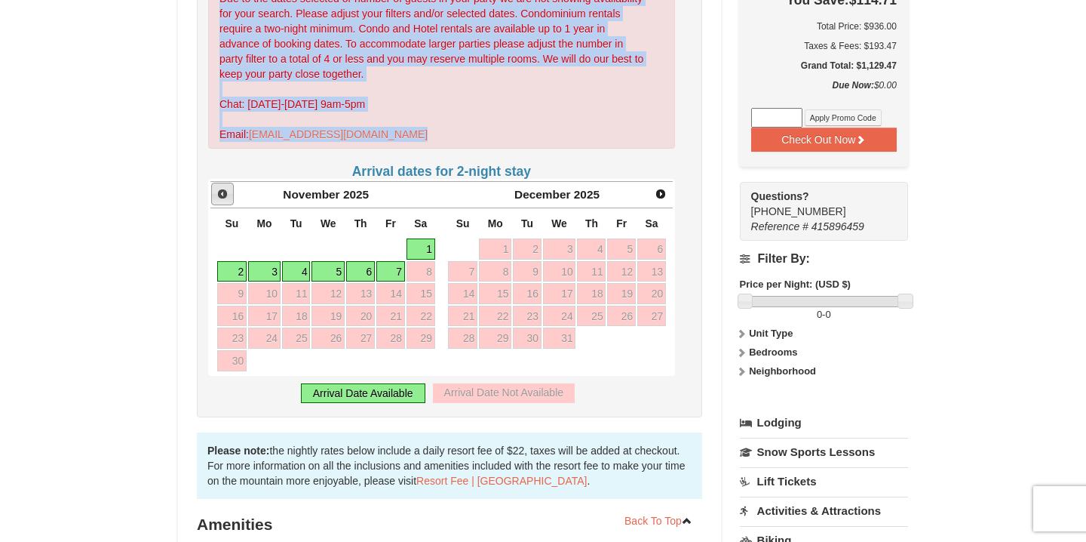
click at [228, 188] on span "Prev" at bounding box center [223, 194] width 12 height 12
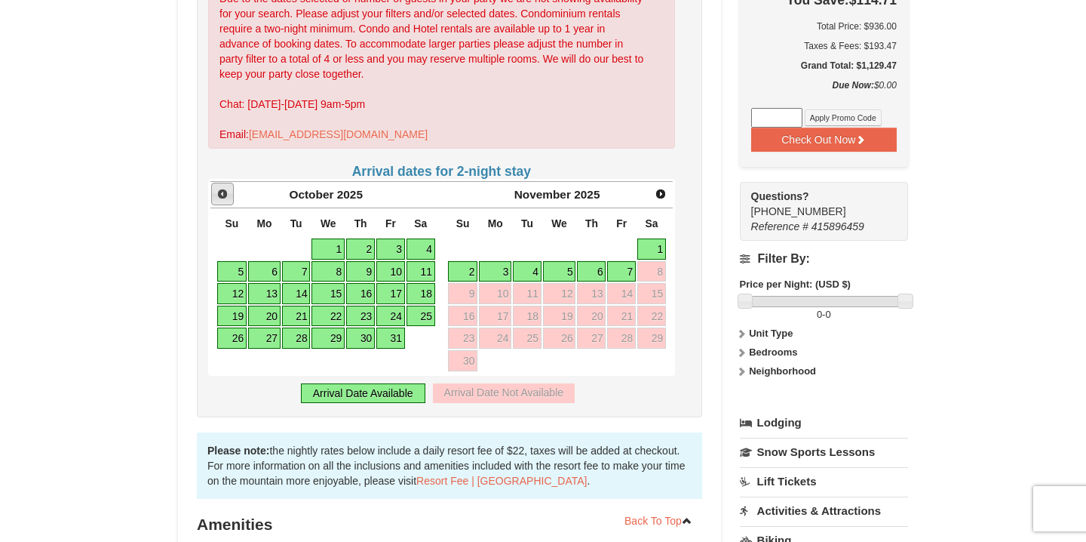
click at [228, 188] on span "Prev" at bounding box center [223, 194] width 12 height 12
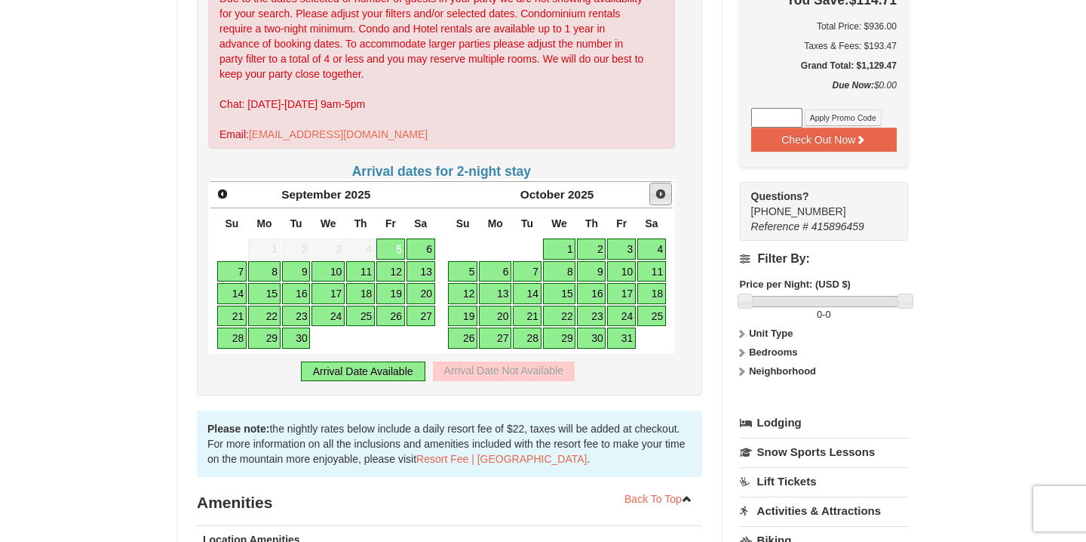
click at [660, 188] on span "Next" at bounding box center [661, 194] width 12 height 12
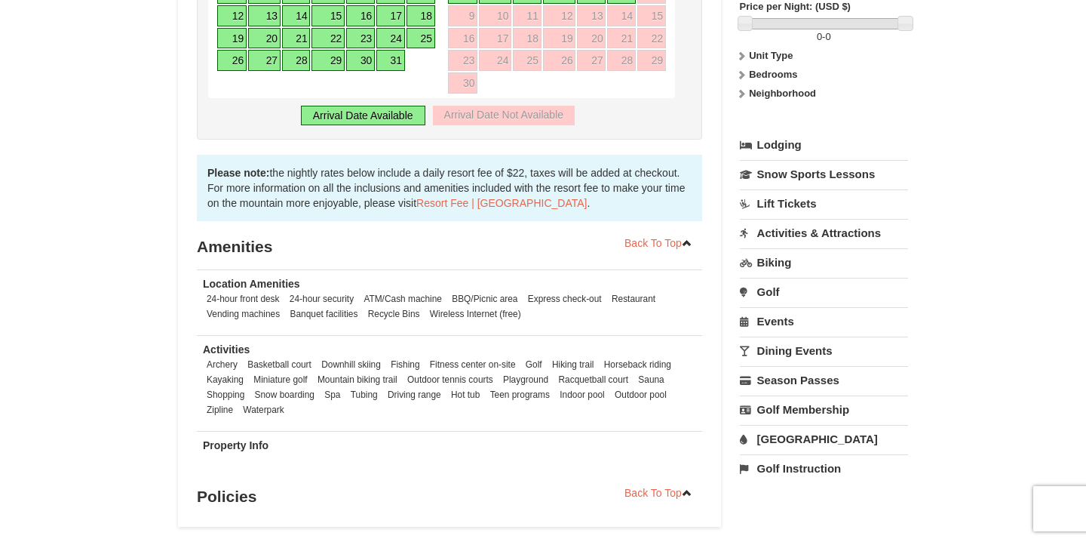
scroll to position [780, 0]
